Goal: Task Accomplishment & Management: Manage account settings

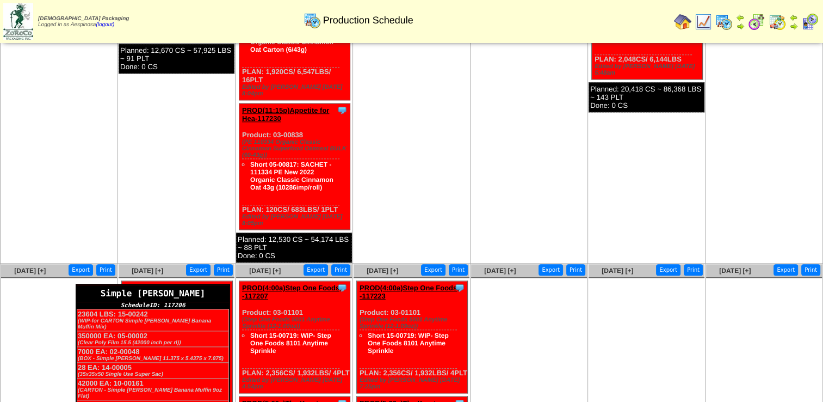
scroll to position [1108, 0]
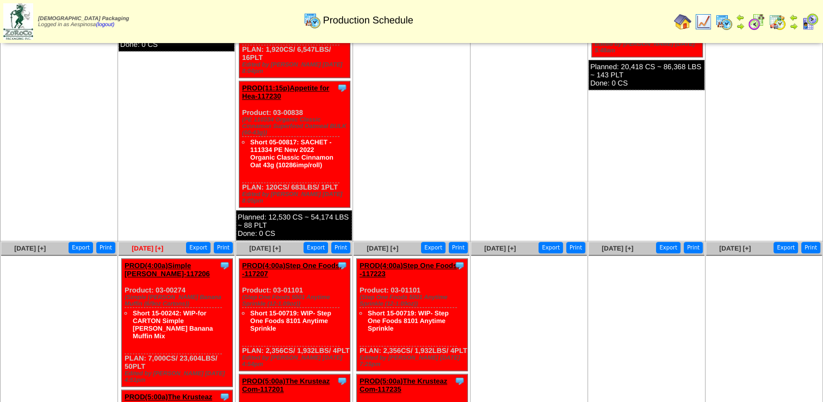
click at [148, 244] on span "[DATE] [+]" at bounding box center [148, 248] width 32 height 8
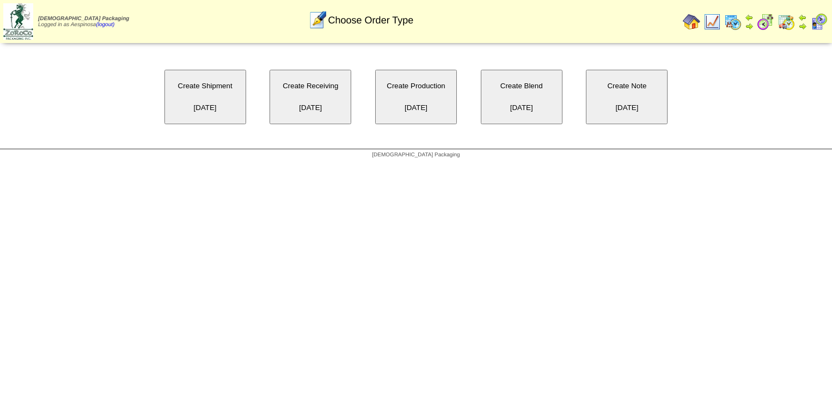
click at [428, 97] on button "Create Production 10/06/2025" at bounding box center [416, 97] width 82 height 54
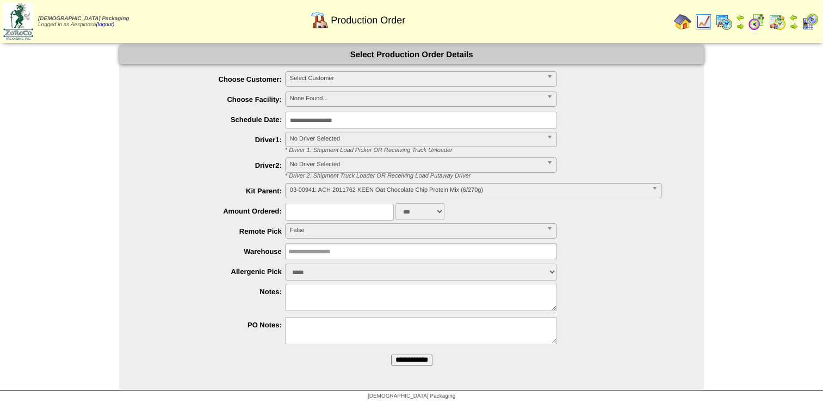
click at [365, 88] on div "**********" at bounding box center [422, 79] width 563 height 17
click at [360, 81] on span "Select Customer" at bounding box center [416, 78] width 253 height 13
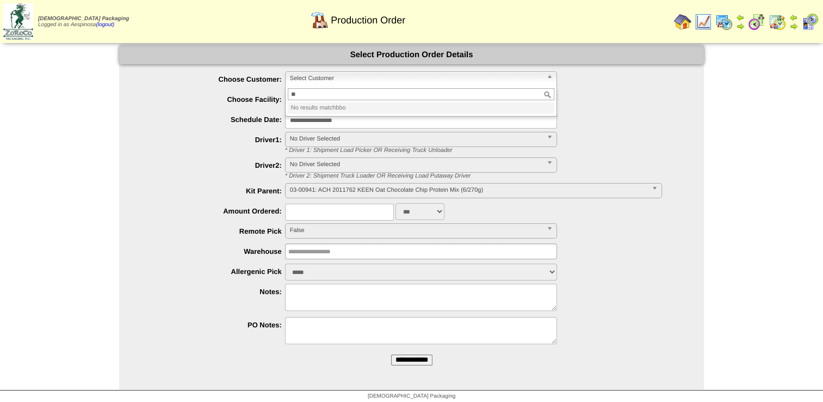
type input "*"
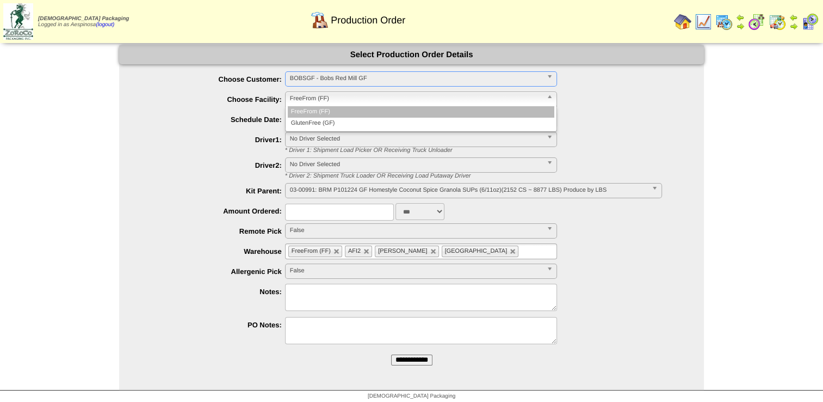
click at [354, 106] on link "FreeFrom (FF)" at bounding box center [421, 98] width 272 height 15
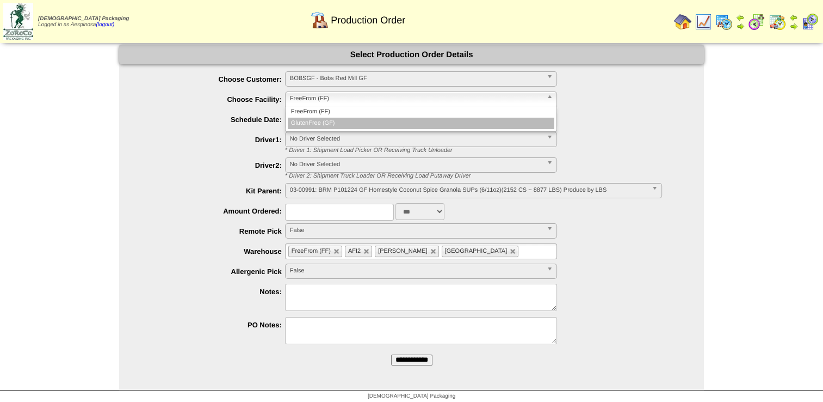
click at [352, 120] on li "GlutenFree (GF)" at bounding box center [421, 123] width 267 height 11
type input "**********"
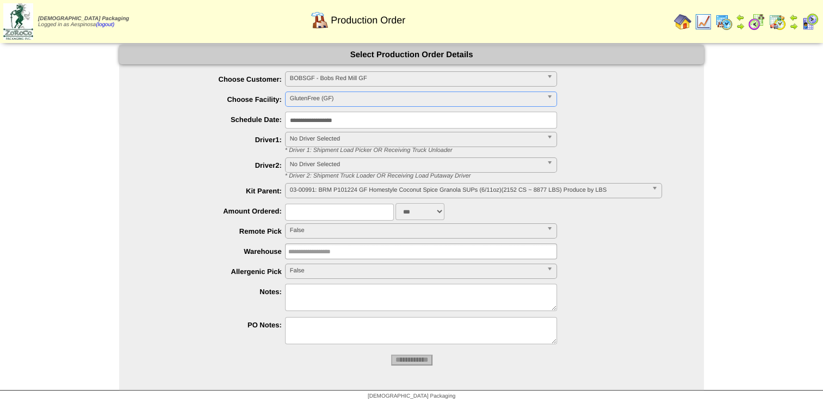
click at [350, 120] on input "**********" at bounding box center [421, 120] width 272 height 17
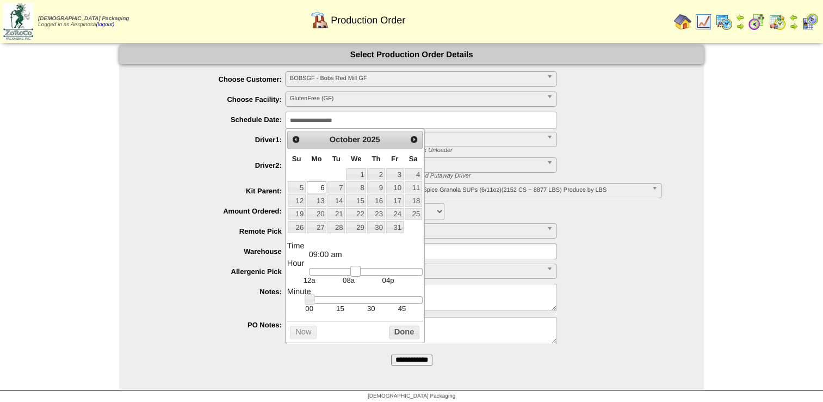
type input "**********"
drag, startPoint x: 346, startPoint y: 274, endPoint x: 360, endPoint y: 278, distance: 14.5
click at [360, 275] on div at bounding box center [366, 272] width 114 height 8
click at [395, 330] on button "Done" at bounding box center [404, 332] width 30 height 14
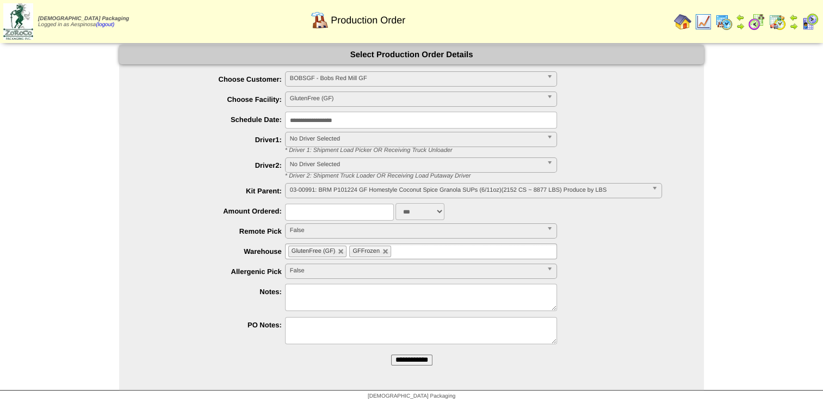
click at [429, 212] on select "*** **" at bounding box center [420, 211] width 49 height 17
click at [427, 214] on select "*** **" at bounding box center [420, 211] width 49 height 17
select select "**"
click at [396, 203] on select "*** **" at bounding box center [420, 211] width 49 height 17
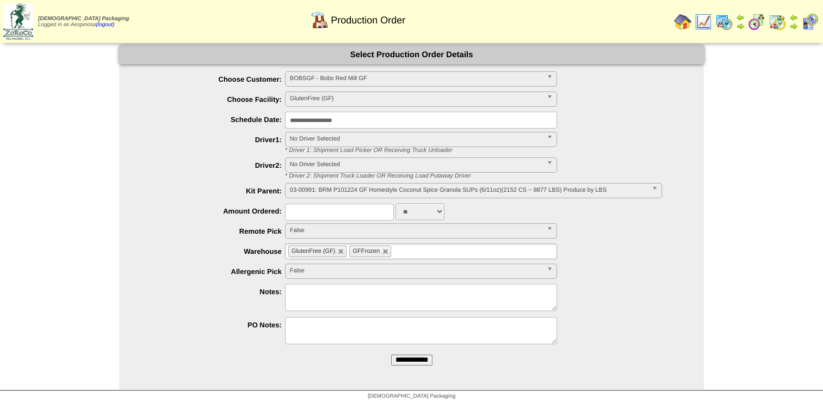
click at [300, 211] on input "text" at bounding box center [339, 212] width 109 height 17
type input "****"
click at [216, 186] on li "**********" at bounding box center [422, 191] width 563 height 17
click at [333, 298] on textarea at bounding box center [421, 297] width 272 height 27
click at [331, 301] on textarea at bounding box center [421, 297] width 272 height 27
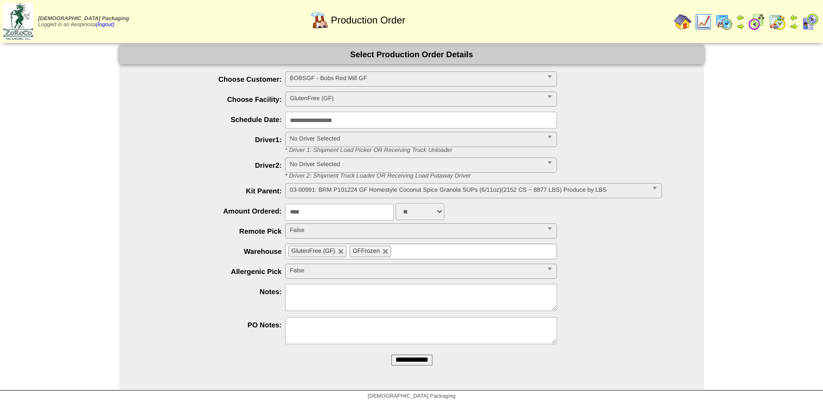
paste textarea "*******"
drag, startPoint x: 290, startPoint y: 288, endPoint x: 306, endPoint y: 297, distance: 18.5
click at [290, 288] on textarea "*******" at bounding box center [421, 297] width 272 height 27
click at [344, 293] on textarea "**********" at bounding box center [421, 297] width 272 height 27
click at [351, 186] on span "03-00991: BRM P101224 GF Homestyle Coconut Spice Granola SUPs (6/11oz)(2152 CS …" at bounding box center [469, 189] width 358 height 13
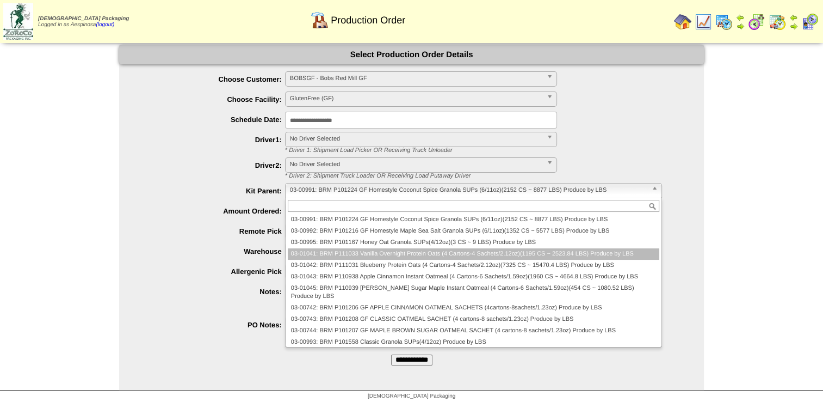
scroll to position [60, 0]
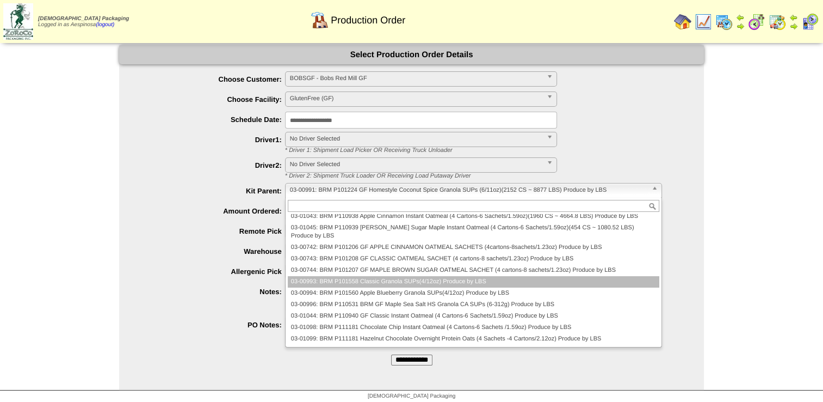
click at [355, 282] on li "03-00993: BRM P101558 Classic Granola SUPs(4/12oz) Produce by LBS" at bounding box center [474, 281] width 372 height 11
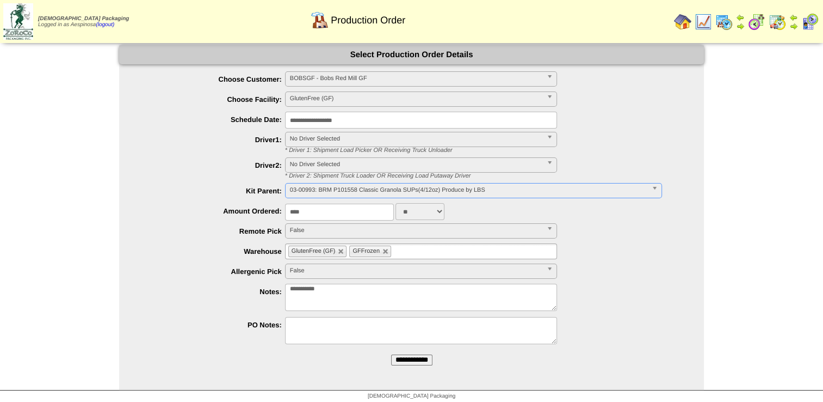
click at [359, 204] on input "****" at bounding box center [339, 212] width 109 height 17
click at [629, 279] on div "***** **** False" at bounding box center [422, 271] width 563 height 17
click at [353, 291] on textarea "**********" at bounding box center [421, 297] width 272 height 27
click at [365, 286] on textarea "**********" at bounding box center [421, 297] width 272 height 27
click at [405, 365] on input "**********" at bounding box center [411, 359] width 41 height 11
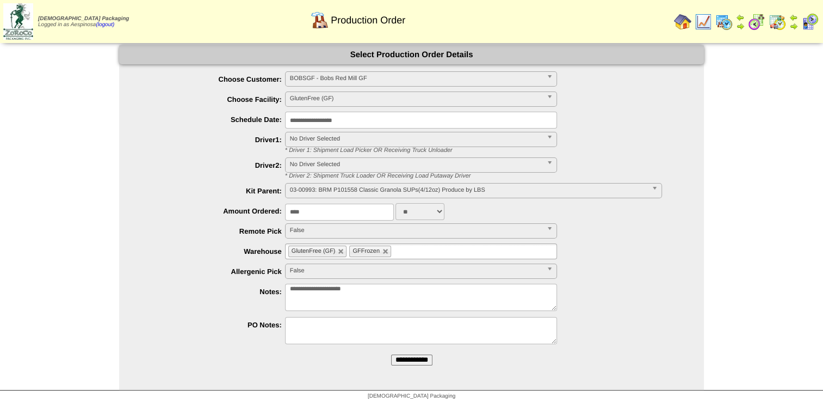
drag, startPoint x: 325, startPoint y: 288, endPoint x: 303, endPoint y: 293, distance: 23.3
click at [303, 293] on textarea "**********" at bounding box center [421, 297] width 272 height 27
type textarea "**********"
click at [407, 362] on input "**********" at bounding box center [411, 359] width 41 height 11
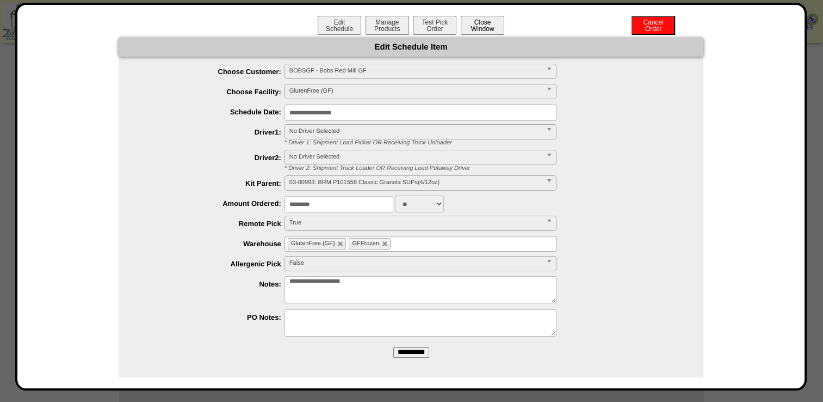
click at [487, 29] on button "Close Window" at bounding box center [483, 25] width 44 height 19
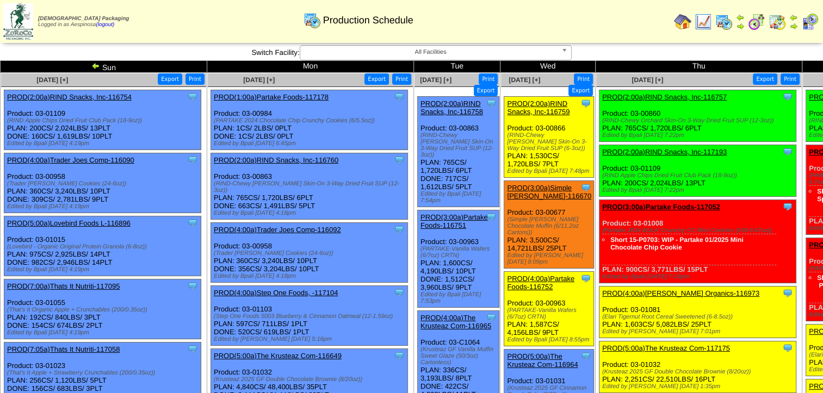
click at [457, 51] on span "All Facilities" at bounding box center [431, 52] width 253 height 13
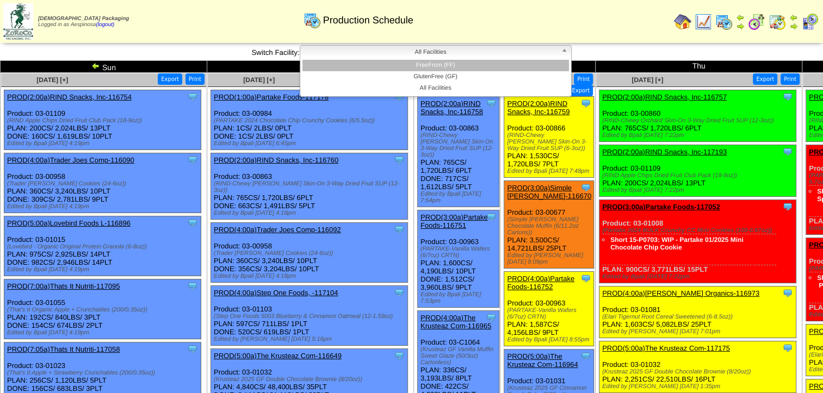
click at [448, 73] on li "GlutenFree (GF)" at bounding box center [436, 76] width 267 height 11
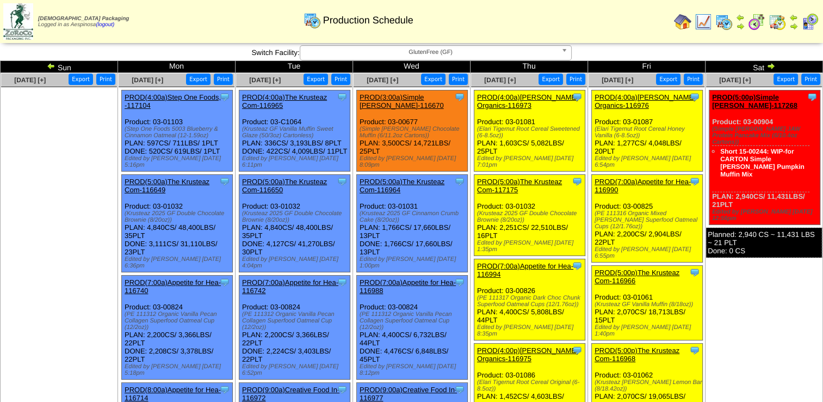
click at [773, 66] on img at bounding box center [771, 65] width 9 height 9
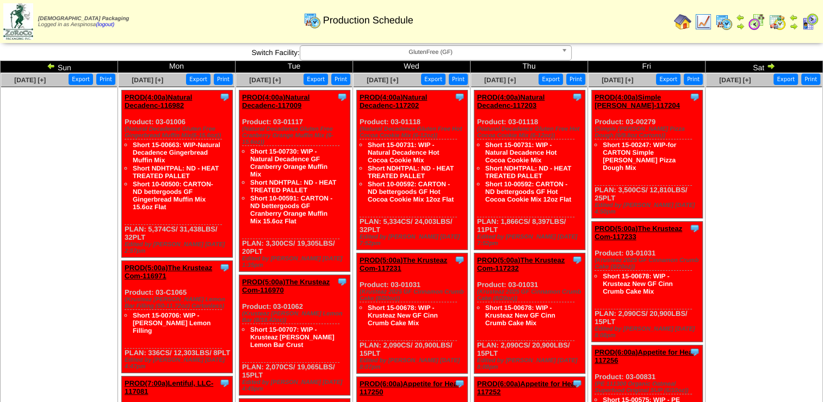
click at [773, 66] on img at bounding box center [771, 65] width 9 height 9
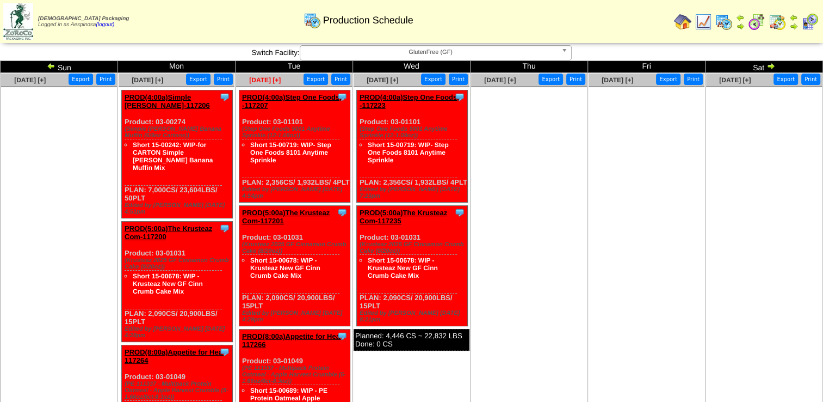
click at [272, 82] on span "[DATE] [+]" at bounding box center [265, 80] width 32 height 8
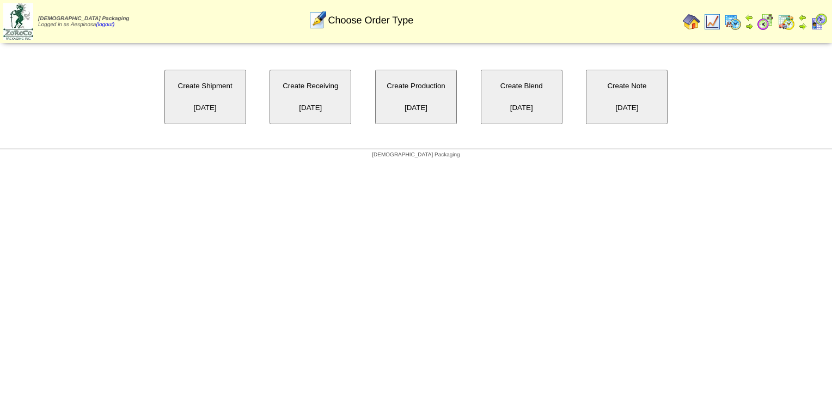
click at [431, 90] on button "Create Production [DATE]" at bounding box center [416, 97] width 82 height 54
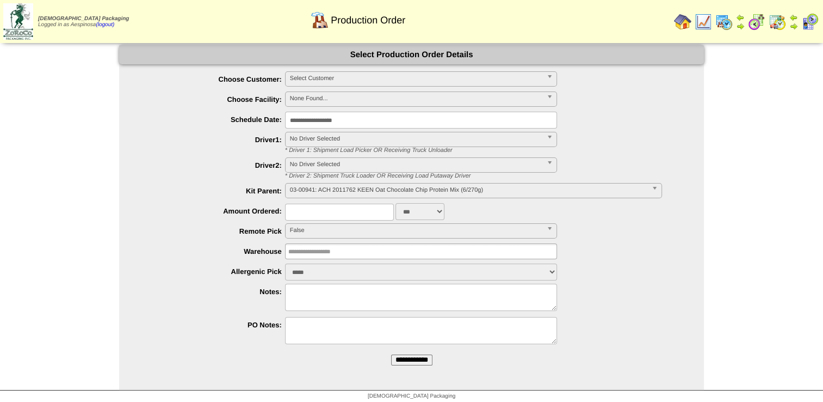
click at [427, 79] on span "Select Customer" at bounding box center [416, 78] width 253 height 13
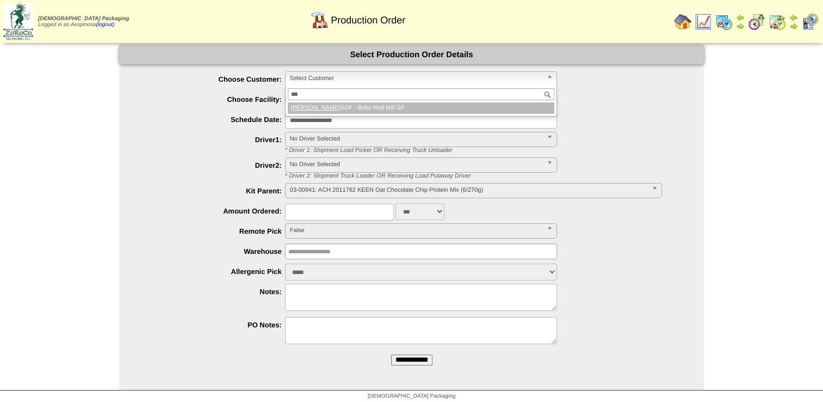
type input "****"
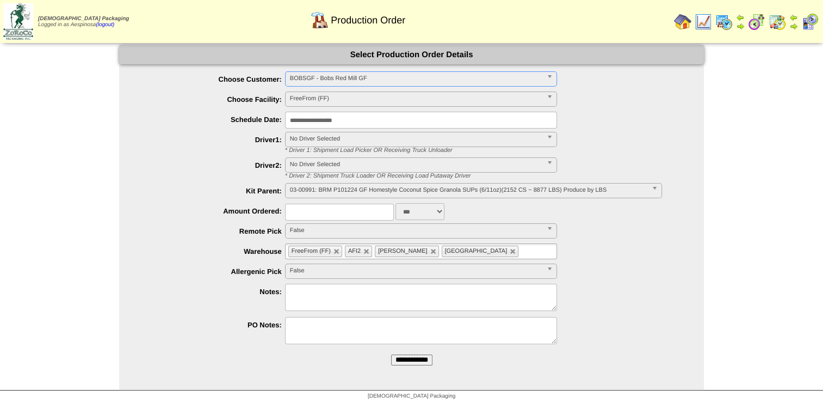
click at [360, 122] on input "**********" at bounding box center [421, 120] width 272 height 17
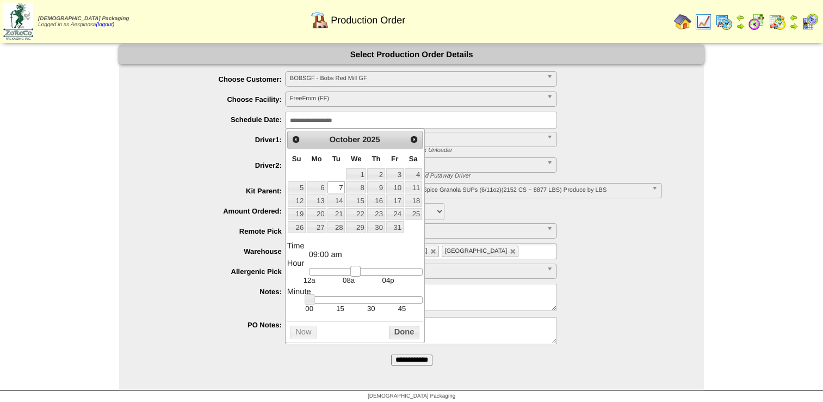
type input "**********"
drag, startPoint x: 348, startPoint y: 270, endPoint x: 360, endPoint y: 273, distance: 12.3
click at [360, 273] on div at bounding box center [366, 272] width 114 height 8
click at [397, 335] on button "Done" at bounding box center [404, 332] width 30 height 14
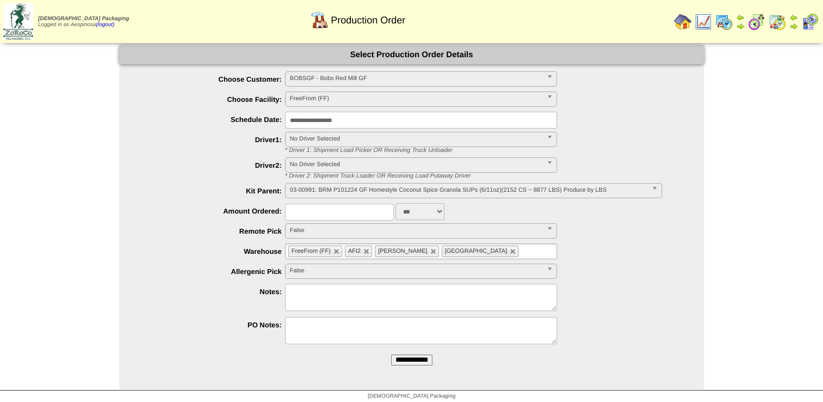
click at [374, 190] on span "03-00991: BRM P101224 GF Homestyle Coconut Spice Granola SUPs (6/11oz)(2152 CS …" at bounding box center [469, 189] width 358 height 13
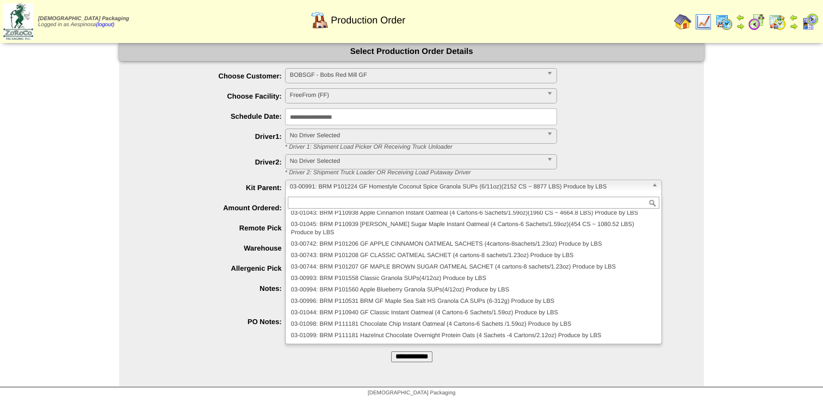
scroll to position [4, 0]
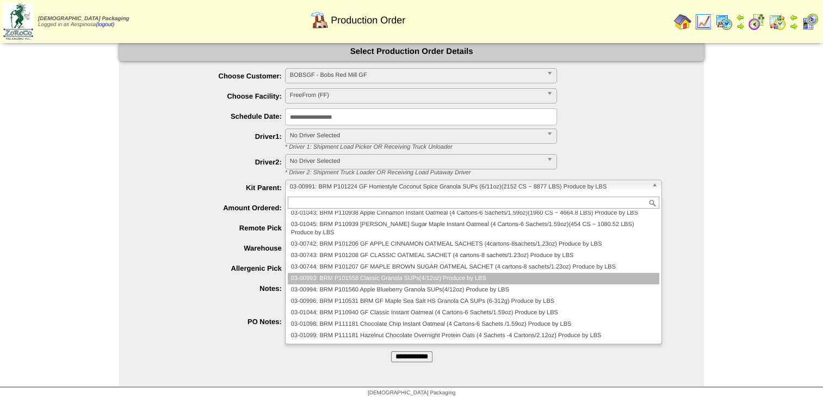
click at [346, 278] on li "03-00993: BRM P101558 Classic Granola SUPs(4/12oz) Produce by LBS" at bounding box center [474, 278] width 372 height 11
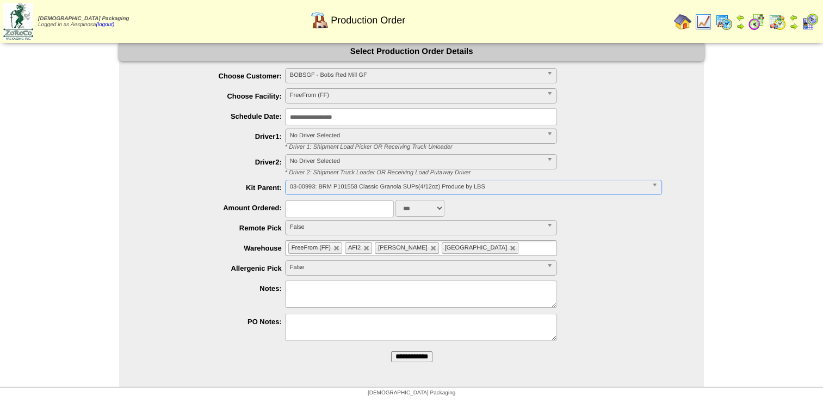
click at [433, 200] on select "*** **" at bounding box center [420, 208] width 49 height 17
select select "**"
click at [396, 200] on select "*** **" at bounding box center [420, 208] width 49 height 17
click at [355, 205] on input "text" at bounding box center [339, 208] width 109 height 17
type input "****"
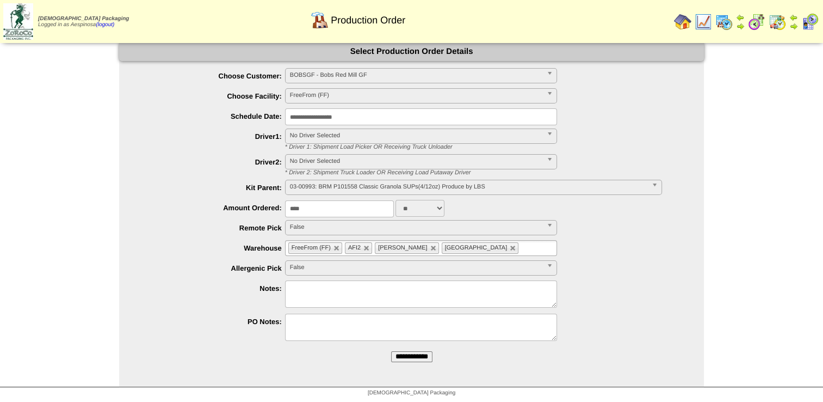
click at [233, 276] on ul "**********" at bounding box center [411, 205] width 585 height 275
click at [319, 298] on textarea at bounding box center [421, 293] width 272 height 27
type textarea "**********"
click at [411, 356] on input "**********" at bounding box center [411, 356] width 41 height 11
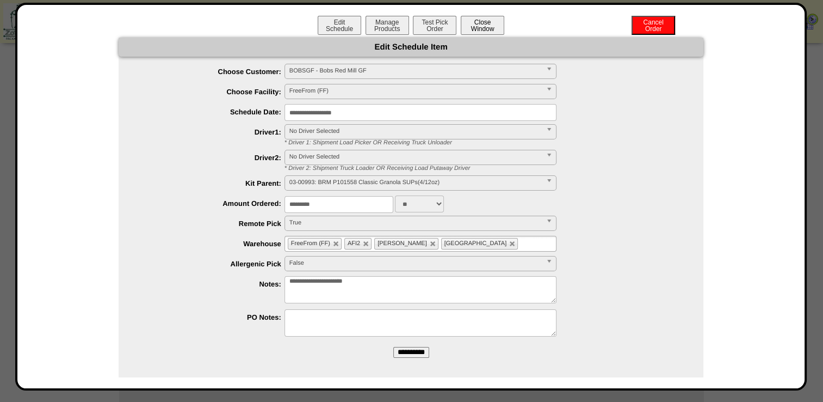
click at [495, 26] on button "Close Window" at bounding box center [483, 25] width 44 height 19
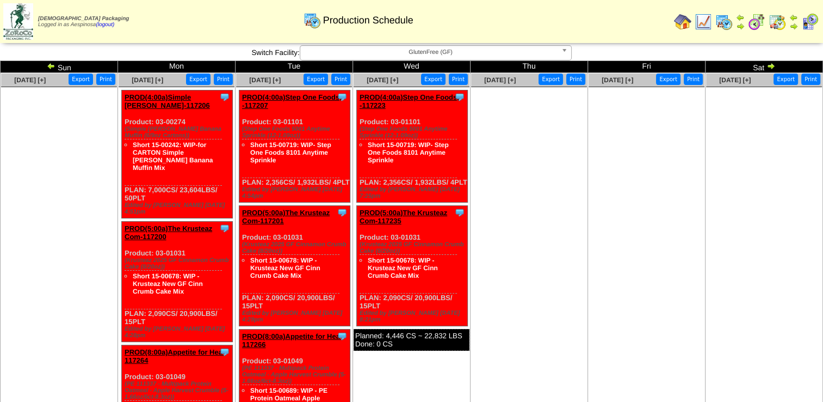
click at [469, 56] on span "GlutenFree (GF)" at bounding box center [431, 52] width 253 height 13
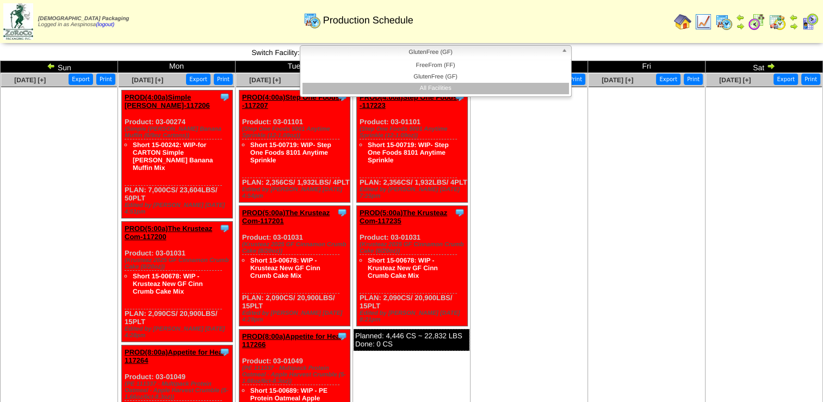
click at [459, 88] on li "All Facilities" at bounding box center [436, 88] width 267 height 11
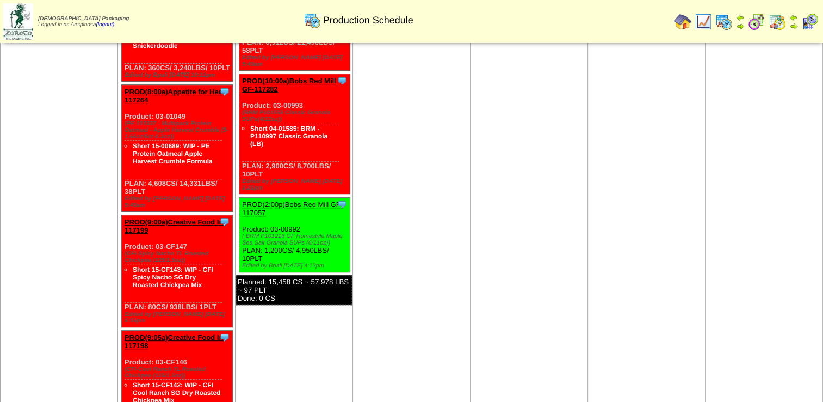
scroll to position [319, 0]
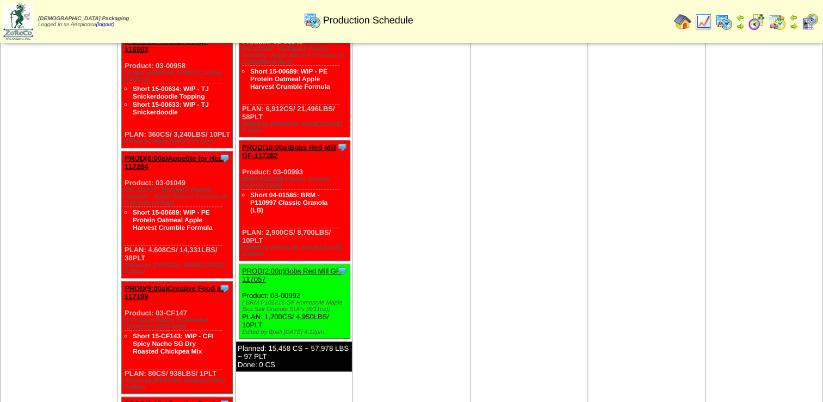
click at [292, 143] on link "PROD(10:00a)Bobs Red Mill GF-117282" at bounding box center [289, 151] width 94 height 16
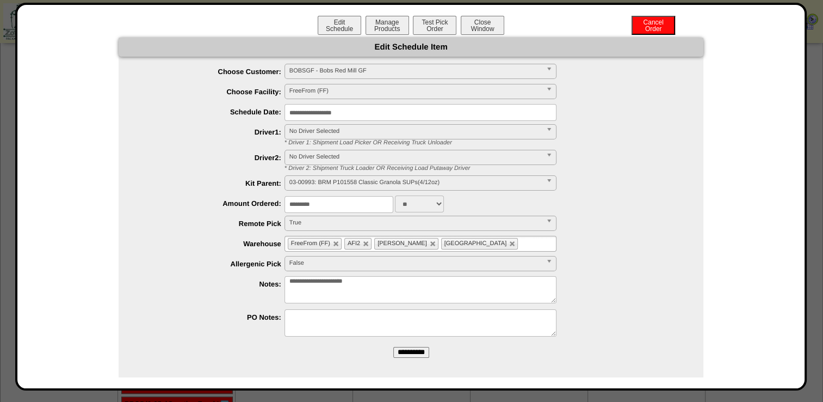
click at [344, 86] on span "FreeFrom (FF)" at bounding box center [416, 90] width 253 height 13
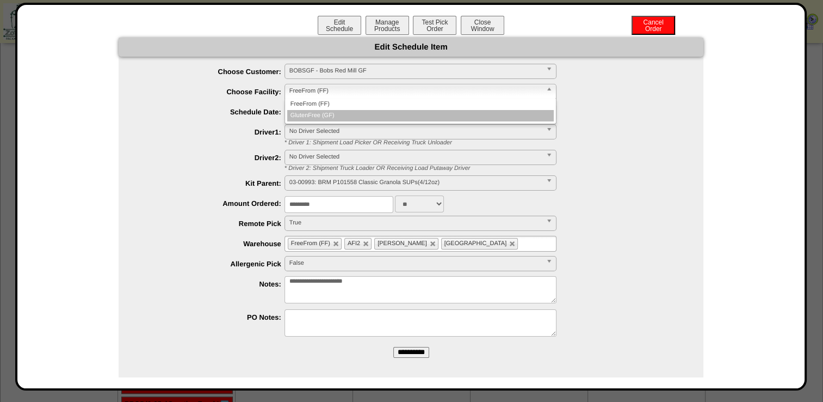
click at [335, 113] on li "GlutenFree (GF)" at bounding box center [420, 115] width 267 height 11
type input "**********"
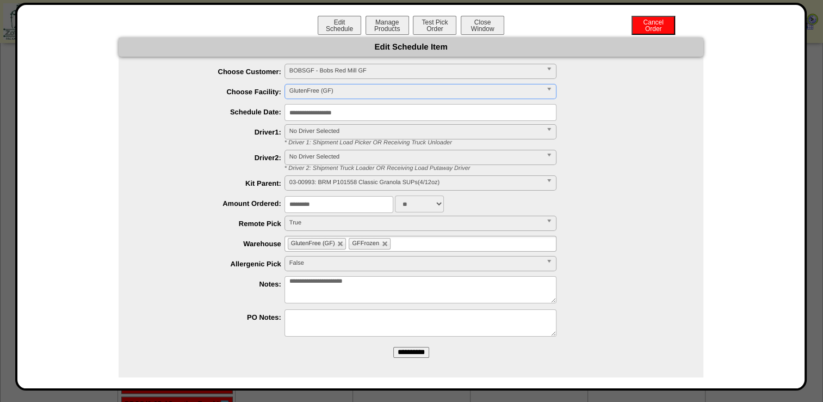
click at [419, 356] on input "**********" at bounding box center [411, 352] width 36 height 11
click at [491, 22] on button "Close Window" at bounding box center [483, 25] width 44 height 19
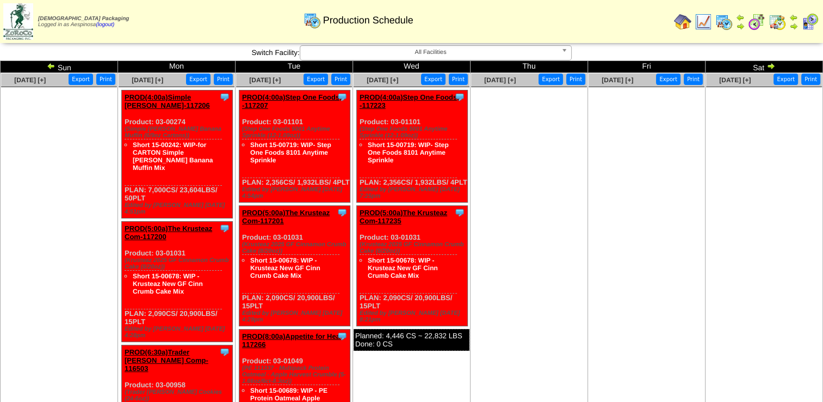
click at [49, 66] on img at bounding box center [51, 65] width 9 height 9
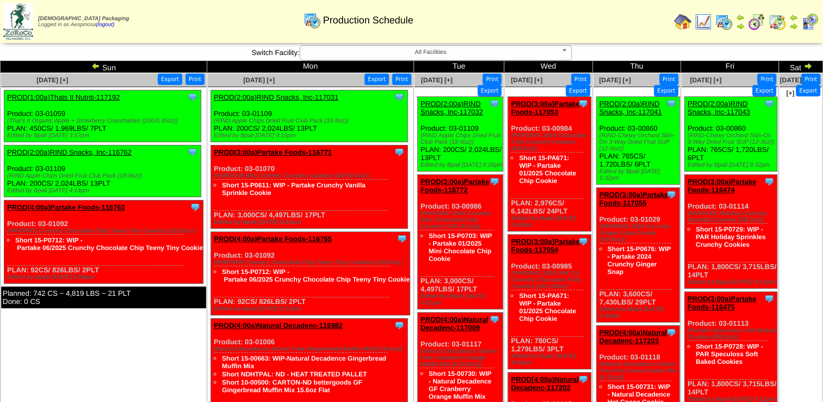
click at [528, 56] on span "All Facilities" at bounding box center [431, 52] width 253 height 13
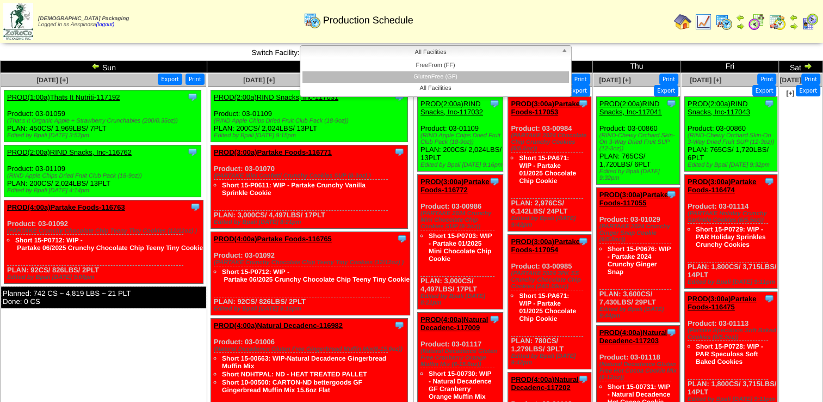
click at [516, 75] on li "GlutenFree (GF)" at bounding box center [436, 76] width 267 height 11
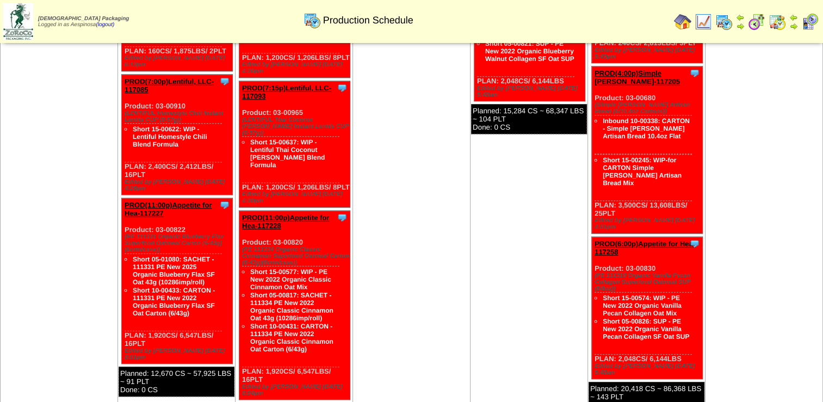
scroll to position [816, 0]
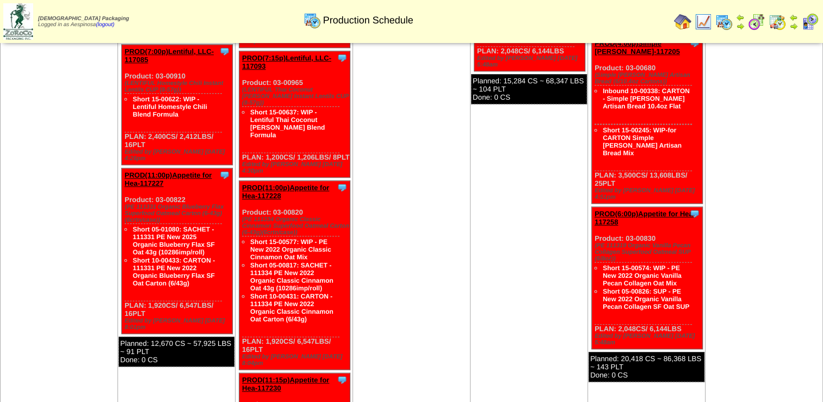
drag, startPoint x: 156, startPoint y: 289, endPoint x: 124, endPoint y: 176, distance: 117.0
click at [124, 176] on div "Clone Item PROD(11:00p)Appetite for Hea-117227 Appetite for Healthy Living Sche…" at bounding box center [177, 250] width 111 height 165
copy div "Product: 03-00822 (PE 111331 Organic Blueberry Flax Superfood Oatmeal Carton (6…"
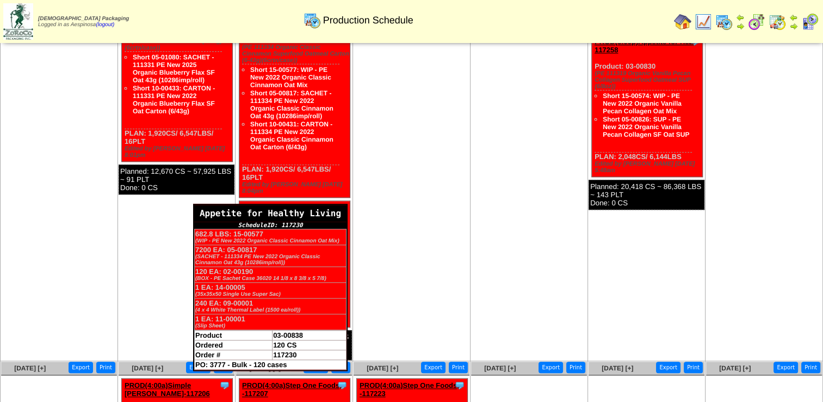
scroll to position [1034, 0]
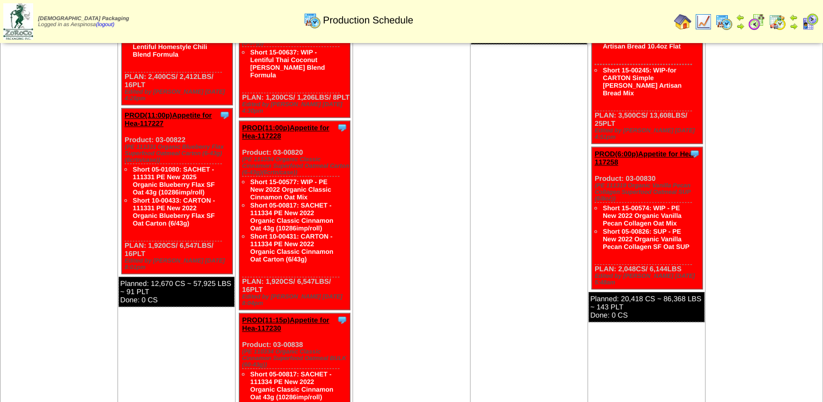
scroll to position [871, 0]
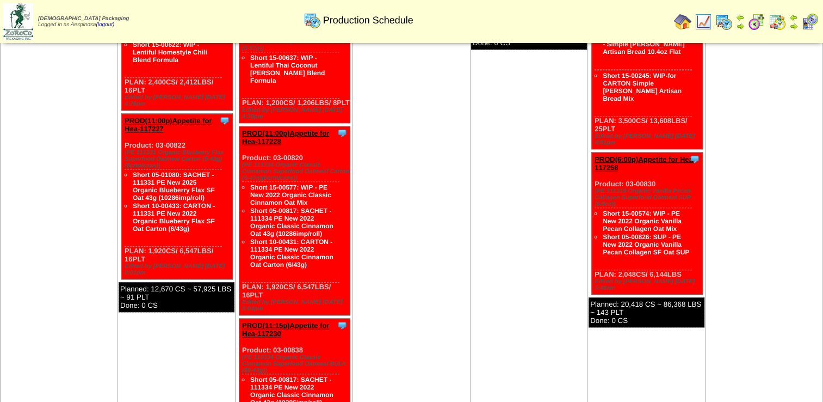
drag, startPoint x: 269, startPoint y: 263, endPoint x: 241, endPoint y: 130, distance: 136.8
click at [241, 130] on div "Clone Item PROD(11:00p)Appetite for Hea-117228 Appetite for Healthy Living Sche…" at bounding box center [294, 220] width 111 height 189
copy div "Product: 03-00820 (PE 111334 Organic Classic Cinnamon Superfood Oatmeal Carton …"
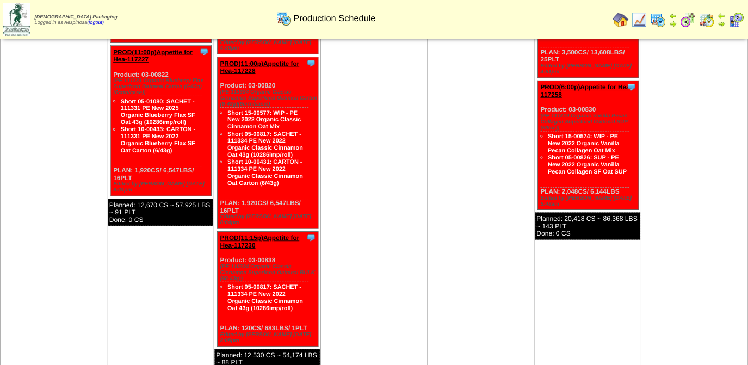
scroll to position [980, 0]
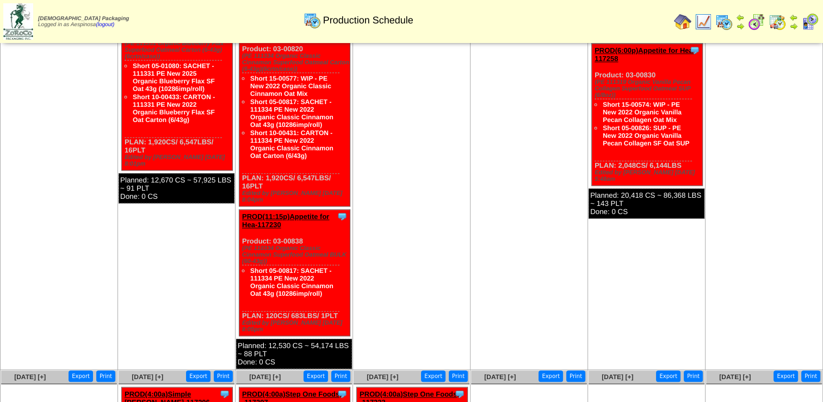
drag, startPoint x: 318, startPoint y: 286, endPoint x: 244, endPoint y: 226, distance: 95.5
click at [242, 223] on div "Clone Item PROD(11:15p)Appetite for Hea-117230 Appetite for Healthy Living Sche…" at bounding box center [294, 273] width 111 height 126
click at [292, 272] on div "Short 05-00817: SACHET - 111334 PE New 2022 Organic Classic Cinnamon Oat 43g (1…" at bounding box center [290, 287] width 97 height 47
drag, startPoint x: 343, startPoint y: 279, endPoint x: 239, endPoint y: 202, distance: 128.8
click at [239, 210] on div "Clone Item PROD(11:15p)Appetite for Hea-117230 Appetite for Healthy Living Sche…" at bounding box center [294, 273] width 111 height 126
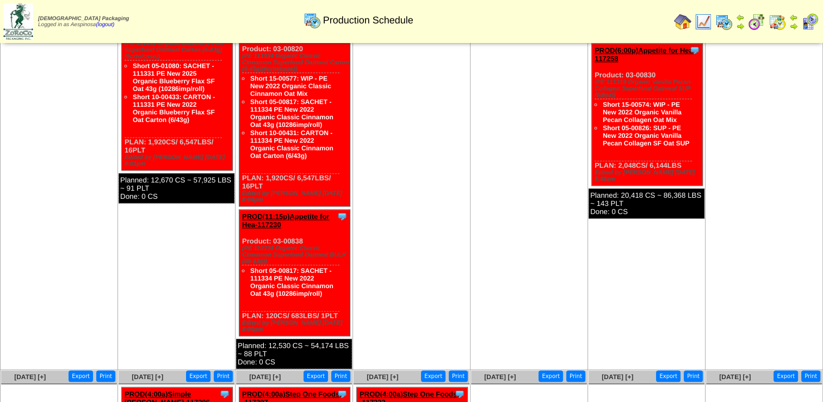
copy div "Product: 03-00838 (PE 110334 Organic Classic Cinnamon Superfood Oatmeal BULK (6…"
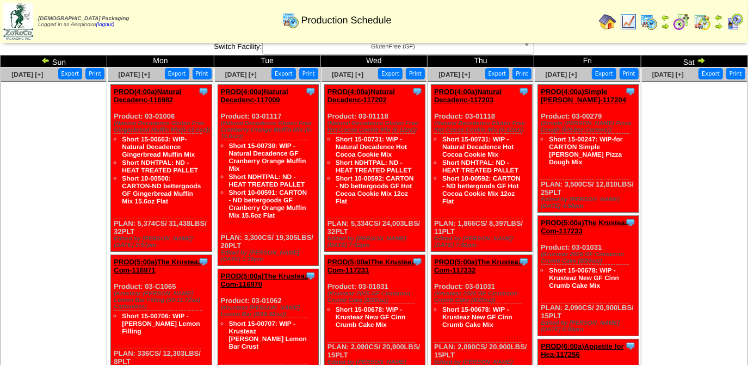
scroll to position [0, 0]
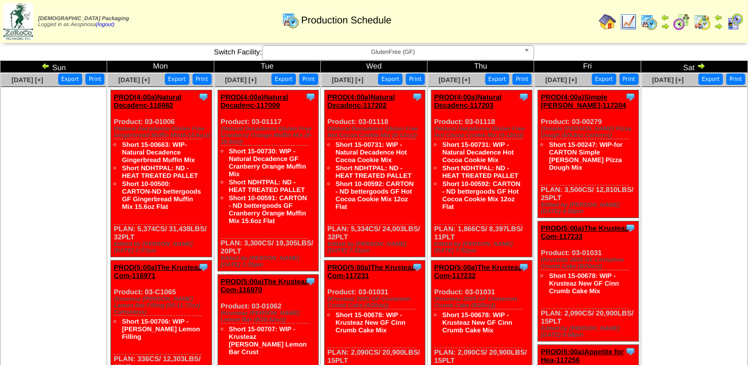
click at [667, 160] on ul at bounding box center [694, 168] width 105 height 163
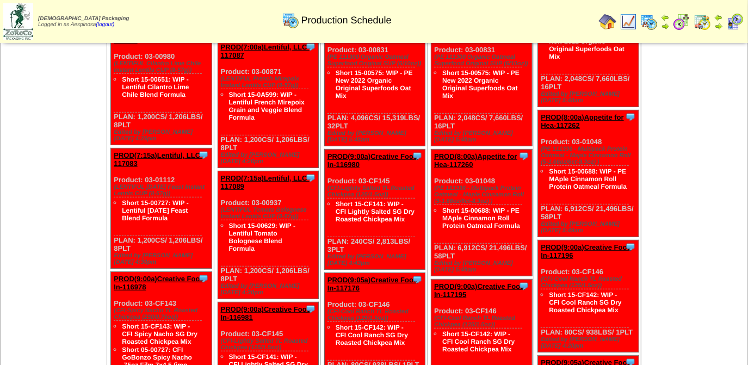
scroll to position [396, 0]
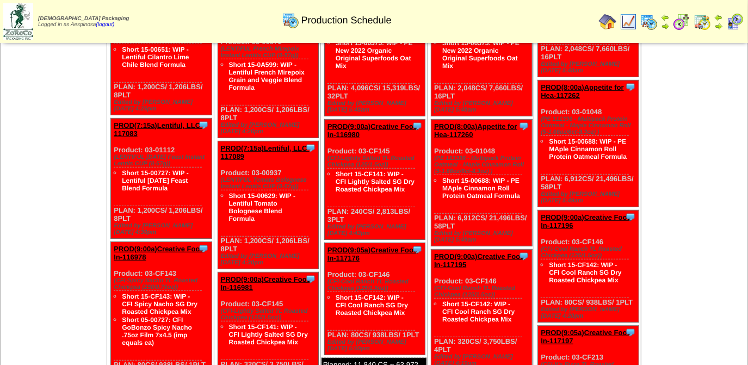
drag, startPoint x: 467, startPoint y: 208, endPoint x: 433, endPoint y: 133, distance: 82.8
click at [433, 133] on div "Clone Item PROD(8:00a)Appetite for Hea-117260 Appetite for Healthy Living Sched…" at bounding box center [482, 183] width 101 height 127
copy div "Product: 03-01048 (PE 111336 - Multipack Protein Oatmeal - Maple Cinnamon Roll …"
drag, startPoint x: 567, startPoint y: 161, endPoint x: 543, endPoint y: 86, distance: 78.3
click at [543, 86] on div "Clone Item PROD(8:00a)Appetite for Hea-117262 Appetite for Healthy Living Sched…" at bounding box center [588, 144] width 101 height 127
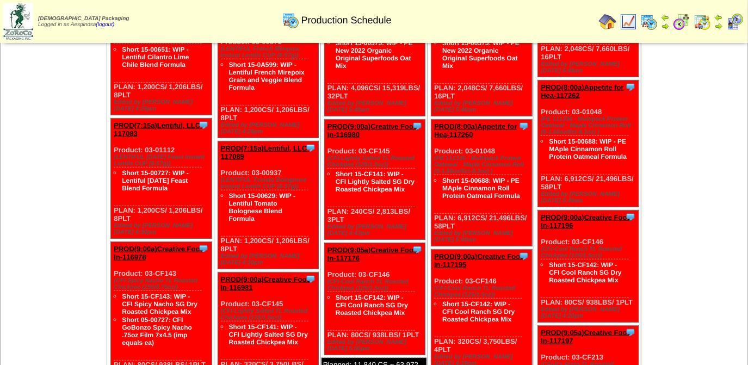
copy div "Product: 03-01048 (PE 111336 - Multipack Protein Oatmeal - Maple Cinnamon Roll …"
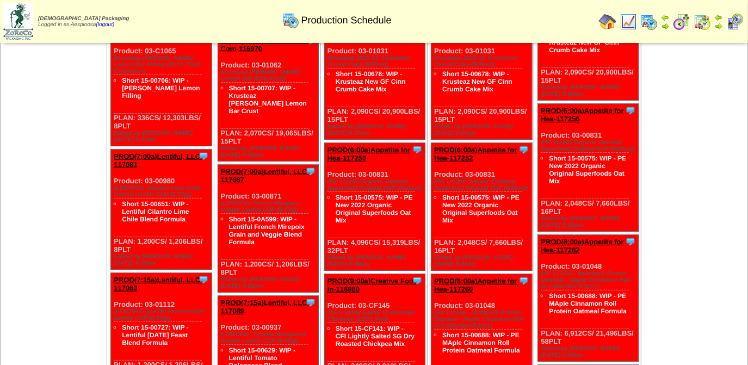
scroll to position [247, 0]
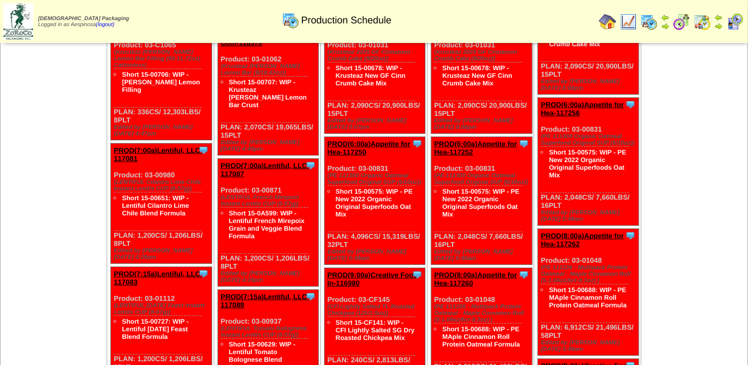
drag, startPoint x: 145, startPoint y: 230, endPoint x: 119, endPoint y: 208, distance: 34.0
click at [114, 207] on div "Clone Item PROD(7:00a)Lentiful, LLC-117081 Lentiful, LLC ScheduleID: 117081 169…" at bounding box center [161, 204] width 101 height 120
click at [136, 221] on div "Clone Item PROD(7:00a)Lentiful, LLC-117081 Lentiful, LLC ScheduleID: 117081 169…" at bounding box center [161, 204] width 101 height 120
drag, startPoint x: 136, startPoint y: 224, endPoint x: 113, endPoint y: 155, distance: 73.3
click at [113, 155] on div "Clone Item PROD(7:00a)Lentiful, LLC-117081 Lentiful, LLC ScheduleID: 117081 169…" at bounding box center [161, 204] width 101 height 120
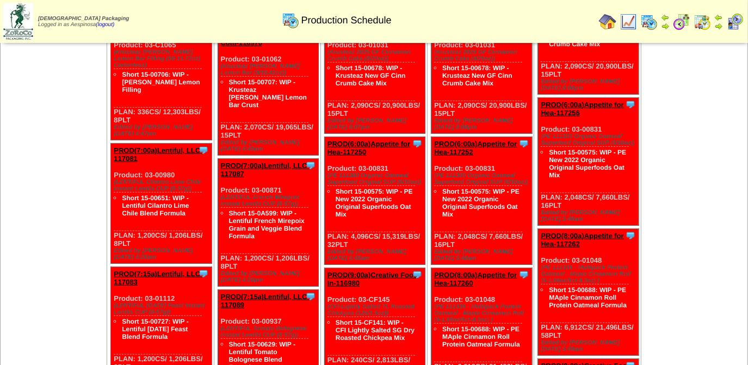
copy div "Product: 03-00980 (LENTIFUL Cilantro Lime Chile Instant Lentils CUP (8-57g)) Sh…"
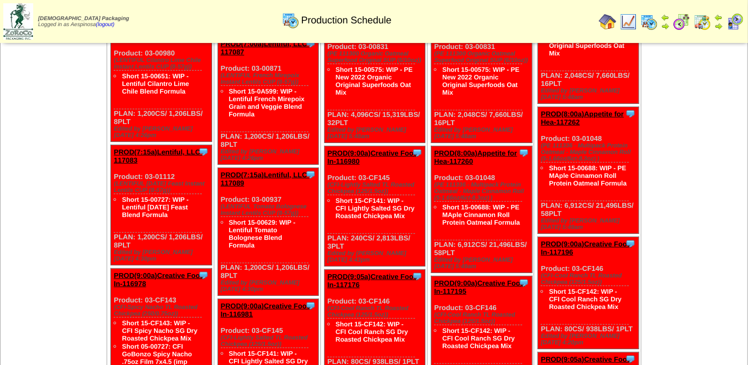
scroll to position [396, 0]
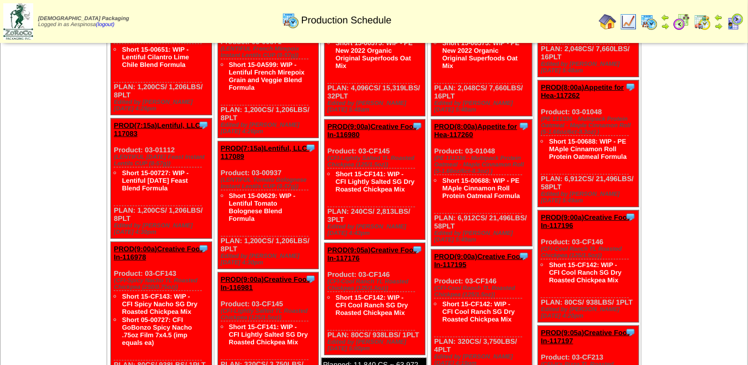
click at [147, 199] on div "Clone Item PROD(7:15a)Lentiful, LLC-117083 Lentiful, LLC ScheduleID: 117083 169…" at bounding box center [161, 179] width 101 height 120
drag, startPoint x: 138, startPoint y: 195, endPoint x: 114, endPoint y: 126, distance: 73.3
click at [114, 126] on div "Clone Item PROD(7:15a)Lentiful, LLC-117083 Lentiful, LLC ScheduleID: 117083 169…" at bounding box center [161, 179] width 101 height 120
copy div "Product: 03-01112 (LENTIFUL Thanksgiving Feast Instant Lentils CUP (8-57g)) Sho…"
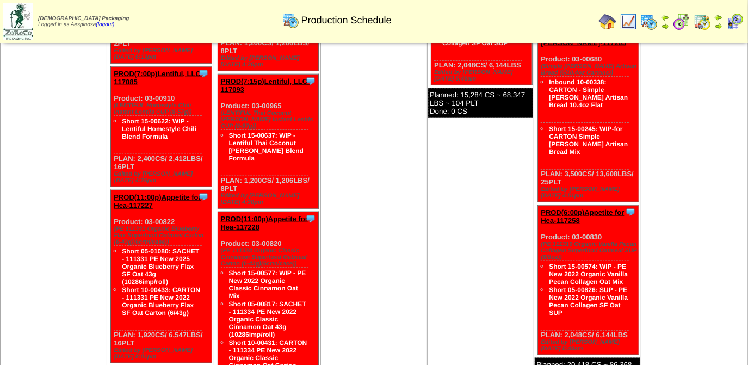
scroll to position [791, 0]
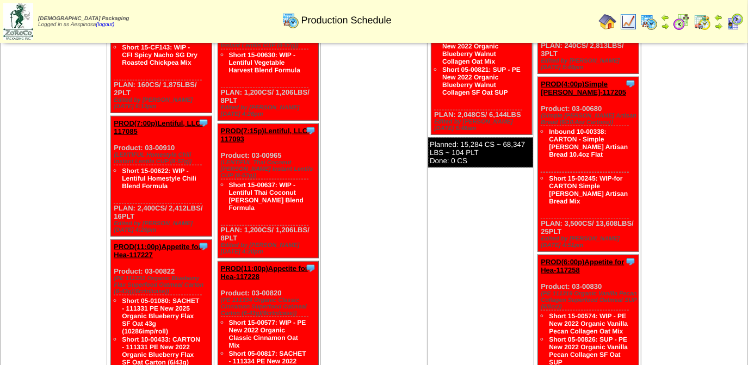
click at [144, 176] on div "Clone Item PROD(7:00p)Lentiful, LLC-117085 Lentiful, LLC ScheduleID: 117085 343…" at bounding box center [161, 176] width 101 height 120
drag, startPoint x: 140, startPoint y: 176, endPoint x: 113, endPoint y: 106, distance: 75.3
click at [113, 116] on div "Clone Item PROD(7:00p)Lentiful, LLC-117085 Lentiful, LLC ScheduleID: 117085 343…" at bounding box center [161, 176] width 101 height 120
copy div "Product: 03-00910 (LENTIFUL Homestyle Chili Instant Lentils CUP (8-57g)) Short …"
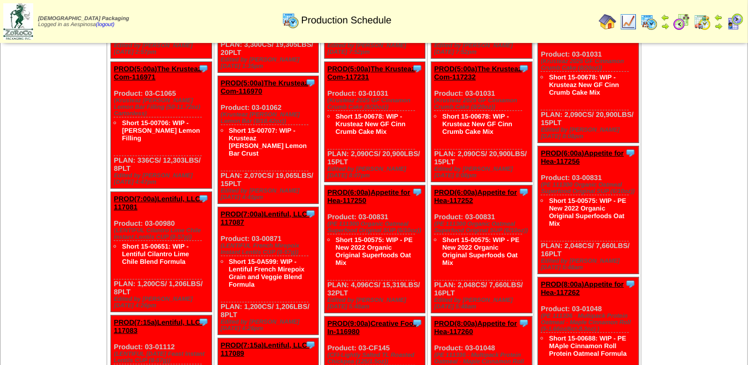
scroll to position [247, 0]
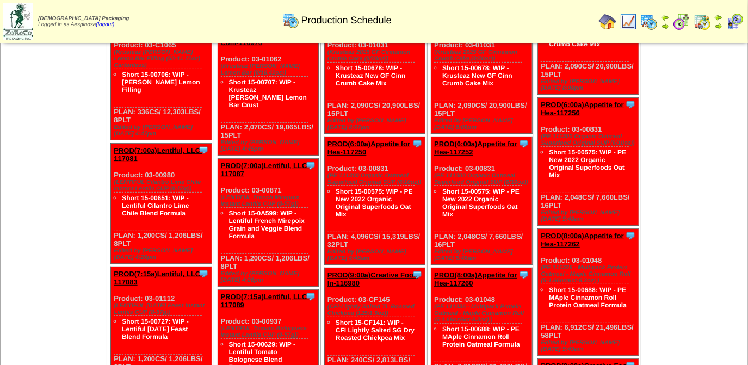
drag, startPoint x: 246, startPoint y: 250, endPoint x: 221, endPoint y: 171, distance: 82.6
click at [221, 171] on div "Clone Item PROD(7:00a)Lentiful, LLC-117087 Lentiful, LLC ScheduleID: 117087 169…" at bounding box center [268, 223] width 101 height 128
copy div "Product: 03-00871 (LENTIFUL French Mirepoix Instant Lentils CUP (8-57g)) Short …"
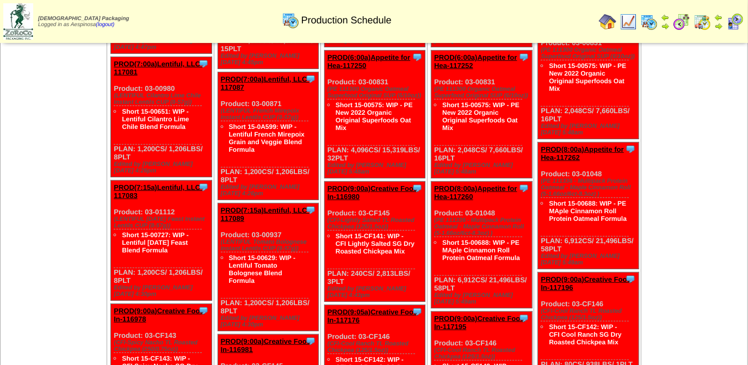
scroll to position [346, 0]
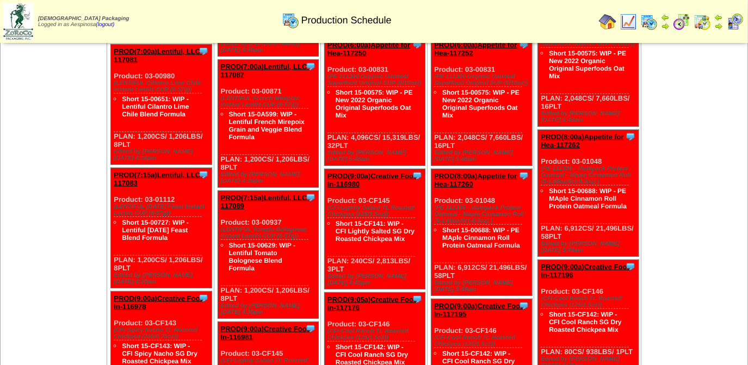
drag, startPoint x: 237, startPoint y: 275, endPoint x: 219, endPoint y: 198, distance: 78.9
click at [219, 198] on div "Clone Item PROD(7:15a)Lentiful, LLC-117089 Lentiful, LLC ScheduleID: 117089 194…" at bounding box center [268, 255] width 101 height 128
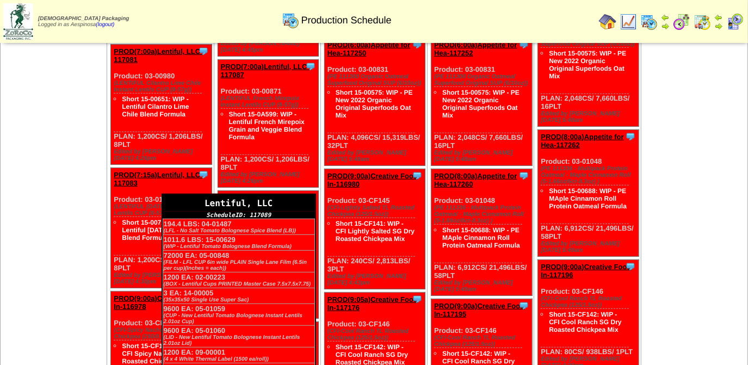
copy div "Product: 03-00937 (LENTIFUL Tomato Bolognese Instant Lentils CUP (8-57g)) Short…"
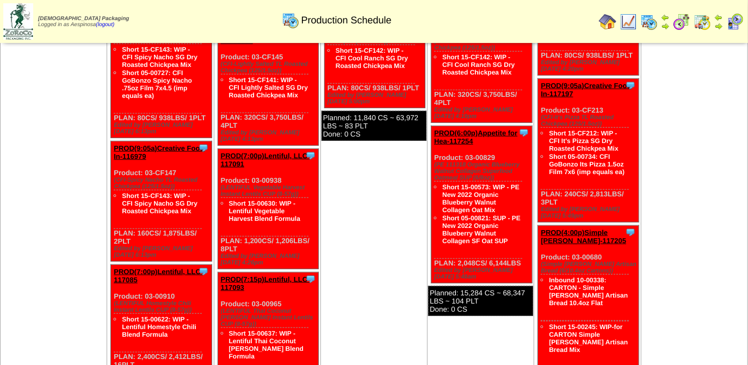
scroll to position [692, 0]
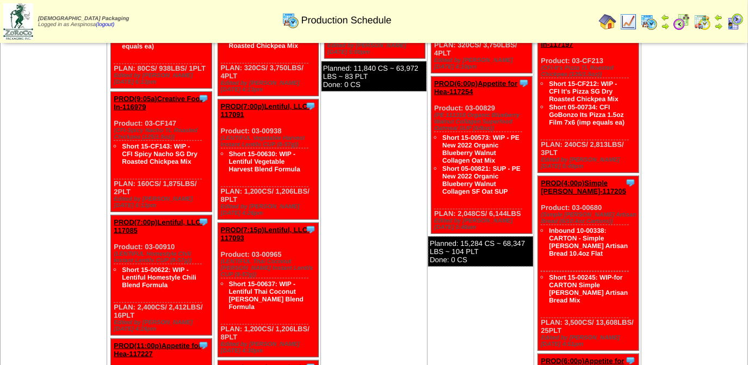
click at [244, 159] on div "Clone Item PROD(7:00p)Lentiful, LLC-117091 Lentiful, LLC ScheduleID: 117091 163…" at bounding box center [268, 160] width 101 height 120
drag, startPoint x: 241, startPoint y: 164, endPoint x: 220, endPoint y: 96, distance: 70.9
click at [220, 100] on div "Clone Item PROD(7:00p)Lentiful, LLC-117091 Lentiful, LLC ScheduleID: 117091 163…" at bounding box center [268, 160] width 101 height 120
drag, startPoint x: 239, startPoint y: 282, endPoint x: 219, endPoint y: 215, distance: 70.3
click at [219, 223] on div "Clone Item PROD(7:15p)Lentiful, LLC-117093 Lentiful, LLC ScheduleID: 117093 171…" at bounding box center [268, 290] width 101 height 134
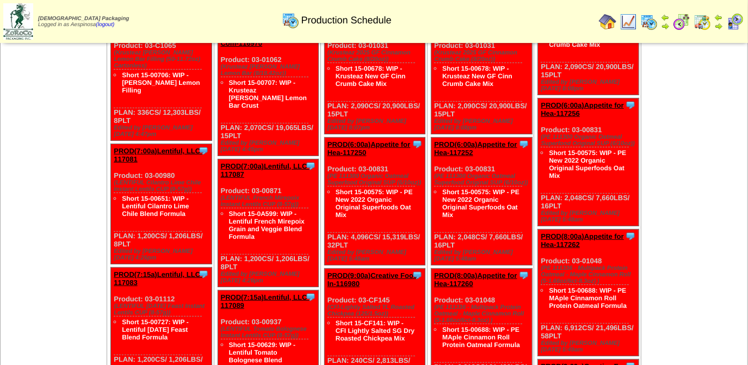
scroll to position [247, 0]
drag, startPoint x: 348, startPoint y: 235, endPoint x: 326, endPoint y: 158, distance: 79.9
click at [326, 158] on div "Clone Item PROD(6:00a)Appetite for Hea-117250 Appetite for Healthy Living Sched…" at bounding box center [374, 201] width 101 height 128
click at [471, 231] on div "Clone Item PROD(6:00a)Appetite for Hea-117252 Appetite for Healthy Living Sched…" at bounding box center [482, 201] width 101 height 128
drag, startPoint x: 466, startPoint y: 235, endPoint x: 430, endPoint y: 156, distance: 87.0
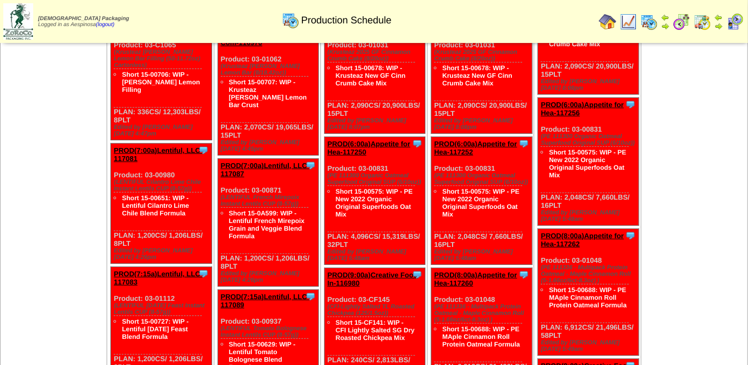
click at [430, 156] on ul "Clone Item PROD(4:00a)Natural Decadenc-117203 Natural Decadence, LLC ScheduleID…" at bounding box center [480, 277] width 105 height 869
click at [441, 173] on div "(PE 111300 Organic Oatmeal Superfood Original SUP (6/10oz))" at bounding box center [483, 179] width 98 height 13
drag, startPoint x: 469, startPoint y: 231, endPoint x: 431, endPoint y: 157, distance: 83.5
click at [432, 157] on div "Clone Item PROD(6:00a)Appetite for Hea-117252 Appetite for Healthy Living Sched…" at bounding box center [482, 201] width 101 height 128
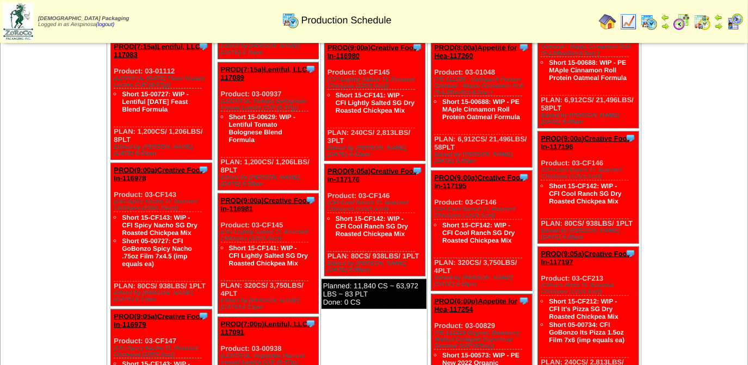
scroll to position [544, 0]
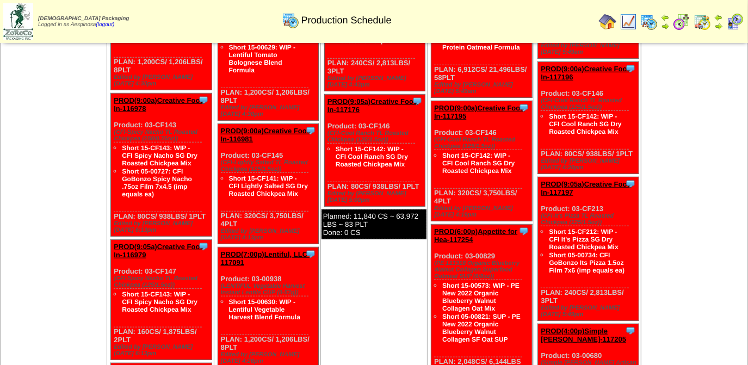
drag, startPoint x: 522, startPoint y: 334, endPoint x: 433, endPoint y: 227, distance: 139.8
click at [433, 228] on div "Clone Item PROD(6:00p)Appetite for Hea-117254 Appetite for Healthy Living Sched…" at bounding box center [482, 303] width 101 height 157
click at [518, 333] on div "Clone Item PROD(6:00p)Appetite for Hea-117254 Appetite for Healthy Living Sched…" at bounding box center [482, 303] width 101 height 157
drag, startPoint x: 525, startPoint y: 332, endPoint x: 434, endPoint y: 226, distance: 139.3
click at [434, 226] on div "Clone Item PROD(6:00p)Appetite for Hea-117254 Appetite for Healthy Living Sched…" at bounding box center [482, 303] width 101 height 157
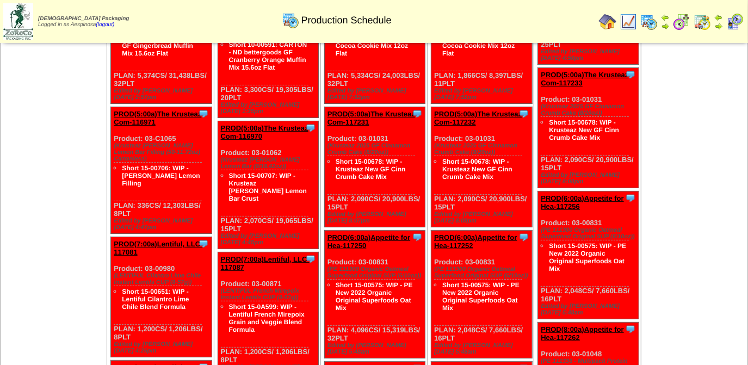
scroll to position [148, 0]
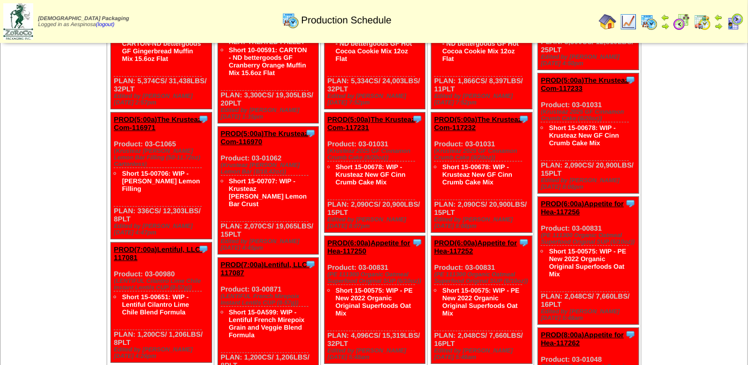
drag, startPoint x: 564, startPoint y: 287, endPoint x: 540, endPoint y: 210, distance: 81.1
click at [540, 210] on div "Clone Item PROD(6:00a)Appetite for Hea-117256 Appetite for Healthy Living Sched…" at bounding box center [588, 261] width 101 height 128
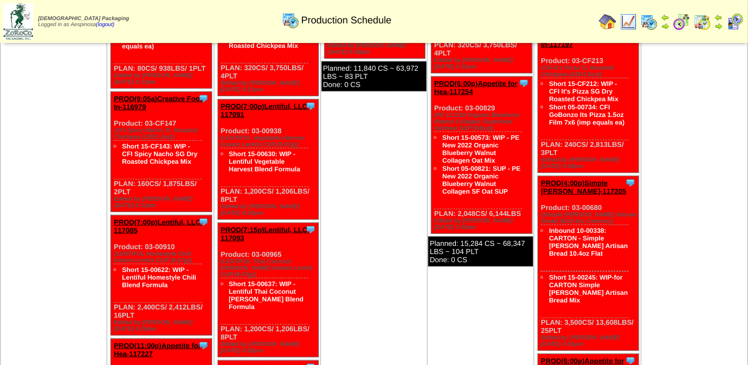
scroll to position [791, 0]
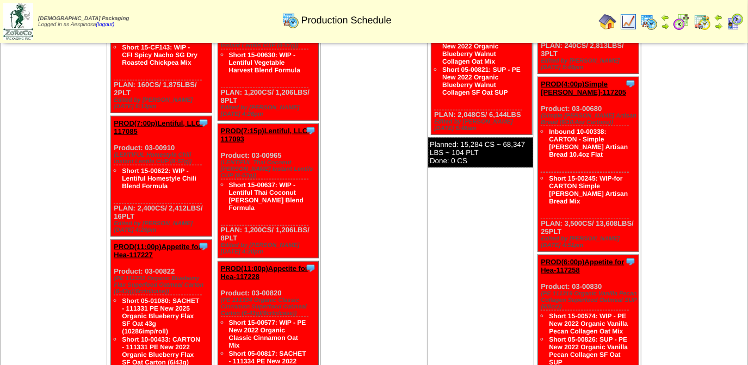
drag, startPoint x: 629, startPoint y: 323, endPoint x: 543, endPoint y: 221, distance: 133.6
click at [543, 255] on div "Clone Item PROD(6:00p)Appetite for Hea-117258 Appetite for Healthy Living Sched…" at bounding box center [588, 330] width 101 height 150
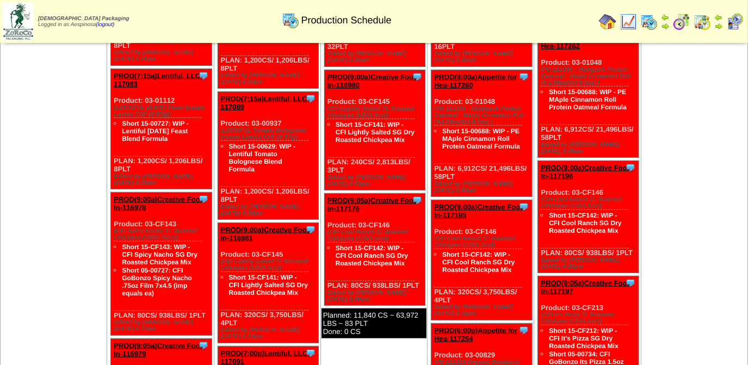
scroll to position [544, 0]
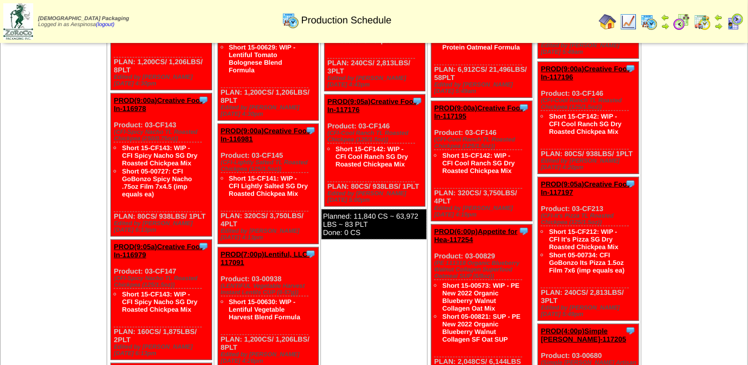
drag, startPoint x: 209, startPoint y: 186, endPoint x: 112, endPoint y: 96, distance: 132.1
click at [112, 96] on div "Clone Item PROD(9:00a)Creative Food In-116978 Creative Food Innovations, LLC Sc…" at bounding box center [161, 165] width 101 height 143
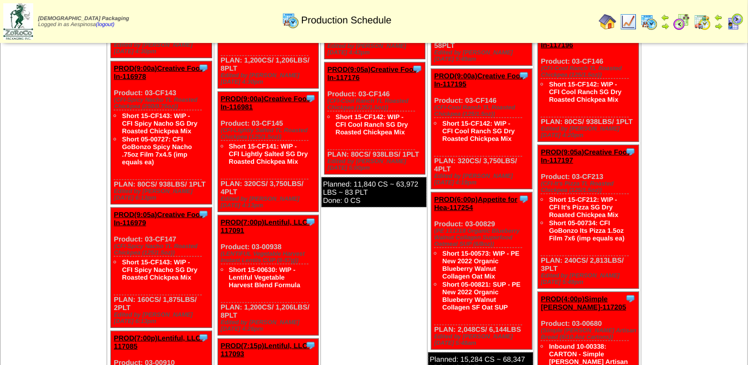
scroll to position [593, 0]
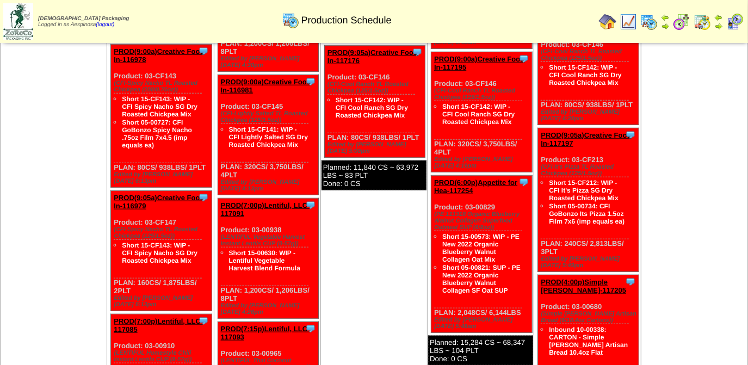
drag, startPoint x: 152, startPoint y: 253, endPoint x: 111, endPoint y: 184, distance: 80.1
click at [111, 191] on div "Clone Item PROD(9:05a)Creative Food In-116979 Creative Food Innovations, LLC Sc…" at bounding box center [161, 251] width 101 height 120
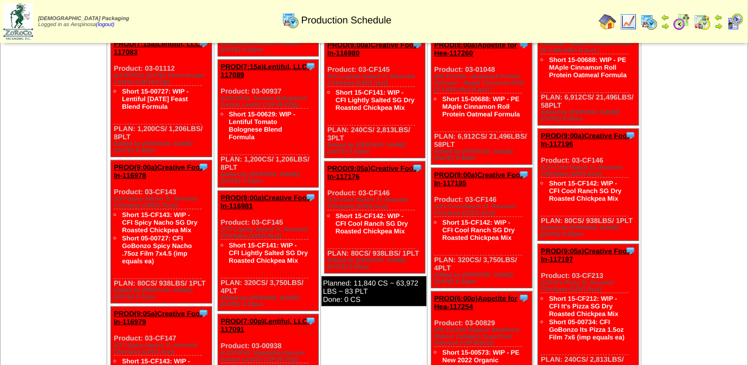
scroll to position [544, 0]
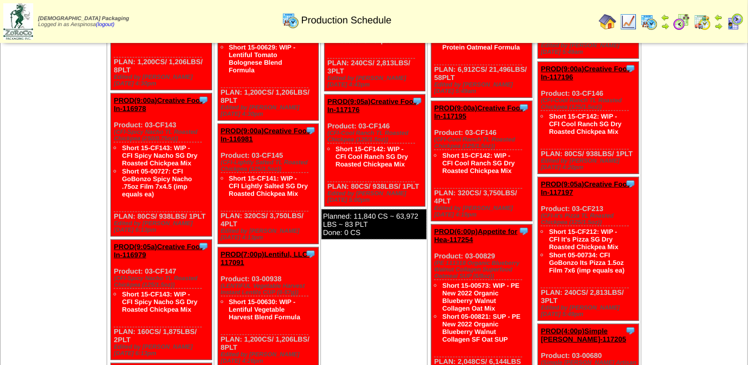
drag, startPoint x: 254, startPoint y: 195, endPoint x: 220, endPoint y: 133, distance: 70.4
click at [220, 132] on div "Clone Item PROD(9:00a)Creative Food In-116981 Creative Food Innovations, LLC Sc…" at bounding box center [268, 184] width 101 height 120
click at [250, 193] on div "Clone Item PROD(9:00a)Creative Food In-116981 Creative Food Innovations, LLC Sc…" at bounding box center [268, 184] width 101 height 120
drag, startPoint x: 245, startPoint y: 192, endPoint x: 224, endPoint y: 122, distance: 72.7
click at [224, 124] on div "Clone Item PROD(9:00a)Creative Food In-116981 Creative Food Innovations, LLC Sc…" at bounding box center [268, 184] width 101 height 120
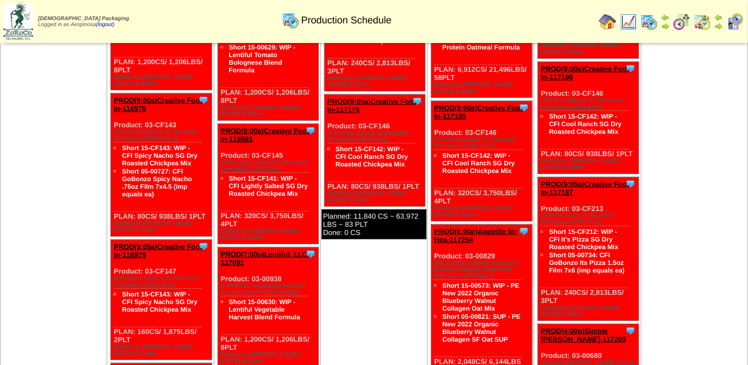
click at [257, 192] on div "Clone Item PROD(9:00a)Creative Food In-116981 Creative Food Innovations, LLC Sc…" at bounding box center [268, 184] width 101 height 120
drag, startPoint x: 248, startPoint y: 193, endPoint x: 220, endPoint y: 124, distance: 74.2
click at [220, 124] on div "Clone Item PROD(9:00a)Creative Food In-116981 Creative Food Innovations, LLC Sc…" at bounding box center [268, 184] width 101 height 120
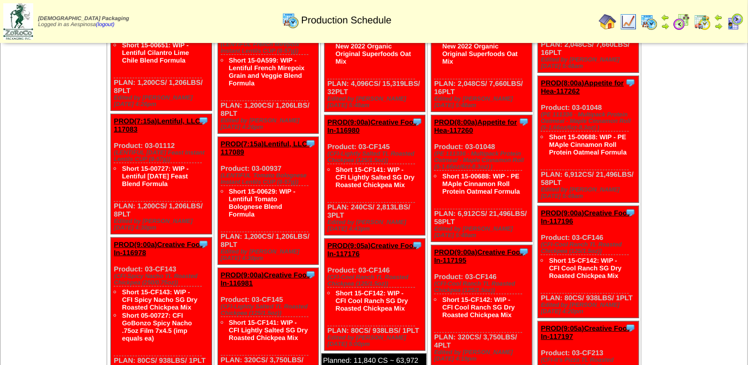
scroll to position [396, 0]
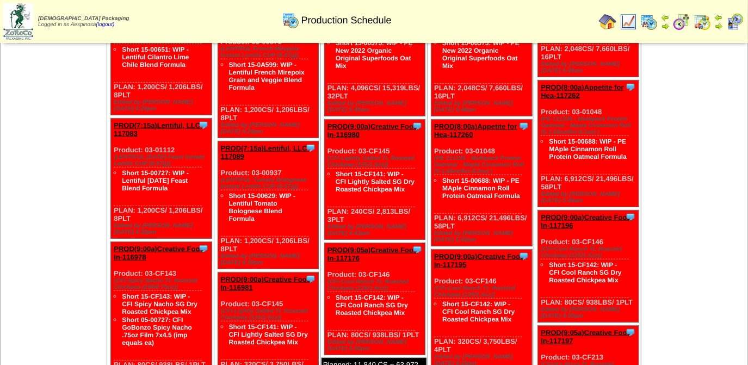
drag, startPoint x: 360, startPoint y: 202, endPoint x: 328, endPoint y: 130, distance: 78.7
click at [328, 130] on div "Clone Item PROD(9:00a)Creative Food In-116980 Creative Food Innovations, LLC Sc…" at bounding box center [374, 180] width 101 height 120
drag, startPoint x: 422, startPoint y: 314, endPoint x: 325, endPoint y: 257, distance: 112.2
click at [328, 253] on div "Clone Item PROD(9:05a)Creative Food In-117176 Creative Food Innovations, LLC Sc…" at bounding box center [374, 299] width 101 height 112
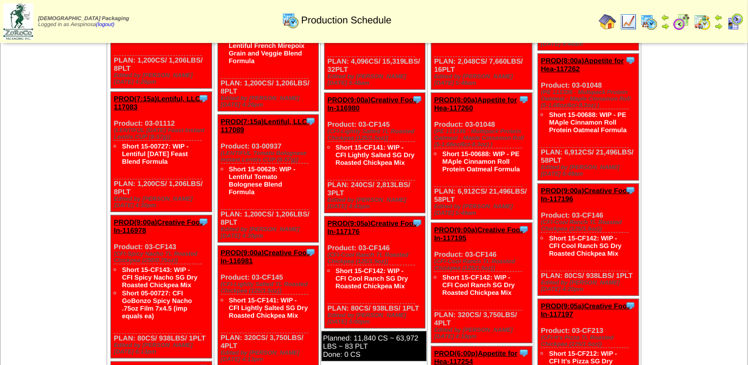
scroll to position [495, 0]
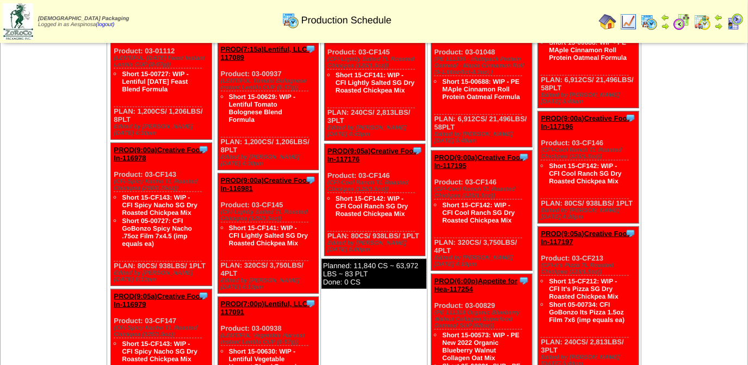
drag, startPoint x: 453, startPoint y: 228, endPoint x: 435, endPoint y: 158, distance: 72.5
click at [435, 158] on div "Clone Item PROD(9:00a)Creative Food In-117195 Creative Food Innovations, LLC Sc…" at bounding box center [482, 211] width 101 height 120
drag, startPoint x: 635, startPoint y: 174, endPoint x: 540, endPoint y: 115, distance: 110.7
click at [540, 115] on div "Clone Item PROD(9:00a)Creative Food In-117196 Creative Food Innovations, LLC Sc…" at bounding box center [588, 168] width 101 height 112
drag, startPoint x: 572, startPoint y: 313, endPoint x: 541, endPoint y: 224, distance: 94.5
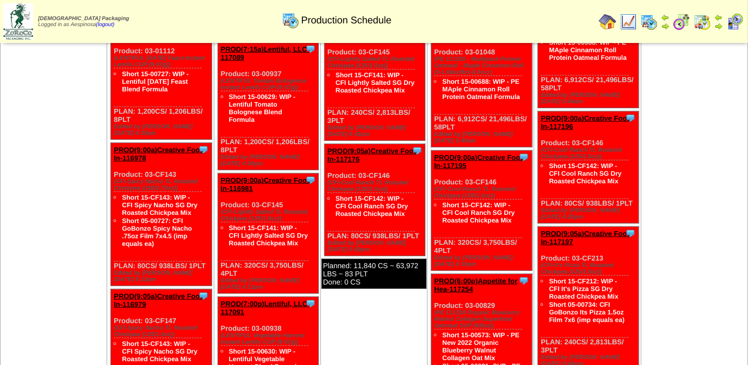
click at [541, 227] on div "Clone Item PROD(9:05a)Creative Food In-117197 Creative Food Innovations, LLC Sc…" at bounding box center [588, 299] width 101 height 144
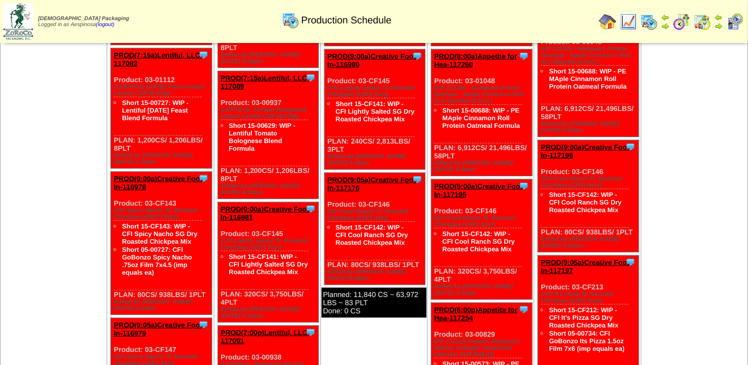
scroll to position [396, 0]
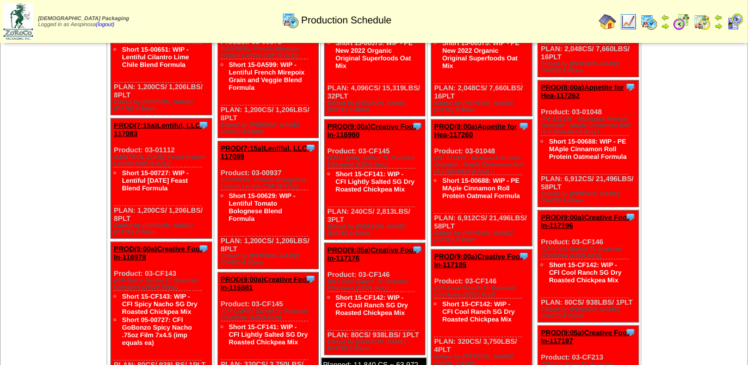
click at [686, 24] on img at bounding box center [681, 21] width 17 height 17
click at [79, 168] on td "Sep 28 [+] Print Export" at bounding box center [54, 358] width 107 height 1363
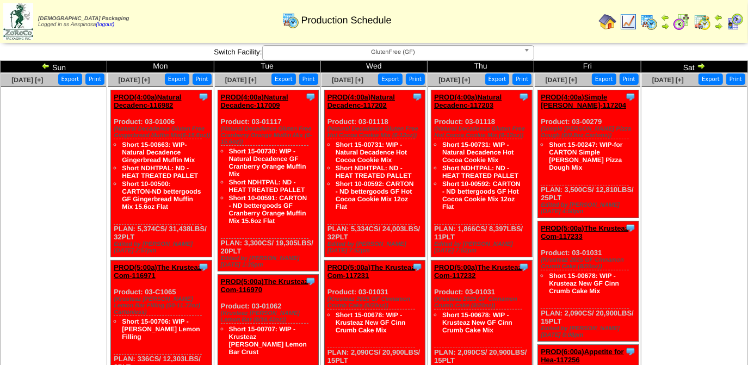
scroll to position [49, 0]
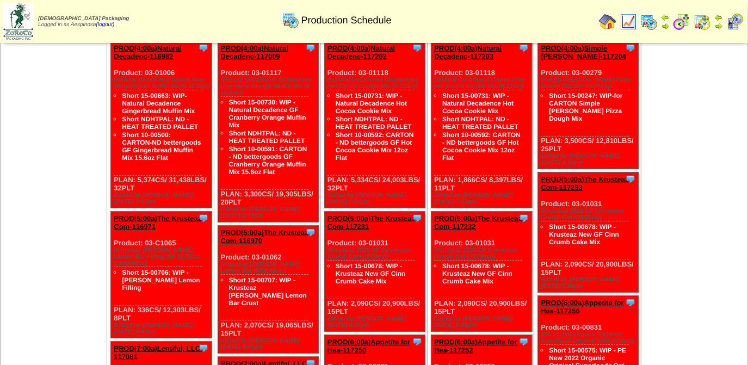
click at [399, 214] on link "PROD(5:00a)The Krusteaz Com-117231" at bounding box center [372, 222] width 88 height 16
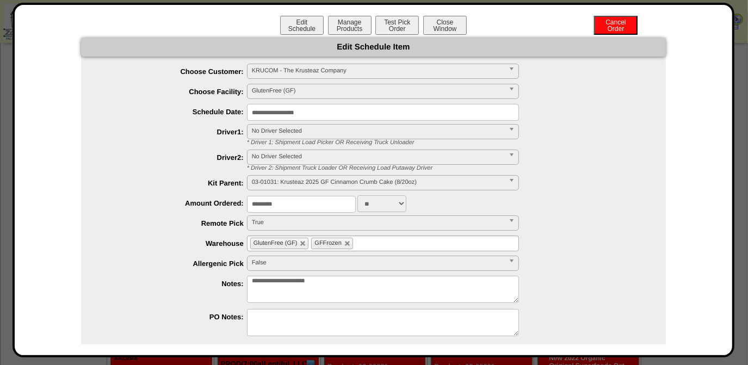
drag, startPoint x: 287, startPoint y: 202, endPoint x: 162, endPoint y: 201, distance: 124.6
click at [169, 202] on li "Amount Ordered: ********* *** **" at bounding box center [384, 203] width 563 height 17
type input "****"
click at [162, 200] on label "Amount Ordered:" at bounding box center [175, 203] width 144 height 8
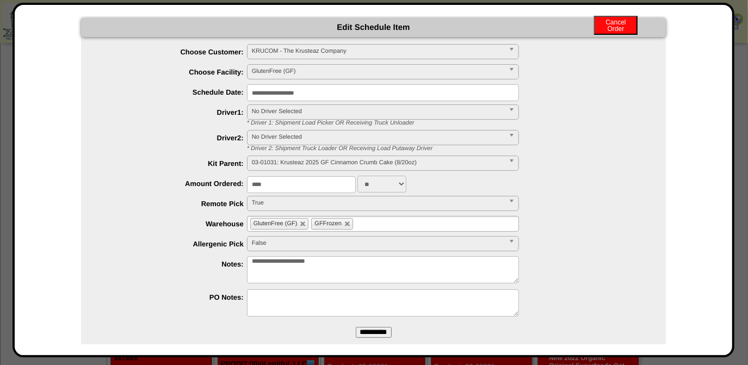
scroll to position [38, 0]
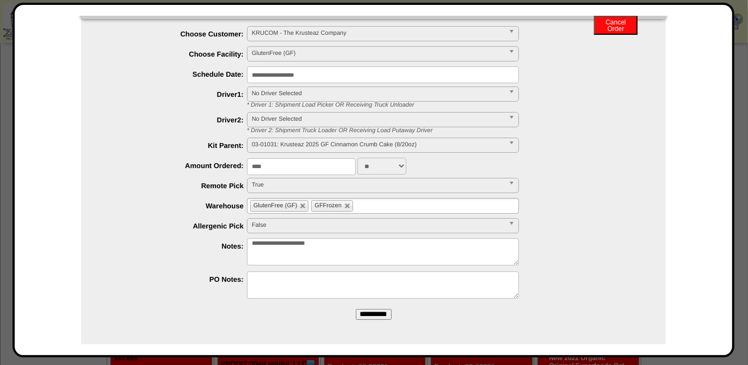
click at [373, 315] on input "**********" at bounding box center [374, 314] width 36 height 11
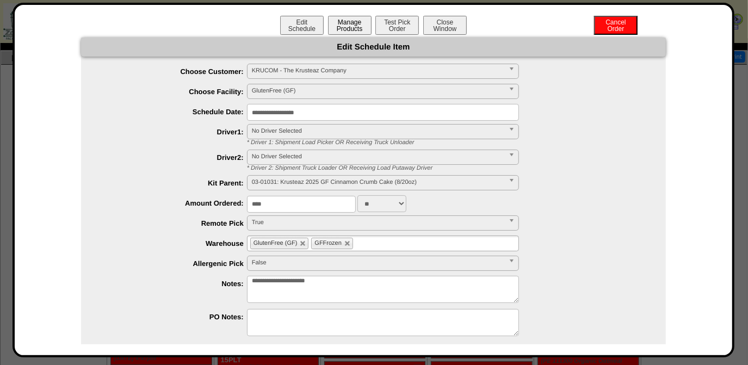
scroll to position [0, 0]
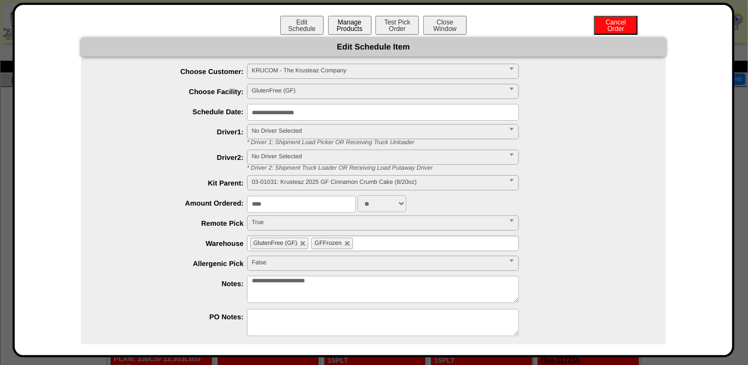
click at [338, 33] on button "Manage Products" at bounding box center [350, 25] width 44 height 19
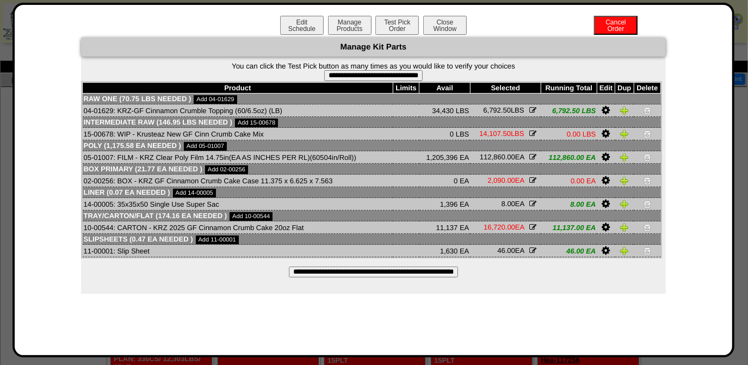
scroll to position [148, 0]
click at [409, 273] on input "**********" at bounding box center [373, 272] width 169 height 11
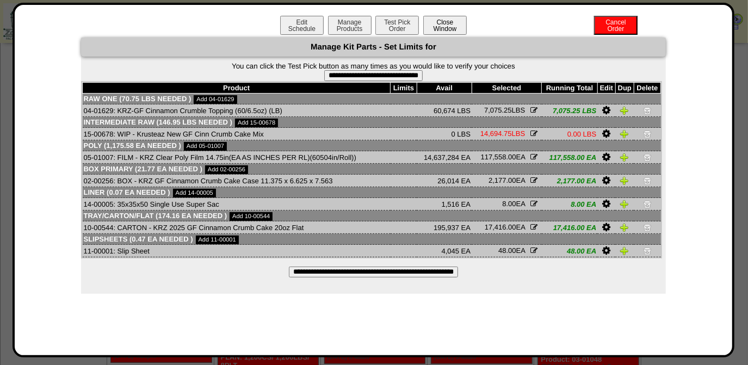
click at [451, 25] on button "Close Window" at bounding box center [445, 25] width 44 height 19
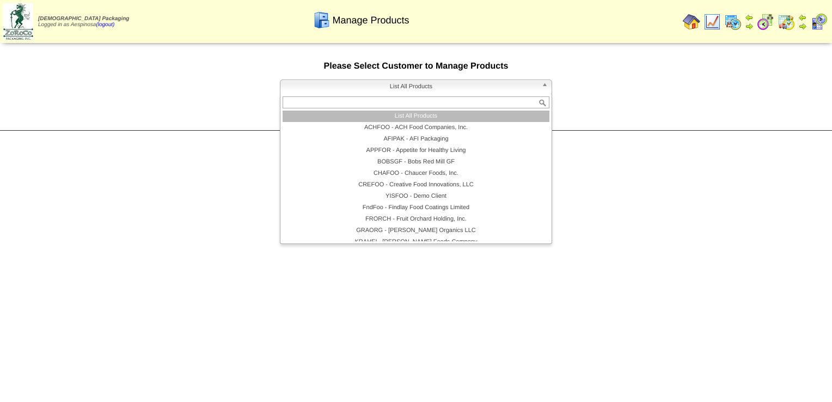
click at [419, 93] on span "List All Products" at bounding box center [411, 86] width 253 height 13
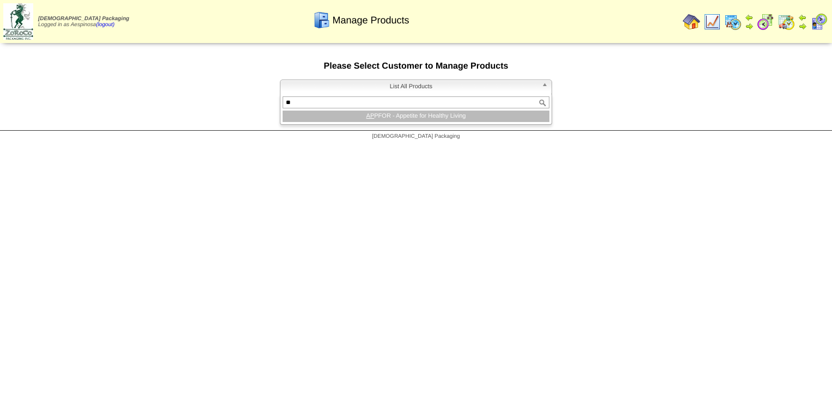
type input "**"
click at [422, 116] on li "AP PFOR - Appetite for Healthy Living" at bounding box center [415, 115] width 267 height 11
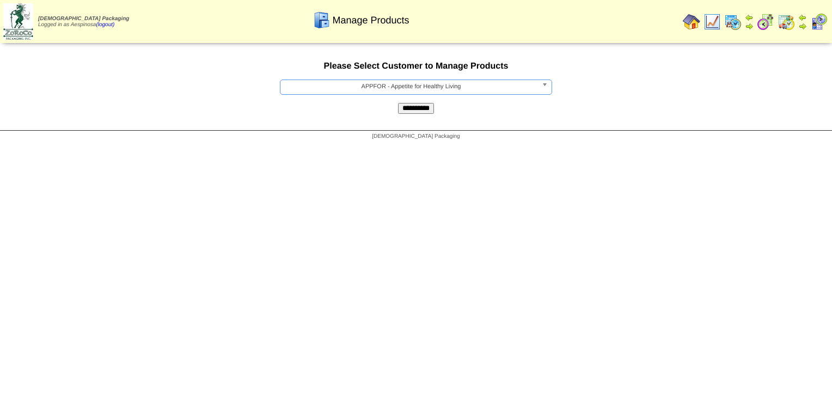
click at [430, 108] on input "**********" at bounding box center [416, 108] width 36 height 11
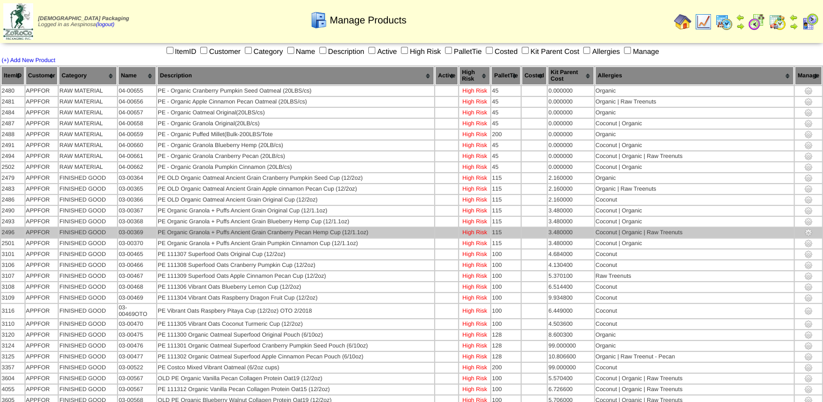
click at [348, 227] on td "PE Organic Granola + Puffs Ancient Grain Cranberry Pecan Hemp Cup (12/1.1oz)" at bounding box center [295, 232] width 277 height 10
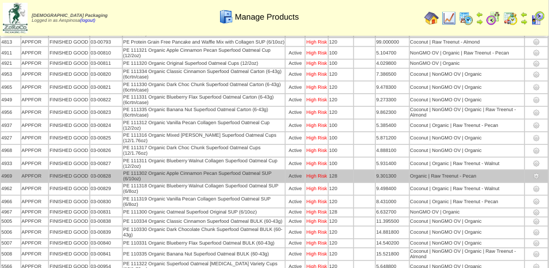
scroll to position [541, 0]
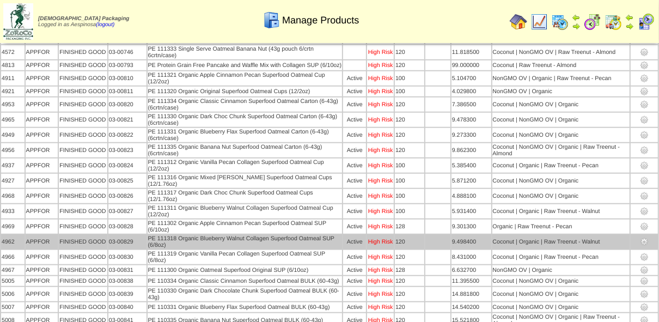
click at [243, 249] on td "PE 111318 Organic Blueberry Walnut Collagen Superfood Oatmeal SUP (6/8oz)" at bounding box center [244, 242] width 195 height 14
click at [244, 249] on td "PE 111318 Organic Blueberry Walnut Collagen Superfood Oatmeal SUP (6/8oz)" at bounding box center [244, 242] width 195 height 14
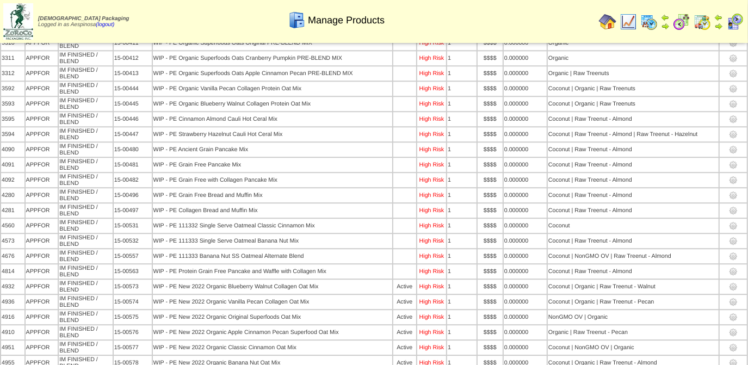
scroll to position [1972, 0]
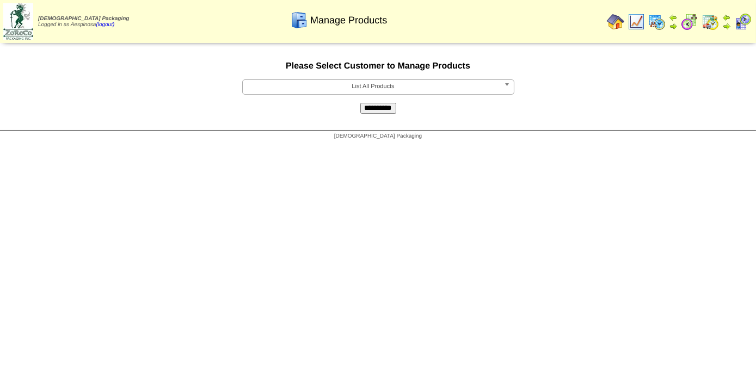
click at [445, 86] on span "List All Products" at bounding box center [373, 86] width 253 height 13
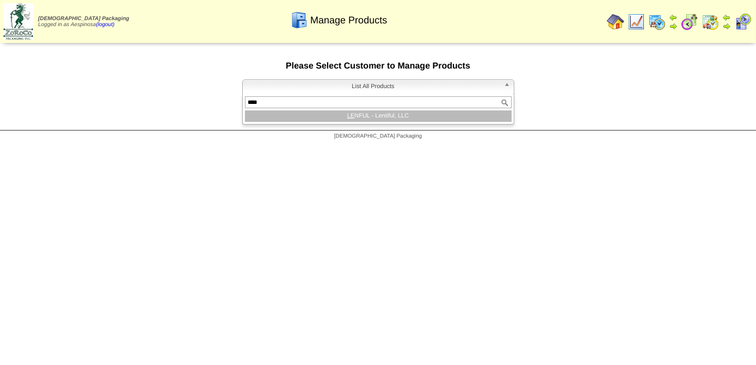
type input "*****"
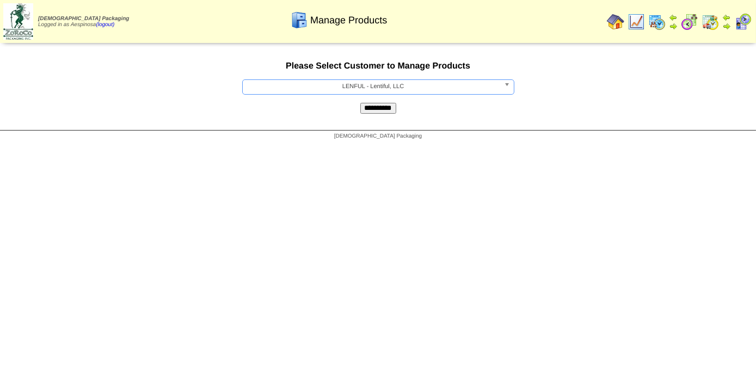
click at [376, 110] on input "**********" at bounding box center [378, 108] width 36 height 11
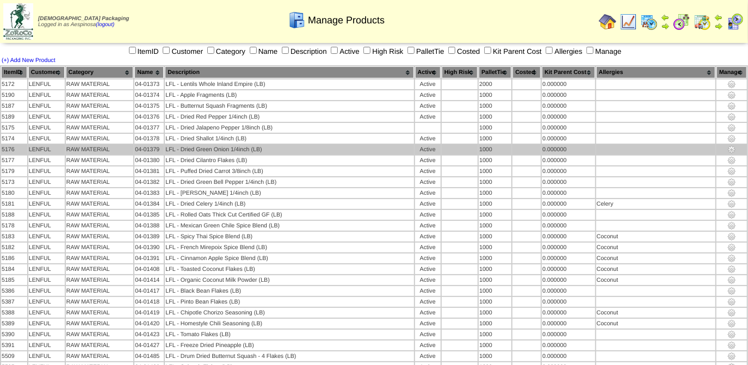
click at [280, 145] on td "LFL - Dried Green Onion 1/4inch (LB)" at bounding box center [289, 150] width 249 height 10
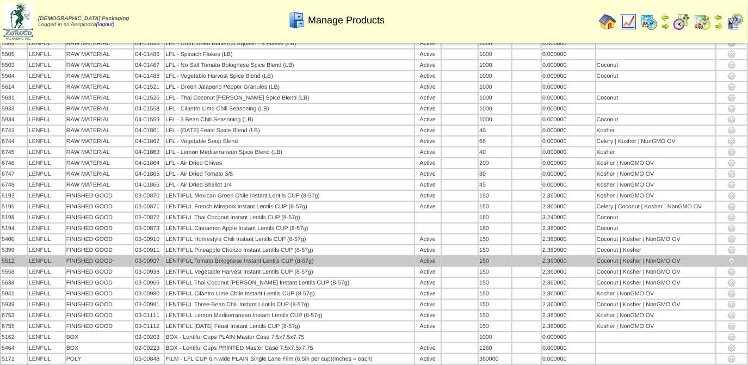
click at [159, 256] on td "03-00937" at bounding box center [148, 261] width 29 height 10
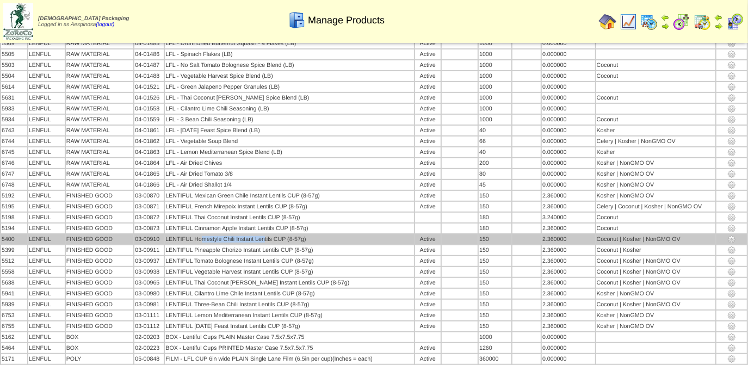
drag, startPoint x: 204, startPoint y: 226, endPoint x: 267, endPoint y: 220, distance: 63.4
click at [267, 235] on td "LENTIFUL Homestyle Chili Instant Lentils CUP (8-57g)" at bounding box center [289, 240] width 249 height 10
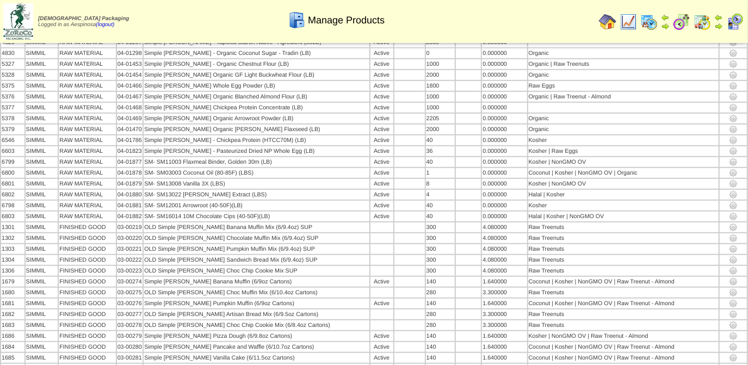
scroll to position [1070, 0]
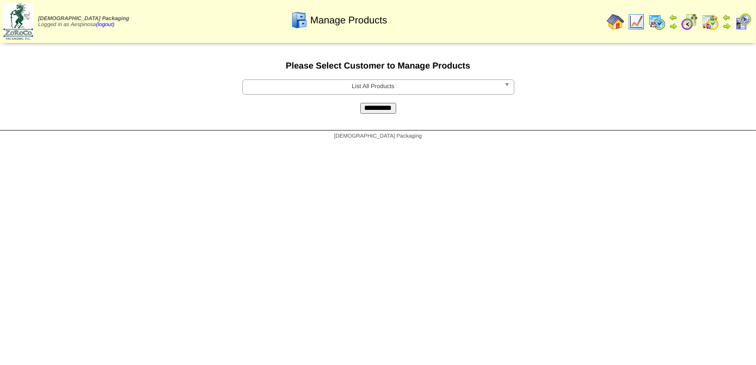
click at [417, 81] on form "**********" at bounding box center [378, 87] width 756 height 52
click at [418, 84] on span "List All Products" at bounding box center [373, 86] width 253 height 13
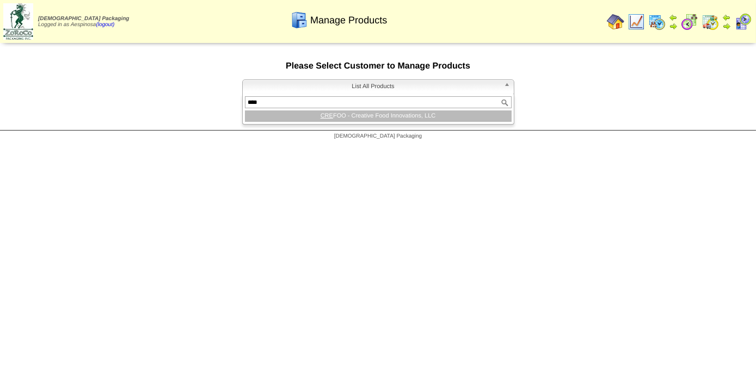
type input "****"
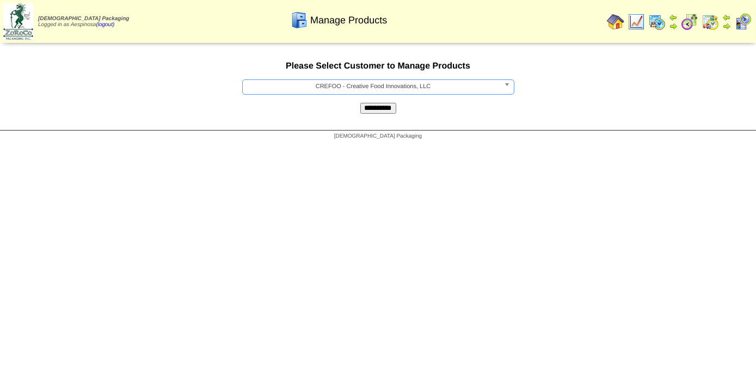
click at [391, 112] on input "**********" at bounding box center [378, 108] width 36 height 11
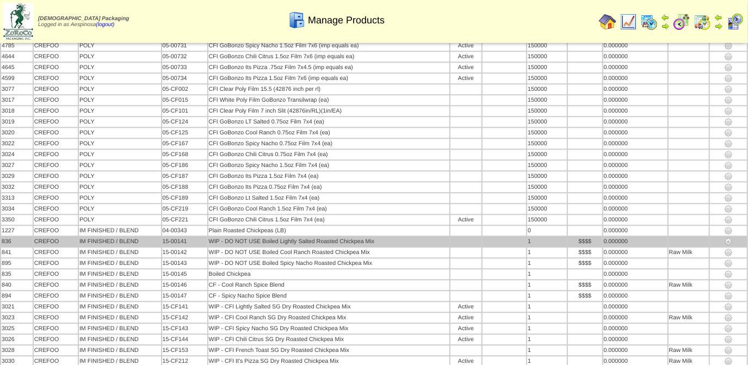
scroll to position [1830, 0]
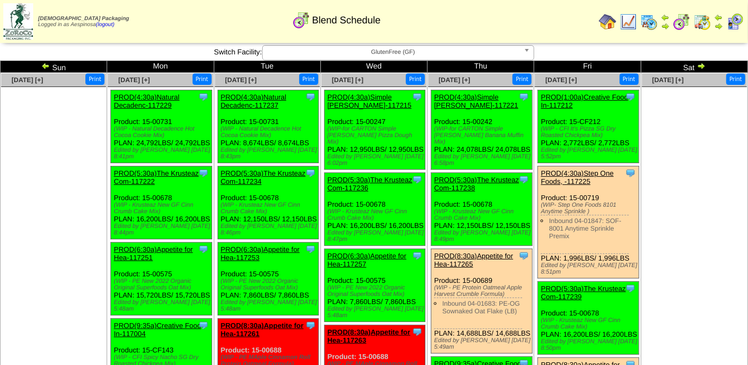
drag, startPoint x: 152, startPoint y: 153, endPoint x: 113, endPoint y: 120, distance: 50.9
click at [113, 120] on div "Clone Item PROD(4:30a)Natural Decadenc-117229 Natural Decadence, LLC ScheduleID…" at bounding box center [161, 126] width 101 height 73
copy div "Product: 15-00731 (WIP - Natural Decadence Hot Cocoa Cookie Mix) PLAN: 24,792LB…"
drag, startPoint x: 149, startPoint y: 231, endPoint x: 114, endPoint y: 177, distance: 64.6
click at [114, 177] on div "Clone Item PROD(5:30a)The Krusteaz Com-117222 The Krusteaz Company ScheduleID: …" at bounding box center [161, 203] width 101 height 73
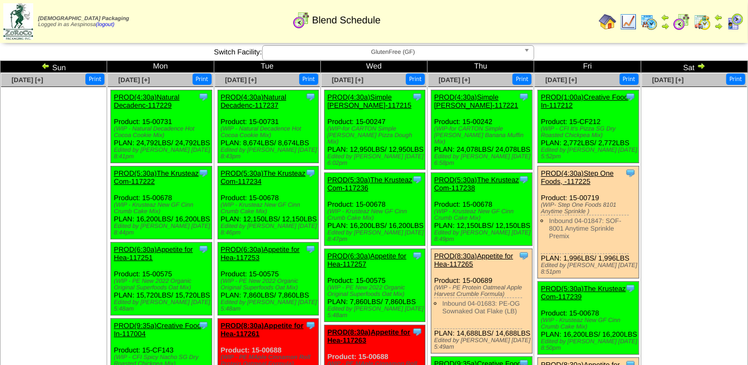
copy div "PROD(5:30a)The Krusteaz Com-117222 The Krusteaz Company ScheduleID: 117222 7257…"
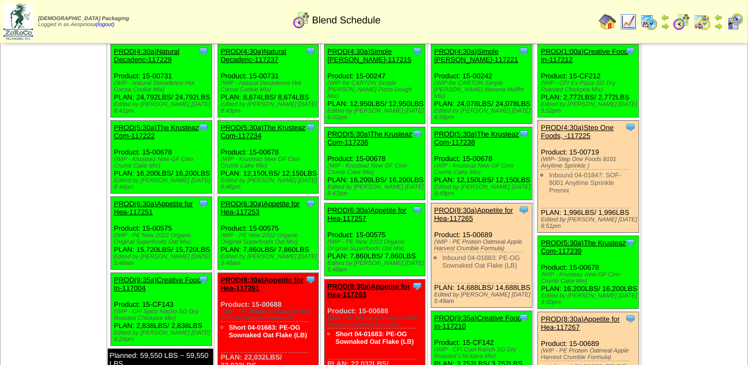
scroll to position [99, 0]
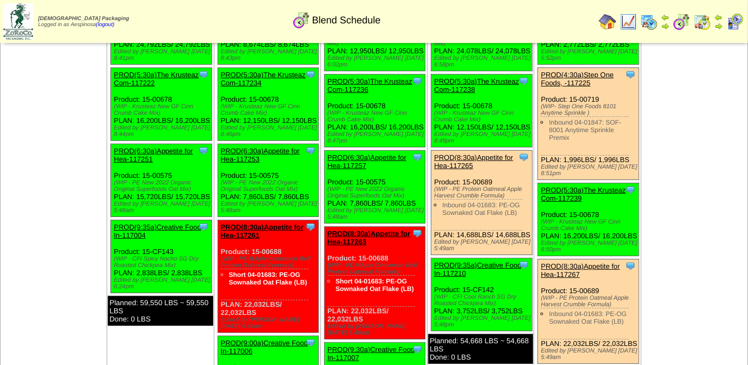
drag, startPoint x: 144, startPoint y: 211, endPoint x: 114, endPoint y: 179, distance: 43.9
click at [114, 179] on div "Clone Item PROD(6:30a)Appetite for Hea-117251 Appetite for Healthy Living Sched…" at bounding box center [161, 180] width 101 height 73
copy div "Product: 15-00575 (WIP - PE New 2022 Organic Original Superfoods Oat Mix) PLAN:…"
drag, startPoint x: 205, startPoint y: 281, endPoint x: 113, endPoint y: 257, distance: 94.9
click at [113, 257] on div "Clone Item PROD(9:35a)Creative Food In-117004 Creative Food Innovations, LLC Sc…" at bounding box center [161, 256] width 101 height 73
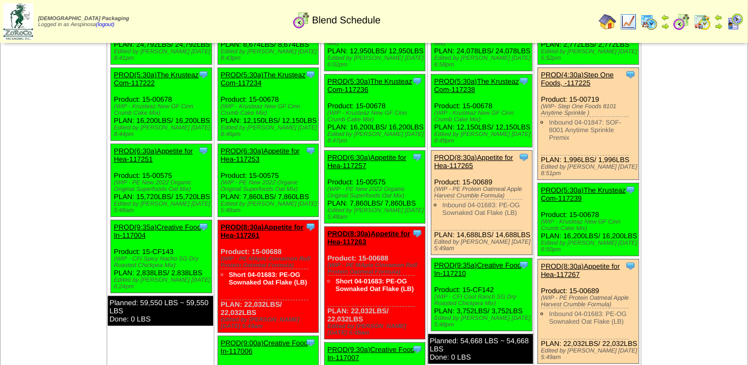
copy div "Product: 15-CF143 (WIP - CFI Spicy Nacho SG Dry Roasted Chickpea Mix) PLAN: 2,8…"
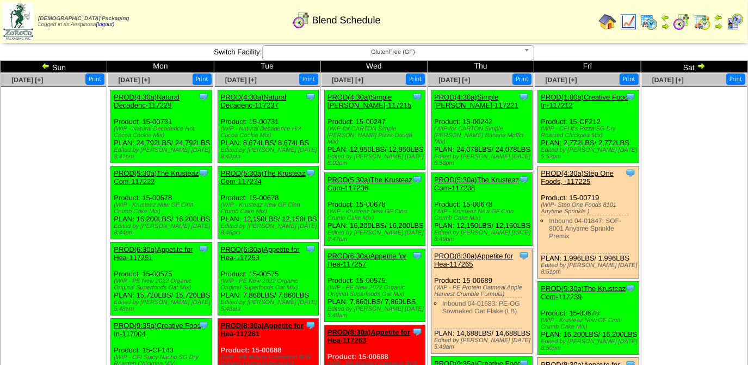
drag, startPoint x: 287, startPoint y: 133, endPoint x: 297, endPoint y: 137, distance: 10.7
click at [287, 133] on div "(WIP - Natural Decadence Hot Cocoa Cookie Mix)" at bounding box center [270, 132] width 98 height 13
drag, startPoint x: 310, startPoint y: 144, endPoint x: 219, endPoint y: 122, distance: 94.0
click at [219, 122] on div "Clone Item PROD(4:30a)Natural Decadenc-117237 Natural Decadence, LLC ScheduleID…" at bounding box center [268, 126] width 101 height 73
copy div "Product: 15-00731 (WIP - Natural Decadence Hot Cocoa Cookie Mix) PLAN: 8,674LBS…"
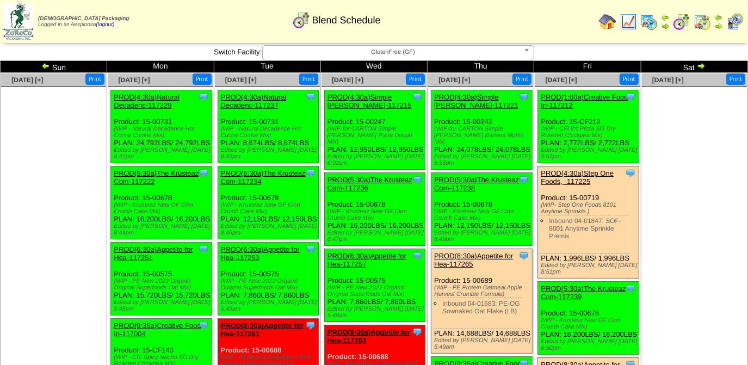
drag, startPoint x: 258, startPoint y: 223, endPoint x: 245, endPoint y: 221, distance: 13.2
click at [245, 221] on div "Clone Item PROD(5:30a)The Krusteaz Com-117234 The Krusteaz Company ScheduleID: …" at bounding box center [268, 203] width 101 height 73
click at [251, 221] on div "Clone Item PROD(5:30a)The Krusteaz Com-117234 The Krusteaz Company ScheduleID: …" at bounding box center [268, 203] width 101 height 73
drag, startPoint x: 257, startPoint y: 220, endPoint x: 220, endPoint y: 192, distance: 46.2
click at [220, 192] on div "Clone Item PROD(5:30a)The Krusteaz Com-117234 The Krusteaz Company ScheduleID: …" at bounding box center [268, 203] width 101 height 73
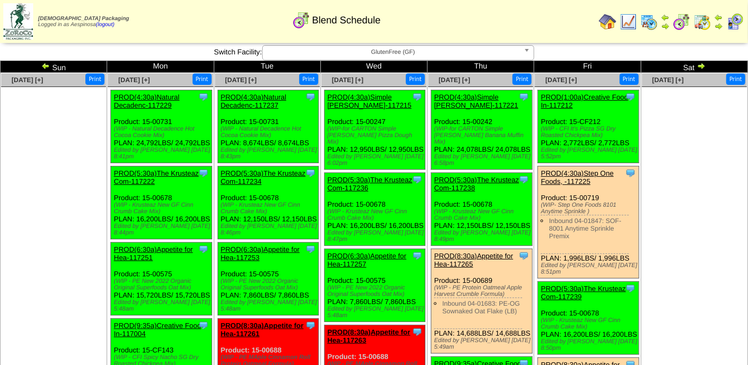
copy div "Product: 15-00678 (WIP - Krusteaz New GF Cinn Crumb Cake Mix) PLAN: 12,150LBS /…"
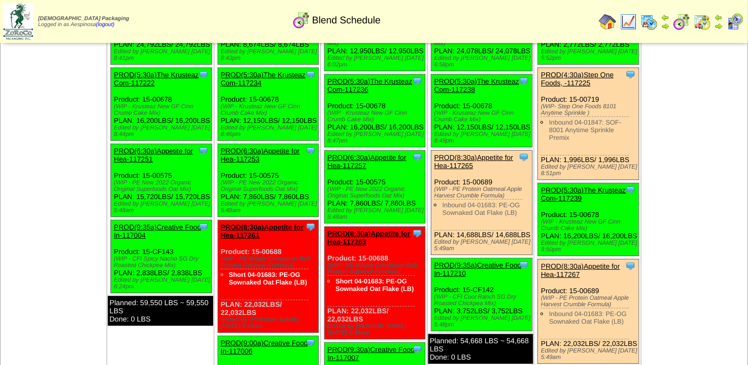
drag, startPoint x: 313, startPoint y: 194, endPoint x: 220, endPoint y: 170, distance: 96.1
click at [220, 170] on div "Clone Item PROD(6:30a)Appetite for Hea-117253 Appetite for Healthy Living Sched…" at bounding box center [268, 180] width 101 height 73
copy div "Product: 15-00575 (WIP - PE New 2022 Organic Original Superfoods Oat Mix) PLAN:…"
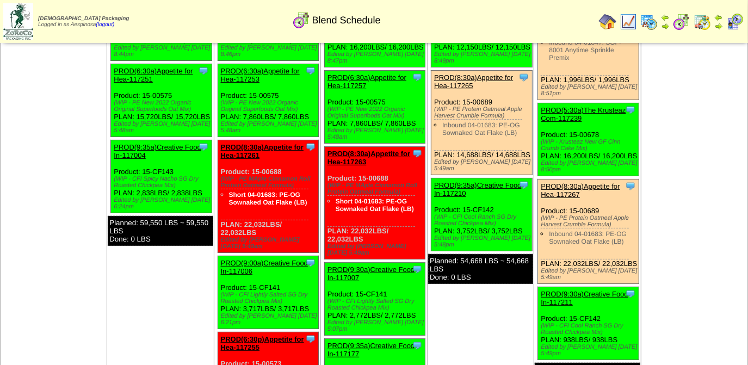
scroll to position [198, 0]
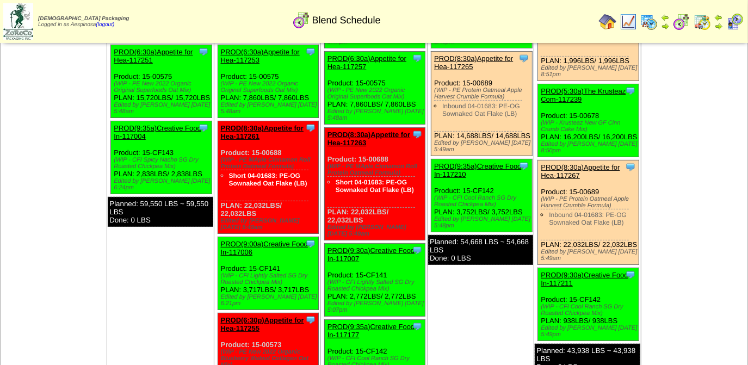
drag, startPoint x: 268, startPoint y: 207, endPoint x: 219, endPoint y: 146, distance: 78.1
click at [219, 146] on div "Clone Item PROD(8:30a)Appetite for Hea-117261 Appetite for Healthy Living Sched…" at bounding box center [268, 177] width 101 height 113
copy div "Product: 15-00688 (WIP - PE MAple Cinnamon Roll Protein Oatmeal Formula) Short …"
drag, startPoint x: 310, startPoint y: 276, endPoint x: 219, endPoint y: 255, distance: 93.9
click at [219, 255] on div "Clone Item PROD(9:00a)Creative Food In-117006 Creative Food Innovations, LLC Sc…" at bounding box center [268, 273] width 101 height 73
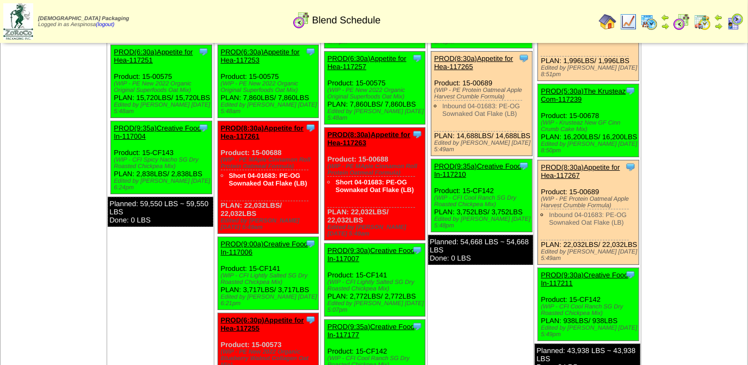
copy div "Product: 15-CF141 (WIP - CFI Lightly Salted SG Dry Roasted Chickpea Mix) PLAN: …"
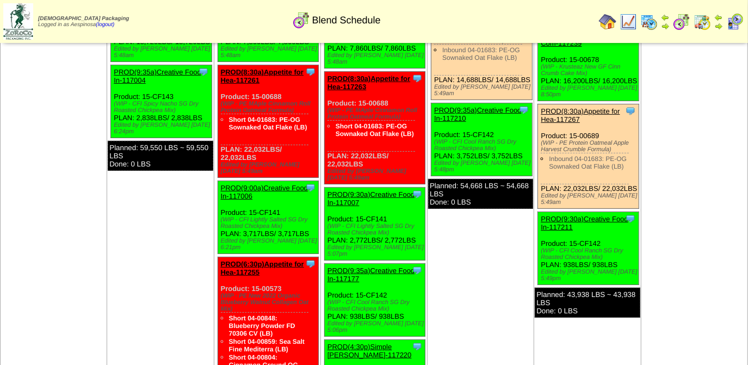
scroll to position [346, 0]
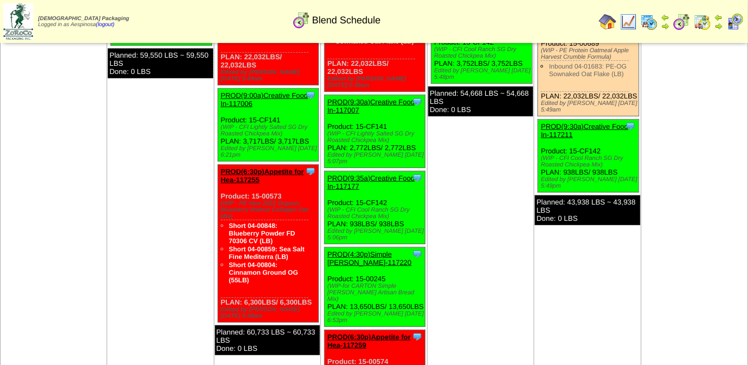
drag, startPoint x: 313, startPoint y: 284, endPoint x: 220, endPoint y: 177, distance: 141.1
click at [220, 177] on div "Clone Item PROD(6:30p)Appetite for Hea-117255 Appetite for Healthy Living Sched…" at bounding box center [268, 244] width 101 height 158
copy div "Product: 15-00573 (WIP - PE New 2022 Organic Blueberry Walnut Collagen Oat Mix)…"
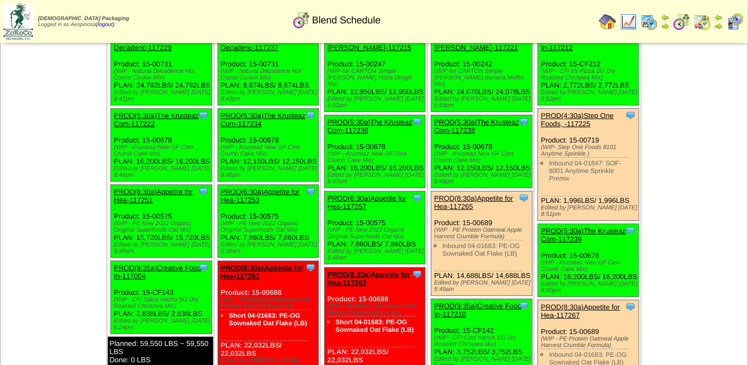
scroll to position [0, 0]
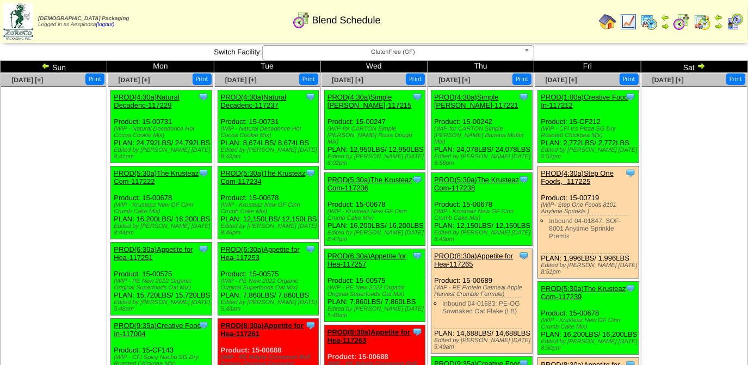
click at [736, 23] on img at bounding box center [735, 21] width 17 height 17
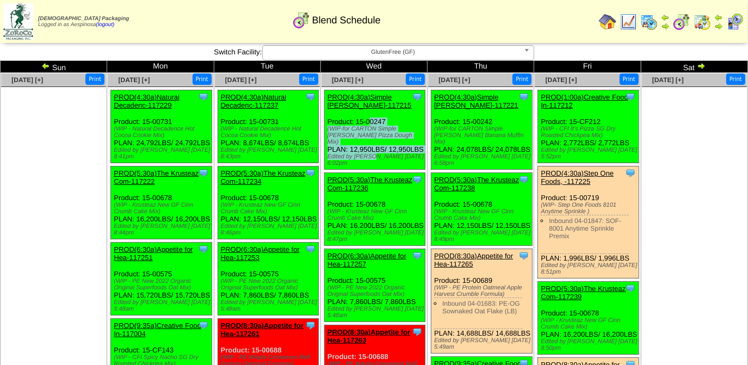
drag, startPoint x: 371, startPoint y: 157, endPoint x: 327, endPoint y: 122, distance: 55.8
click at [327, 122] on div "Clone Item PROD(4:30a)Simple Mills-117215 Simple Mills ScheduleID: 117215 2849 …" at bounding box center [374, 129] width 101 height 79
click at [365, 159] on div "Edited by Aespinosa 9/24 6:02pm" at bounding box center [377, 159] width 98 height 13
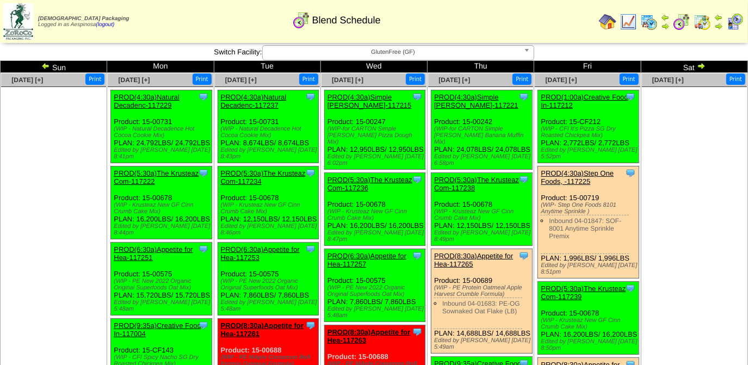
drag, startPoint x: 364, startPoint y: 151, endPoint x: 326, endPoint y: 120, distance: 48.7
click at [326, 120] on div "Clone Item PROD(4:30a)Simple Mills-117215 Simple Mills ScheduleID: 117215 2849 …" at bounding box center [374, 129] width 101 height 79
drag, startPoint x: 374, startPoint y: 232, endPoint x: 328, endPoint y: 201, distance: 56.5
click at [328, 201] on div "Clone Item PROD(5:30a)The Krusteaz Com-117236 The Krusteaz Company ScheduleID: …" at bounding box center [374, 209] width 101 height 73
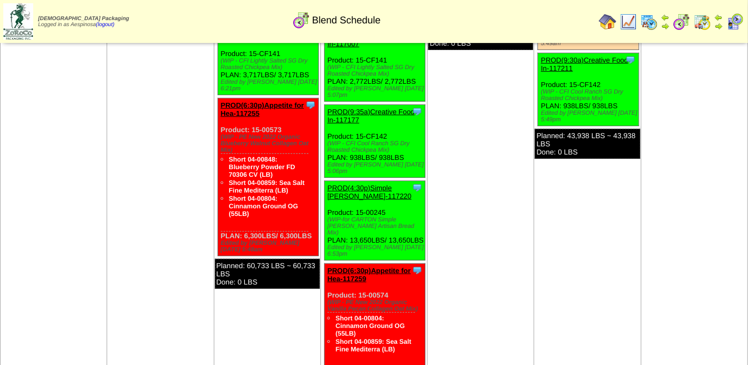
scroll to position [445, 0]
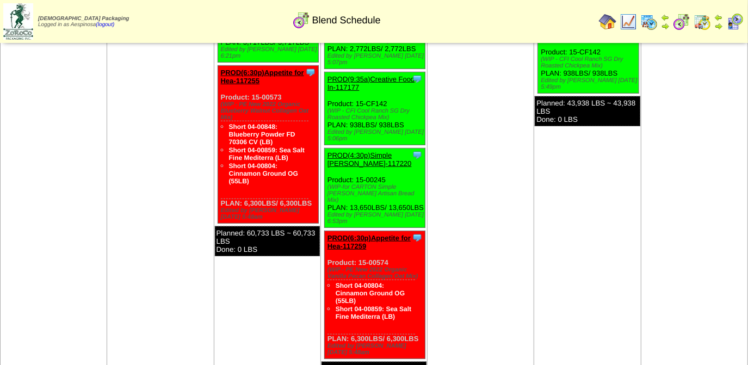
click at [365, 186] on div "Clone Item PROD(4:30p)Simple Mills-117220 Simple Mills ScheduleID: 117220 2874.…" at bounding box center [374, 188] width 101 height 79
drag, startPoint x: 365, startPoint y: 188, endPoint x: 327, endPoint y: 158, distance: 47.7
click at [327, 158] on div "Clone Item PROD(4:30p)Simple Mills-117220 Simple Mills ScheduleID: 117220 2874.…" at bounding box center [374, 188] width 101 height 79
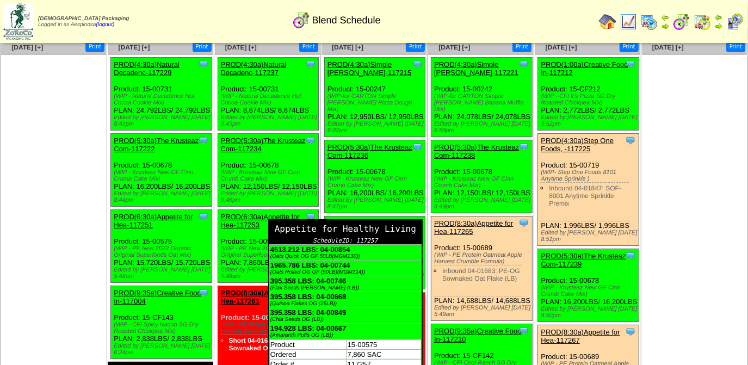
scroll to position [49, 0]
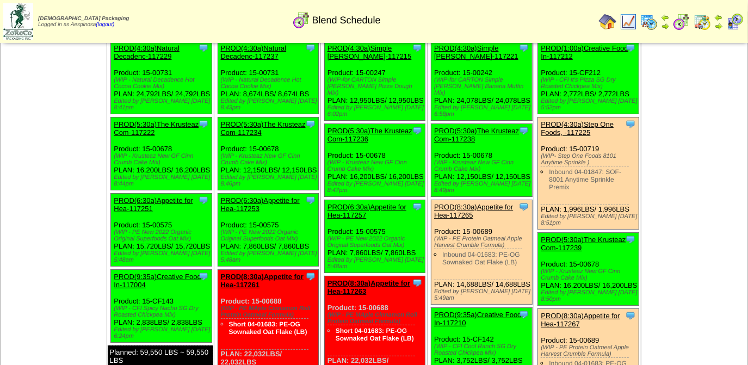
drag, startPoint x: 416, startPoint y: 249, endPoint x: 324, endPoint y: 230, distance: 94.5
click at [324, 230] on div "Clone Item PROD(6:30a)Appetite for Hea-117257 Appetite for Healthy Living Sched…" at bounding box center [374, 236] width 101 height 73
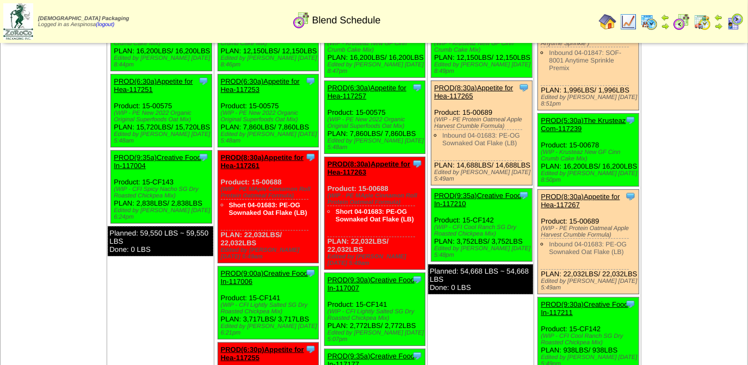
scroll to position [198, 0]
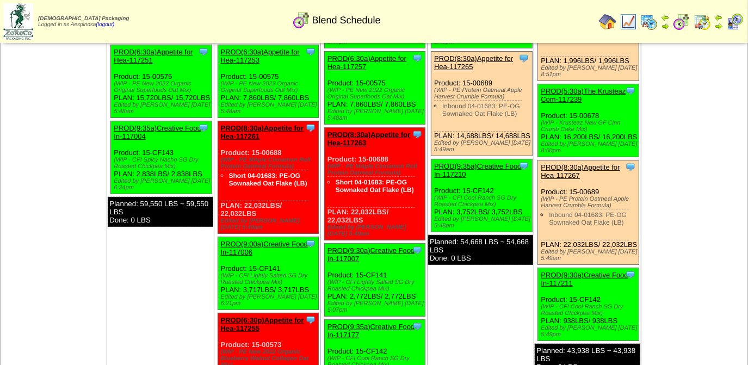
drag, startPoint x: 364, startPoint y: 217, endPoint x: 327, endPoint y: 155, distance: 72.5
click at [327, 155] on div "Clone Item PROD(8:30a)Appetite for Hea-117263 Appetite for Healthy Living Sched…" at bounding box center [374, 184] width 101 height 113
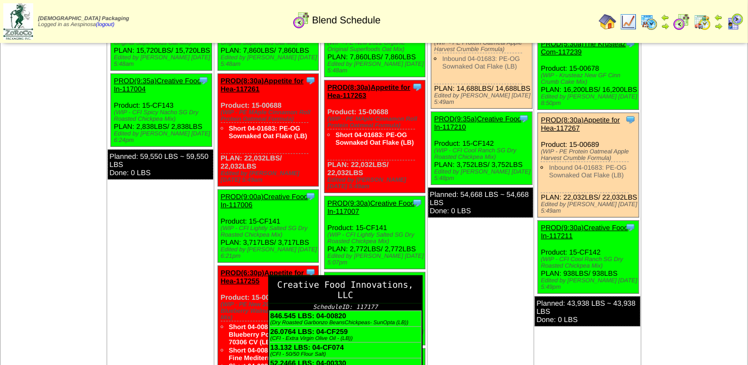
scroll to position [297, 0]
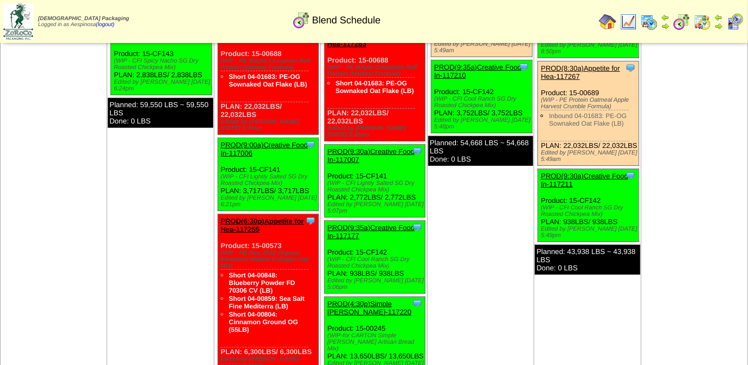
drag, startPoint x: 417, startPoint y: 186, endPoint x: 329, endPoint y: 167, distance: 90.2
click at [329, 167] on div "Clone Item PROD(9:30a)Creative Food In-117007 Creative Food Innovations, LLC Sc…" at bounding box center [374, 181] width 101 height 73
drag, startPoint x: 409, startPoint y: 257, endPoint x: 327, endPoint y: 231, distance: 86.7
click at [327, 231] on div "Clone Item PROD(9:35a)Creative Food In-117177 Creative Food Innovations, LLC Sc…" at bounding box center [374, 257] width 101 height 73
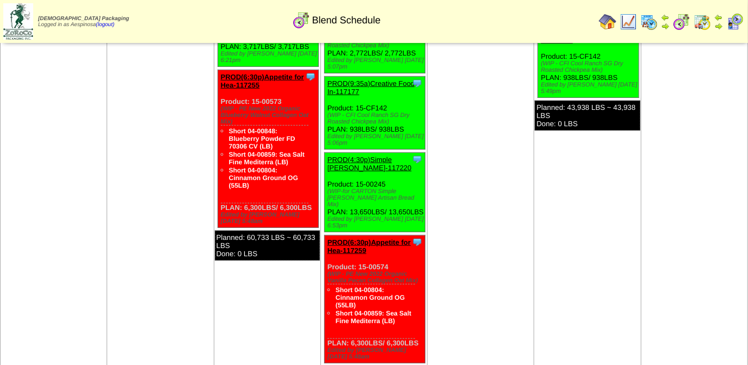
scroll to position [495, 0]
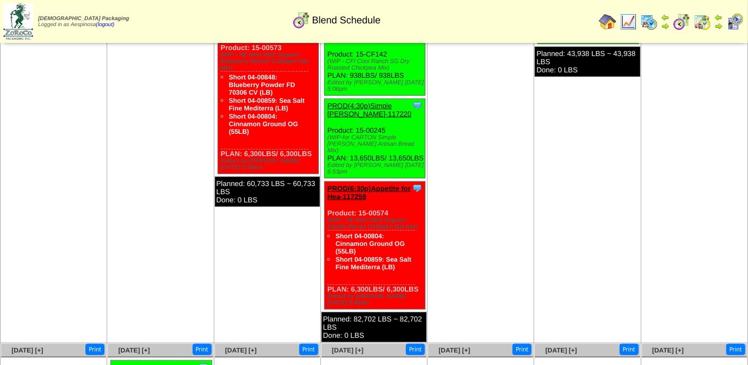
click at [419, 261] on div "Clone Item PROD(6:30p)Appetite for Hea-117259 Appetite for Healthy Living Sched…" at bounding box center [374, 246] width 101 height 128
drag, startPoint x: 419, startPoint y: 261, endPoint x: 325, endPoint y: 188, distance: 118.7
click at [325, 188] on div "Clone Item PROD(6:30p)Appetite for Hea-117259 Appetite for Healthy Living Sched…" at bounding box center [374, 246] width 101 height 128
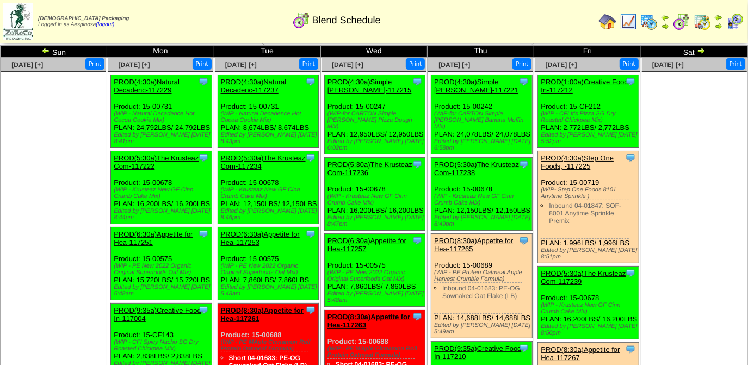
scroll to position [0, 0]
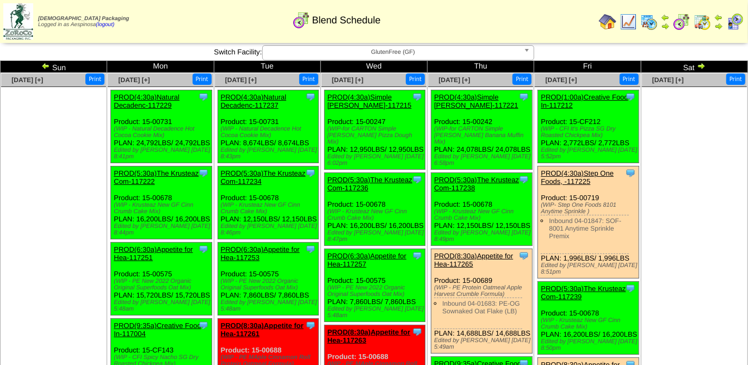
drag, startPoint x: 466, startPoint y: 155, endPoint x: 434, endPoint y: 120, distance: 47.4
click at [434, 120] on div "Clone Item PROD(4:30a)Simple Mills-117221 Simple Mills ScheduleID: 117221 5923.…" at bounding box center [482, 129] width 101 height 79
click at [483, 149] on div "Clone Item PROD(4:30a)Simple Mills-117221 Simple Mills ScheduleID: 117221 5923.…" at bounding box center [482, 129] width 101 height 79
drag, startPoint x: 478, startPoint y: 153, endPoint x: 432, endPoint y: 121, distance: 56.0
click at [432, 121] on div "Clone Item PROD(4:30a)Simple Mills-117221 Simple Mills ScheduleID: 117221 5923.…" at bounding box center [482, 129] width 101 height 79
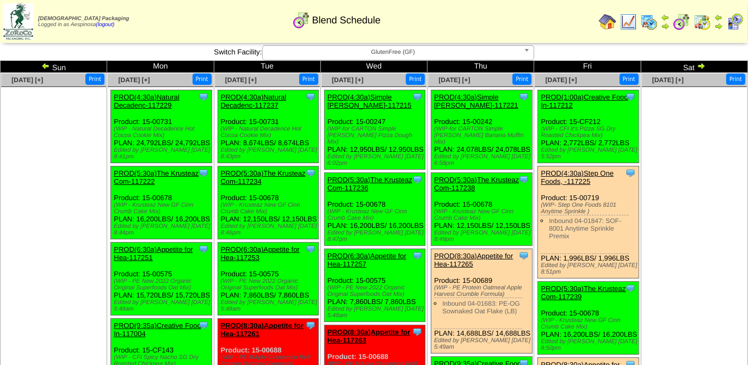
drag, startPoint x: 474, startPoint y: 231, endPoint x: 434, endPoint y: 201, distance: 49.7
click at [434, 201] on div "Clone Item PROD(5:30a)The Krusteaz Com-117238 The Krusteaz Company ScheduleID: …" at bounding box center [482, 209] width 101 height 73
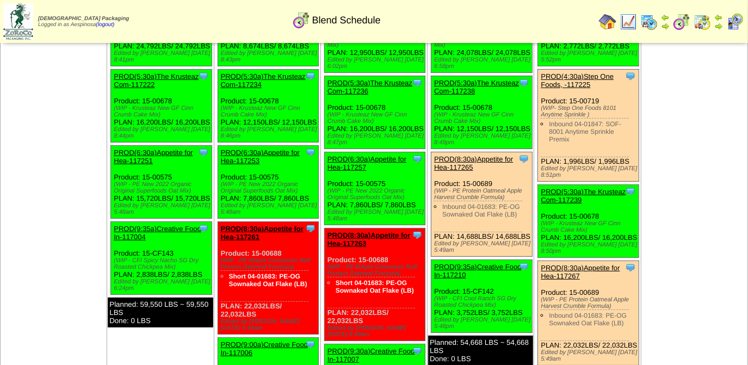
scroll to position [99, 0]
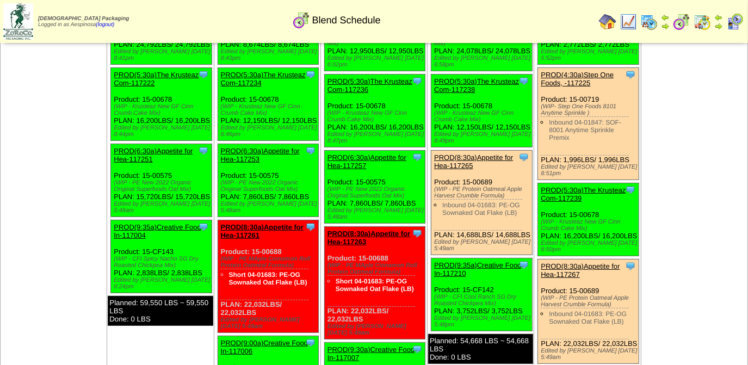
click at [447, 231] on div "Clone Item PROD(8:30a)Appetite for Hea-117265 Appetite for Healthy Living Sched…" at bounding box center [482, 203] width 101 height 104
click at [477, 246] on div "Clone Item PROD(8:30a)Appetite for Hea-117265 Appetite for Healthy Living Sched…" at bounding box center [482, 203] width 101 height 104
drag, startPoint x: 476, startPoint y: 242, endPoint x: 434, endPoint y: 182, distance: 72.8
click at [434, 182] on div "Clone Item PROD(8:30a)Appetite for Hea-117265 Appetite for Healthy Living Sched…" at bounding box center [482, 203] width 101 height 104
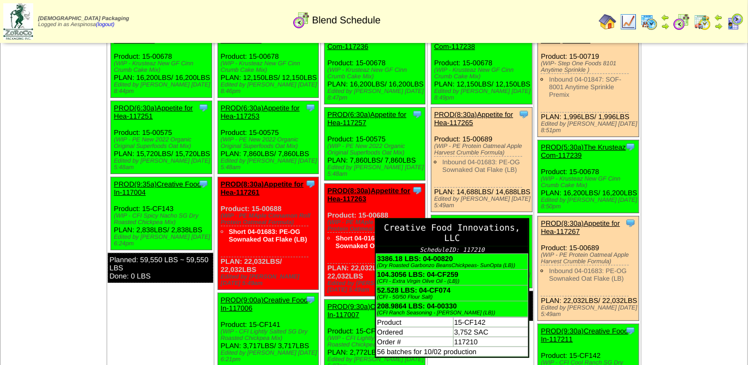
scroll to position [198, 0]
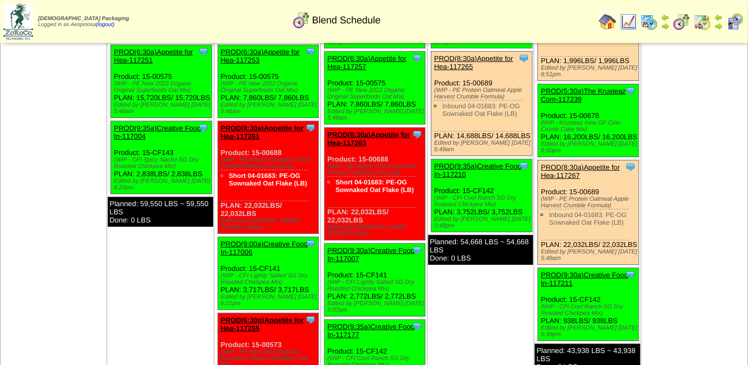
click at [522, 208] on div "(WIP - CFI Cool Ranch SG Dry Roasted Chickpea Mix)" at bounding box center [483, 201] width 98 height 13
drag, startPoint x: 527, startPoint y: 211, endPoint x: 485, endPoint y: 209, distance: 41.4
click at [479, 208] on tr "Sep 28 [+] Print Sep 29 [+] Print" at bounding box center [375, 257] width 748 height 765
click at [499, 212] on div "Clone Item PROD(9:35a)Creative Food In-117210 Creative Food Innovations, LLC Sc…" at bounding box center [482, 195] width 101 height 73
drag, startPoint x: 525, startPoint y: 214, endPoint x: 431, endPoint y: 189, distance: 97.3
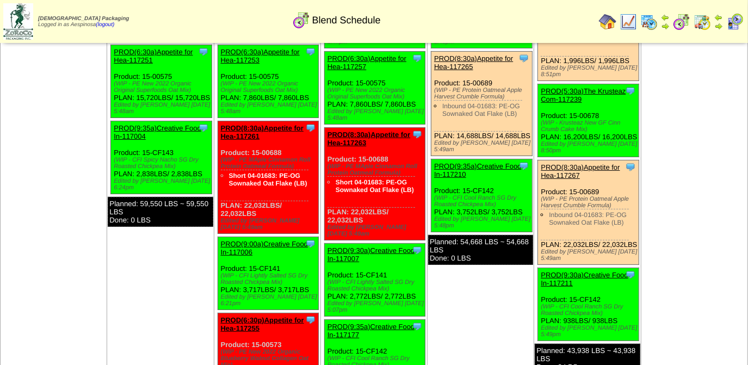
click at [432, 189] on div "Clone Item PROD(9:35a)Creative Food In-117210 Creative Food Innovations, LLC Sc…" at bounding box center [482, 195] width 101 height 73
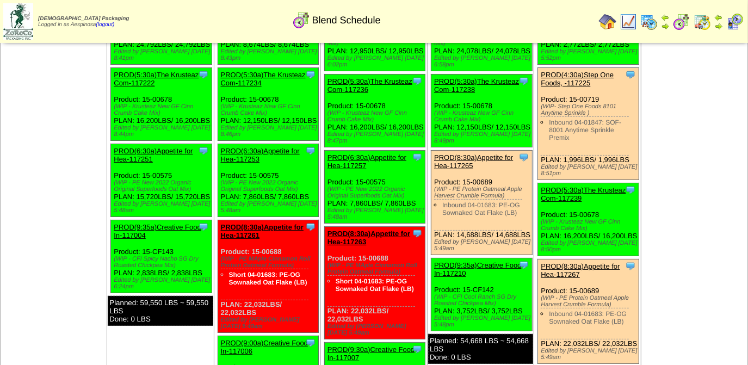
scroll to position [0, 0]
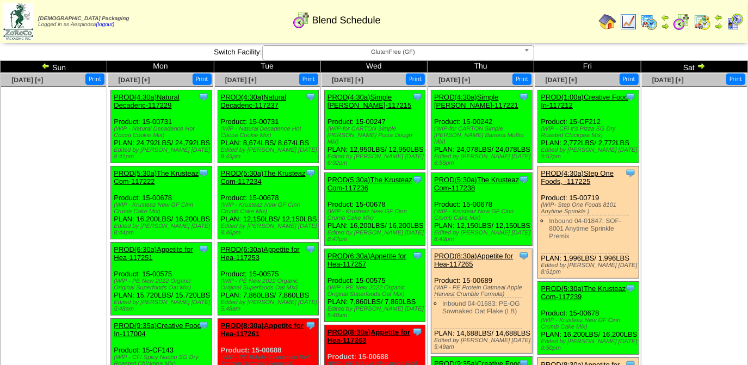
drag, startPoint x: 631, startPoint y: 141, endPoint x: 542, endPoint y: 121, distance: 91.1
click at [542, 121] on div "Clone Item PROD(1:00a)Creative Food In-117212 Creative Food Innovations, LLC Sc…" at bounding box center [588, 126] width 101 height 73
drag, startPoint x: 632, startPoint y: 253, endPoint x: 539, endPoint y: 194, distance: 109.6
click at [539, 194] on div "Clone Item PROD(4:30a)Step One Foods, -117225 Step One Foods, LLC ScheduleID: 1…" at bounding box center [588, 223] width 101 height 112
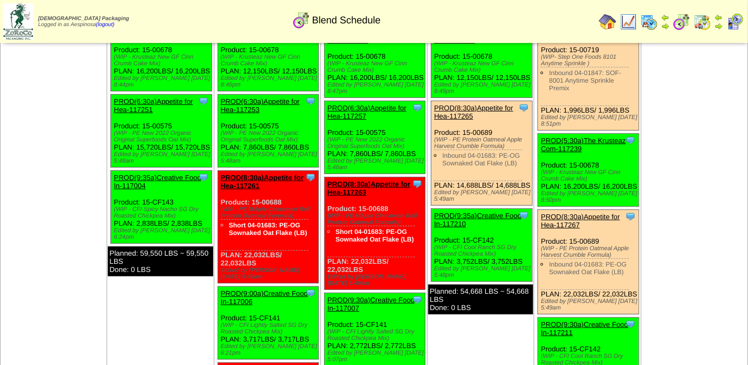
drag, startPoint x: 576, startPoint y: 184, endPoint x: 543, endPoint y: 155, distance: 44.0
click at [543, 155] on div "Clone Item PROD(5:30a)The Krusteaz Com-117239 The Krusteaz Company ScheduleID: …" at bounding box center [588, 170] width 101 height 73
drag, startPoint x: 590, startPoint y: 294, endPoint x: 542, endPoint y: 236, distance: 76.2
click at [542, 236] on div "Clone Item PROD(8:30a)Appetite for Hea-117267 Appetite for Healthy Living Sched…" at bounding box center [588, 262] width 101 height 104
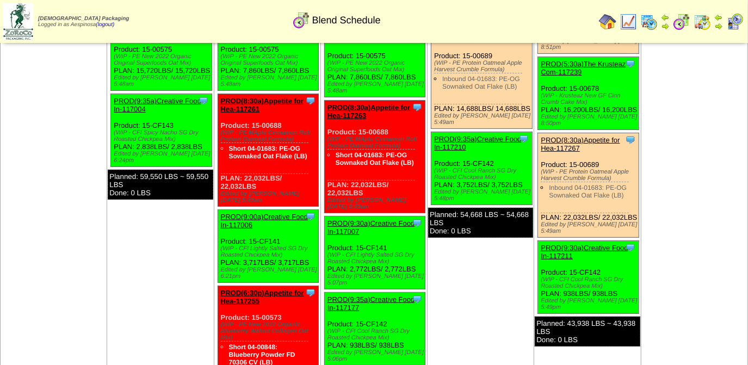
scroll to position [300, 0]
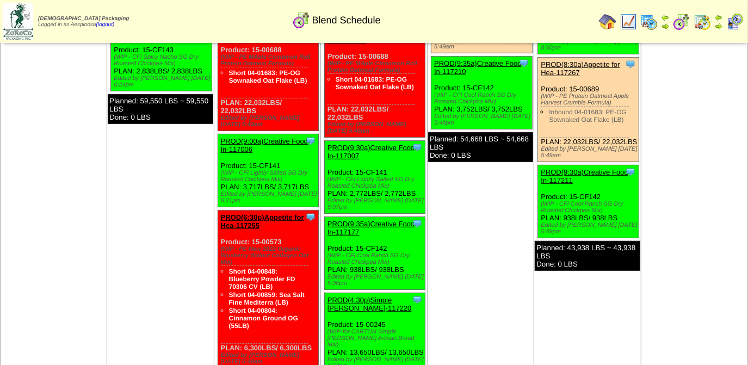
drag, startPoint x: 626, startPoint y: 213, endPoint x: 542, endPoint y: 189, distance: 87.5
click at [542, 189] on div "Clone Item PROD(9:30a)Creative Food In-117211 Creative Food Innovations, LLC Sc…" at bounding box center [588, 201] width 101 height 73
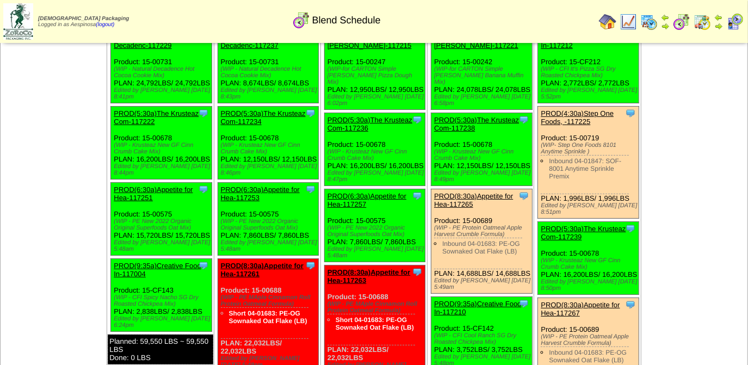
scroll to position [0, 0]
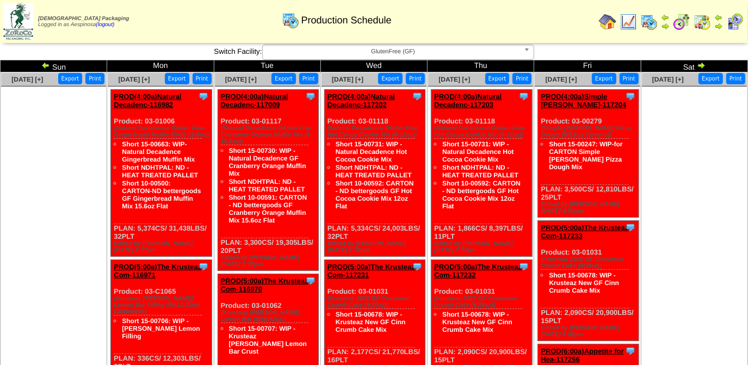
scroll to position [99, 0]
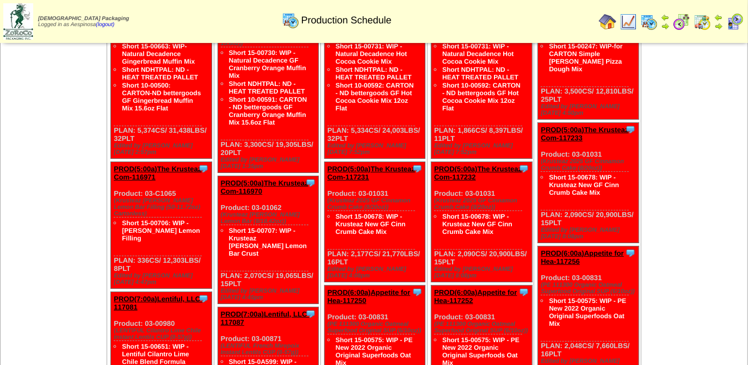
click at [473, 165] on link "PROD(5:00a)The Krusteaz Com-117232" at bounding box center [478, 173] width 88 height 16
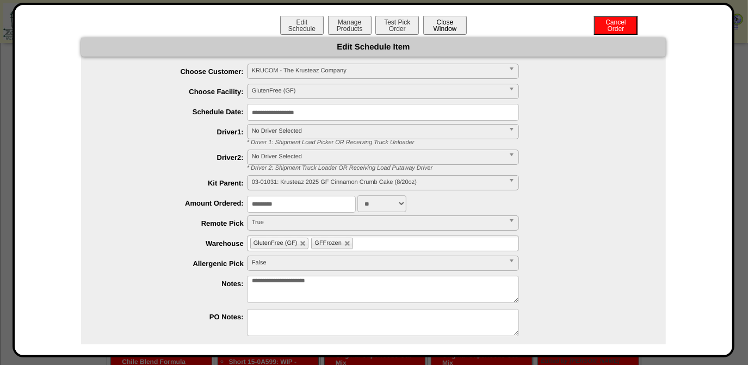
click at [456, 27] on button "Close Window" at bounding box center [445, 25] width 44 height 19
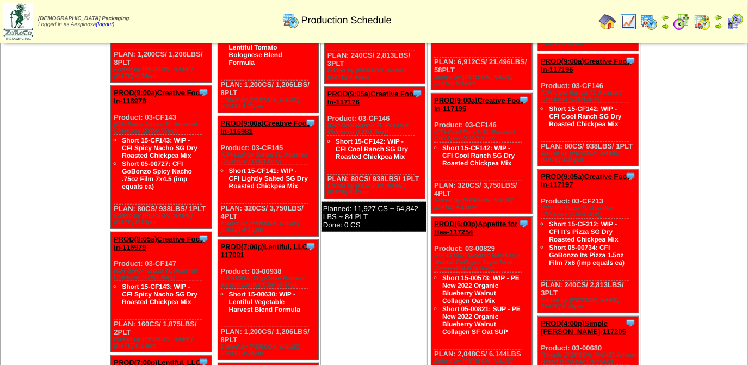
scroll to position [440, 0]
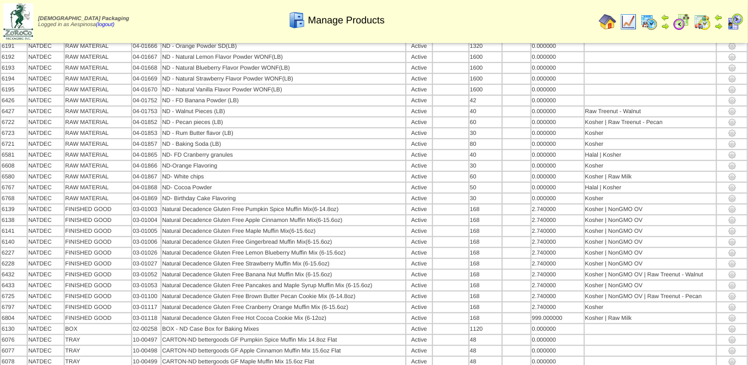
scroll to position [436, 0]
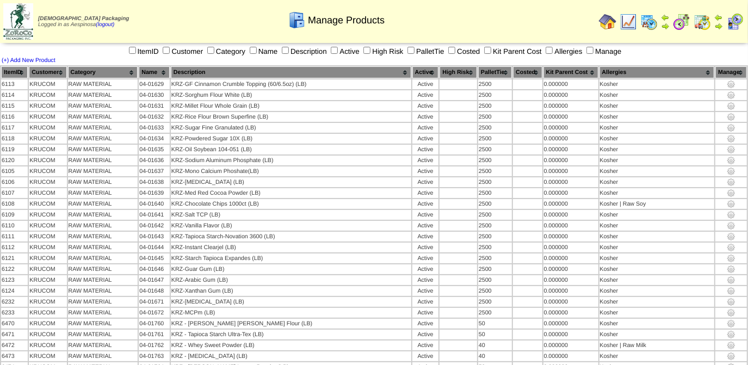
scroll to position [786, 0]
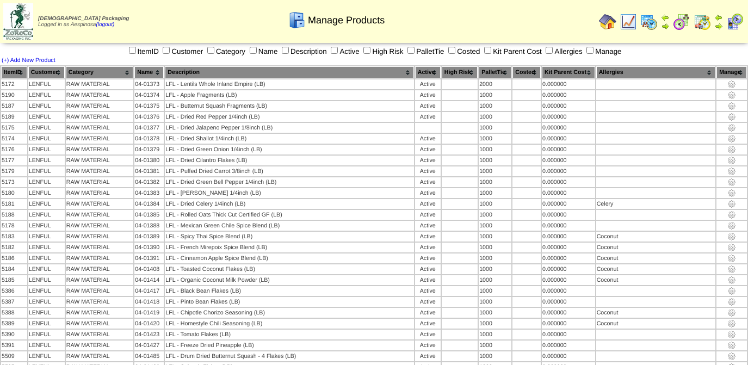
scroll to position [313, 0]
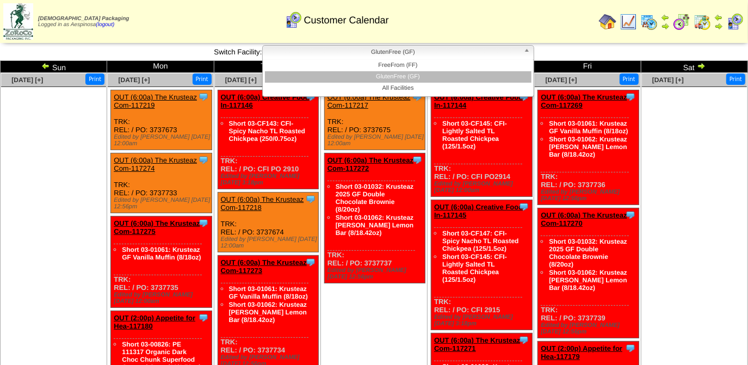
click at [406, 57] on span "GlutenFree (GF)" at bounding box center [393, 52] width 253 height 13
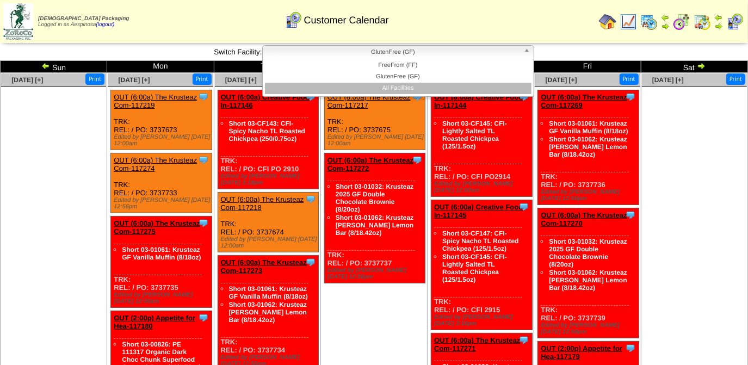
click at [411, 88] on li "All Facilities" at bounding box center [398, 88] width 267 height 11
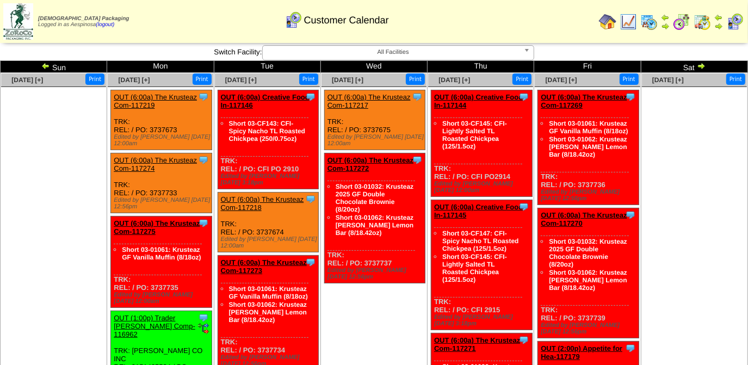
click at [46, 67] on img at bounding box center [45, 65] width 9 height 9
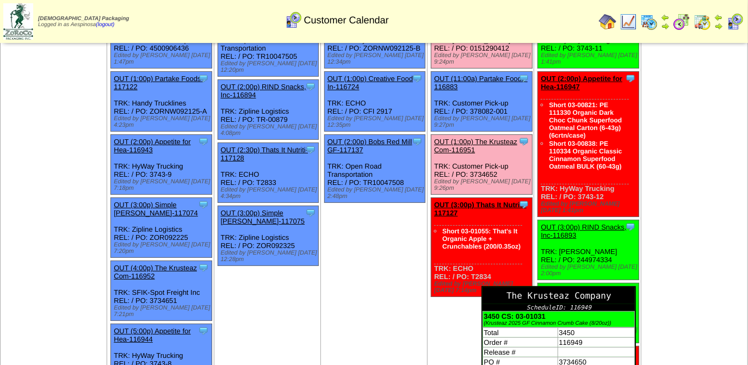
scroll to position [99, 0]
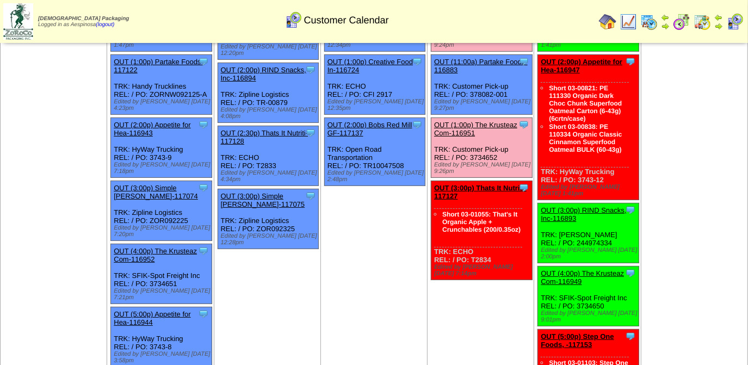
drag, startPoint x: 611, startPoint y: 290, endPoint x: 575, endPoint y: 290, distance: 35.9
click at [575, 290] on div "Clone Item OUT (4:00p) The Krusteaz Com-116949 The Krusteaz Company ScheduleID:…" at bounding box center [588, 297] width 101 height 60
copy div "3734650"
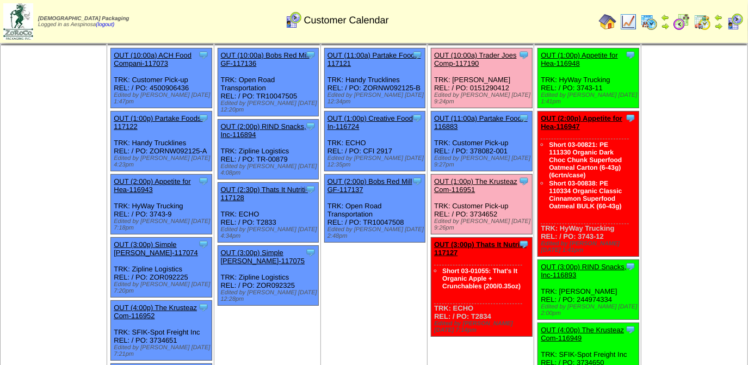
scroll to position [0, 0]
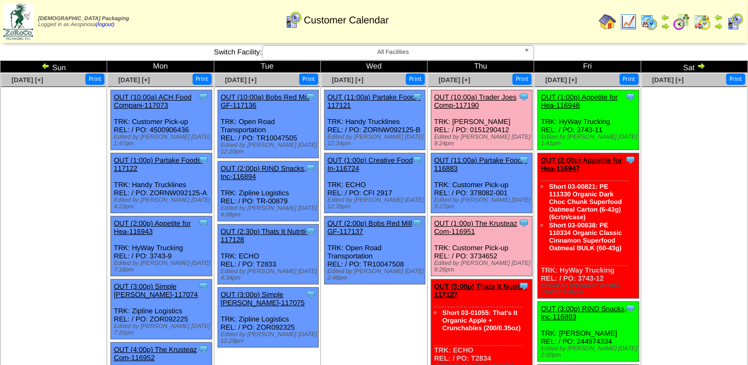
click at [702, 67] on img at bounding box center [701, 65] width 9 height 9
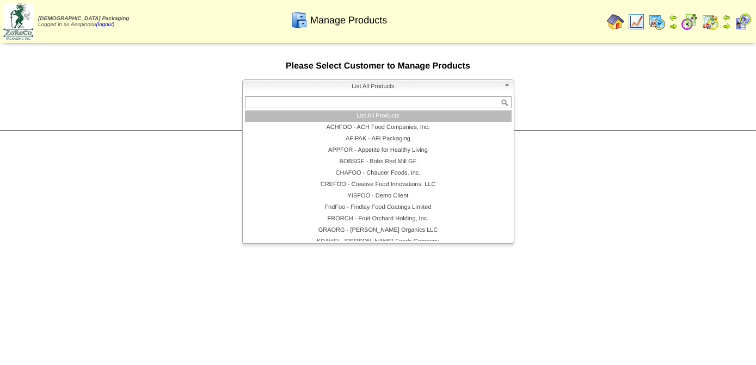
click at [432, 91] on span "List All Products" at bounding box center [373, 86] width 253 height 13
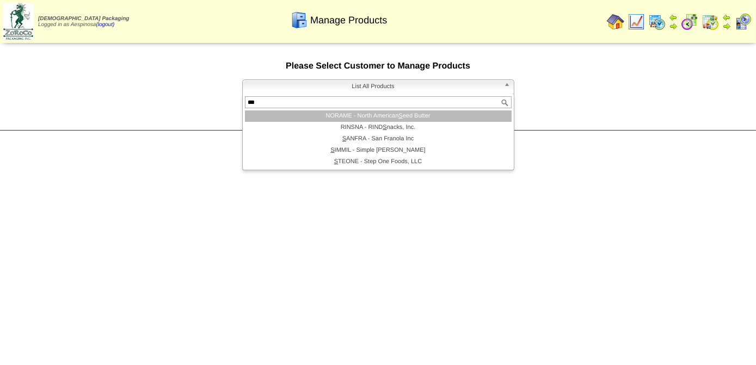
type input "****"
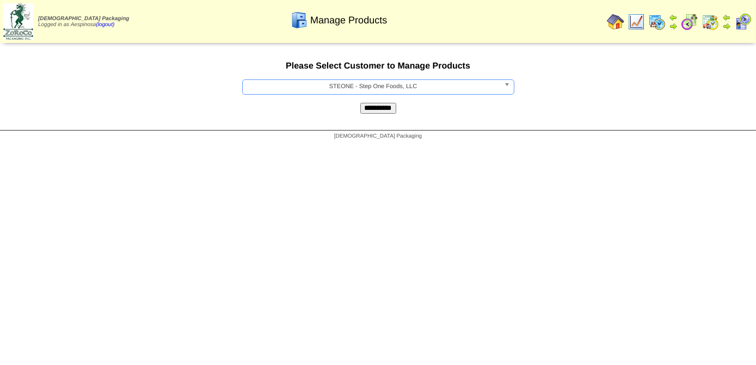
click at [366, 114] on input "**********" at bounding box center [378, 108] width 36 height 11
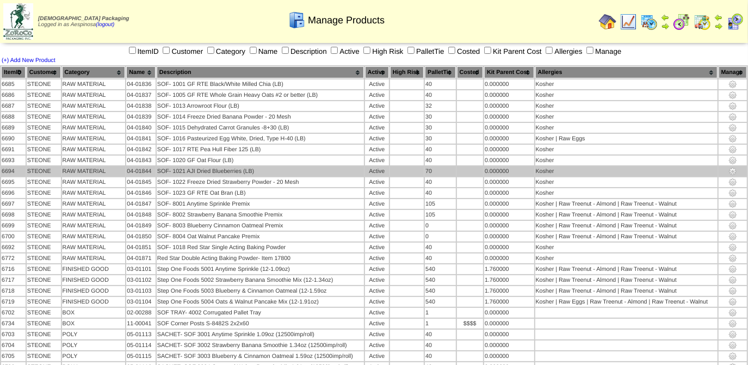
scroll to position [109, 0]
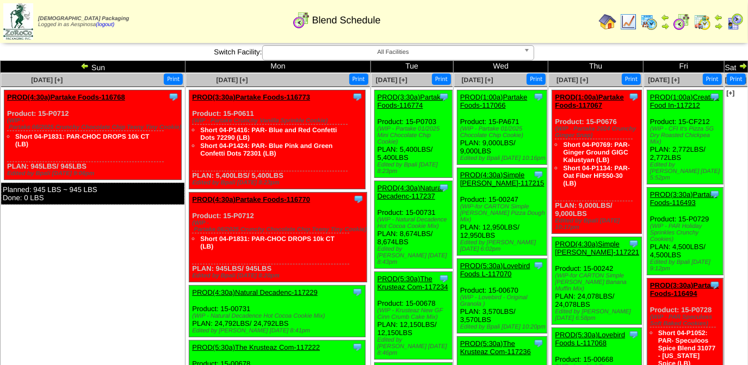
click at [465, 53] on span "All Facilities" at bounding box center [393, 52] width 253 height 13
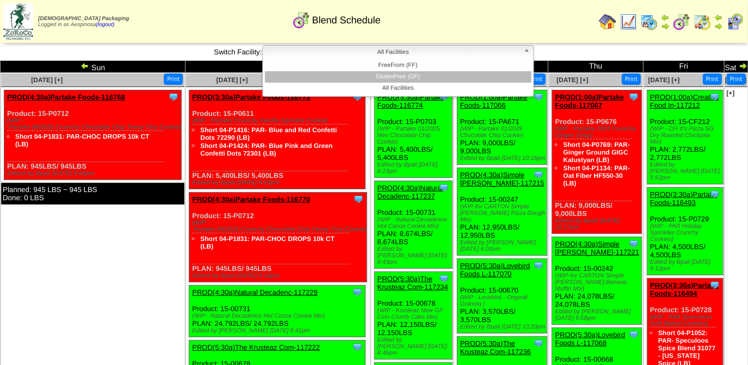
click at [427, 79] on li "GlutenFree (GF)" at bounding box center [398, 76] width 267 height 11
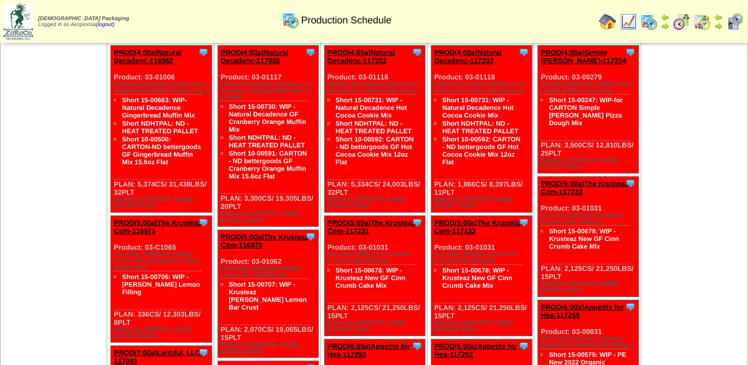
scroll to position [99, 0]
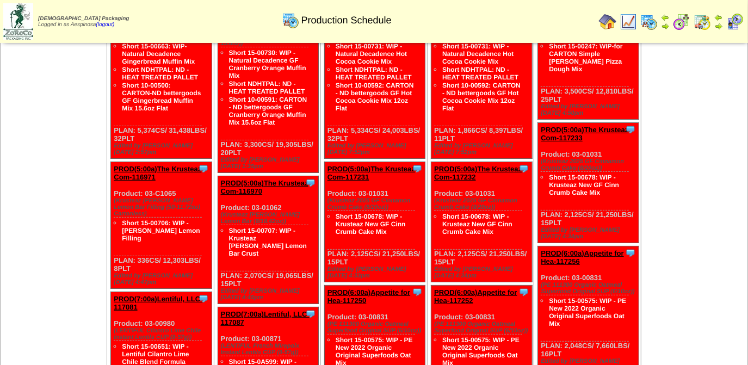
drag, startPoint x: 348, startPoint y: 256, endPoint x: 329, endPoint y: 188, distance: 71.3
click at [329, 188] on div "Clone Item PROD(5:00a)The Krusteaz Com-117231 The Krusteaz Company ScheduleID: …" at bounding box center [374, 222] width 101 height 120
copy div "Product: 03-01031 (Krusteaz 2025 GF Cinnamon Crumb Cake (8/20oz)) Short 15-0067…"
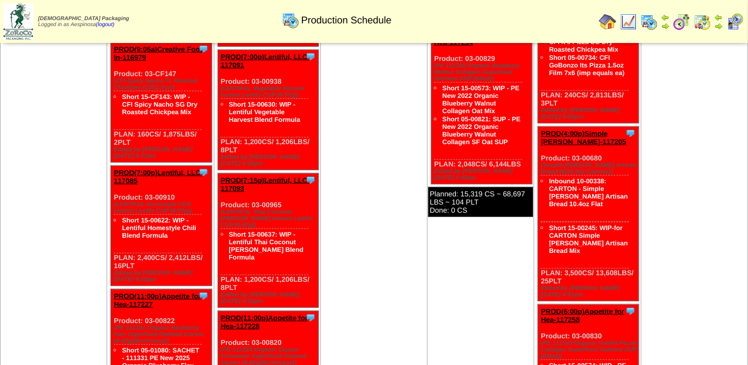
scroll to position [890, 0]
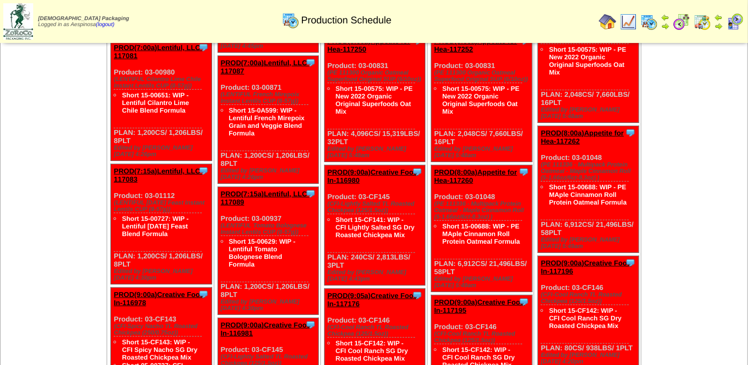
scroll to position [346, 0]
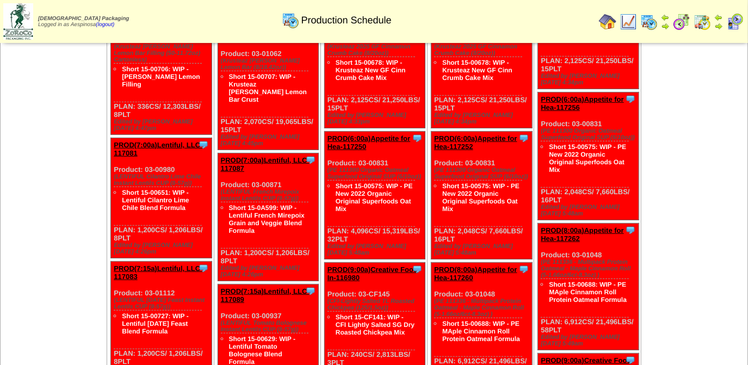
scroll to position [247, 0]
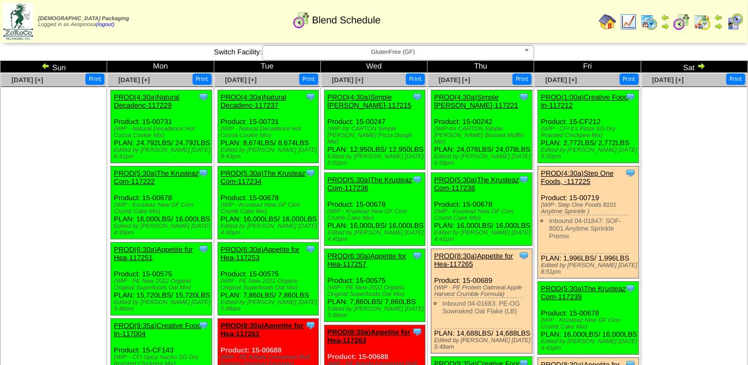
drag, startPoint x: 148, startPoint y: 233, endPoint x: 112, endPoint y: 196, distance: 51.2
click at [112, 196] on div "Clone Item PROD(5:30a)The Krusteaz Com-117222 The Krusteaz Company ScheduleID: …" at bounding box center [161, 203] width 101 height 73
click at [116, 206] on div "(WIP - Krusteaz New GF Cinn Crumb Cake Mix)" at bounding box center [163, 208] width 98 height 13
click at [161, 230] on div "Clone Item PROD(5:30a)The Krusteaz Com-117222 The Krusteaz Company ScheduleID: …" at bounding box center [161, 203] width 101 height 73
click at [157, 233] on div "Clone Item PROD(5:30a)The Krusteaz Com-117222 The Krusteaz Company ScheduleID: …" at bounding box center [161, 203] width 101 height 73
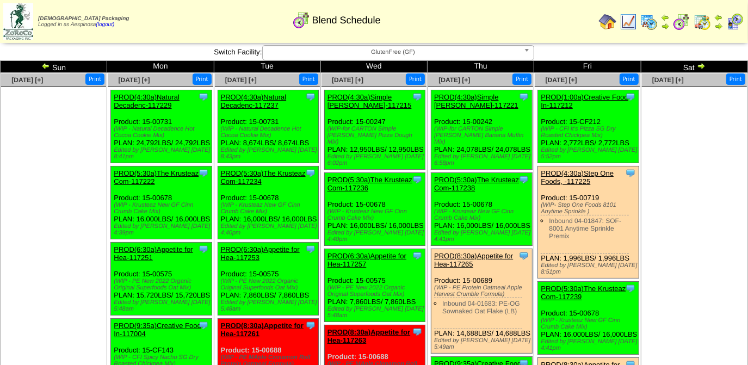
drag, startPoint x: 155, startPoint y: 233, endPoint x: 112, endPoint y: 204, distance: 52.5
click at [112, 204] on div "Clone Item PROD(5:30a)The Krusteaz Com-117222 The Krusteaz Company ScheduleID: …" at bounding box center [161, 203] width 101 height 73
copy div "Product: 15-00678 (WIP - Krusteaz New GF Cinn Crumb Cake Mix) PLAN: 16,000LBS /…"
click at [687, 224] on ul at bounding box center [694, 168] width 105 height 163
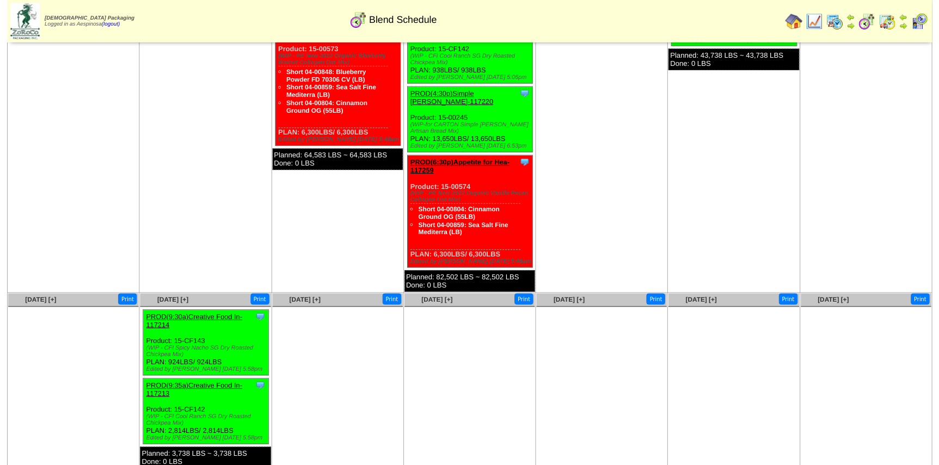
scroll to position [454, 0]
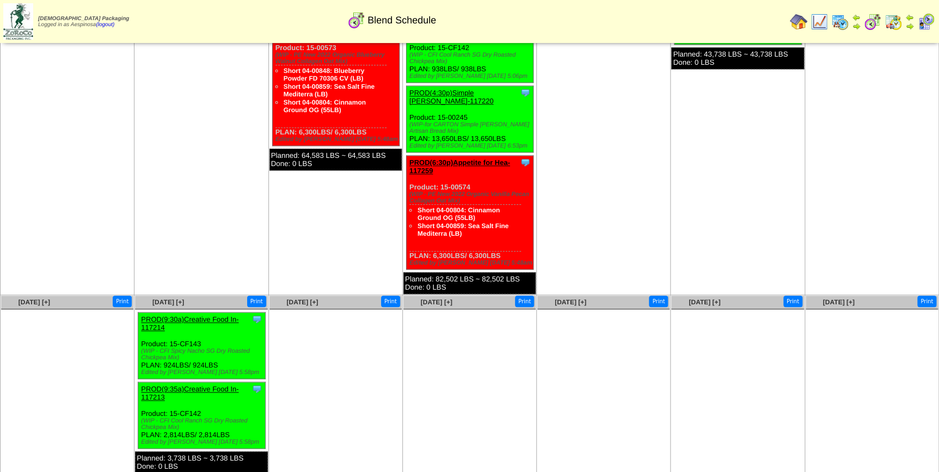
click at [220, 315] on link "PROD(9:30a)Creative Food In-117214" at bounding box center [189, 323] width 97 height 16
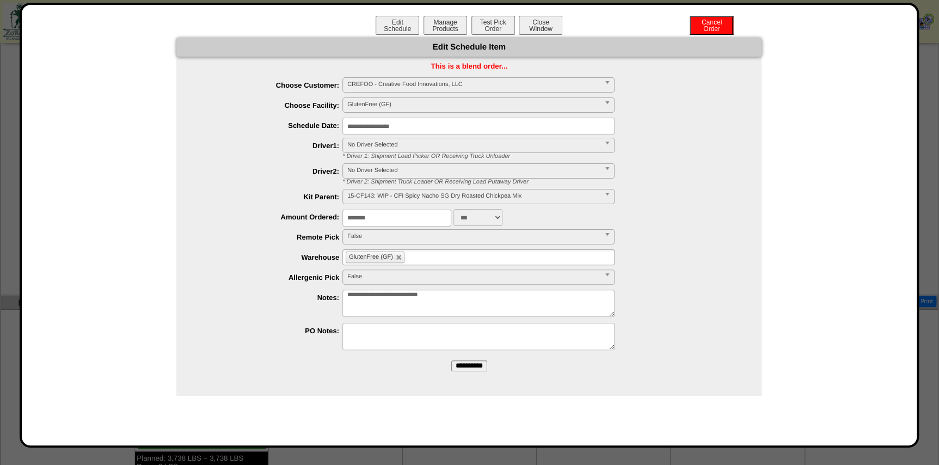
drag, startPoint x: 390, startPoint y: 219, endPoint x: 294, endPoint y: 212, distance: 96.6
click at [294, 212] on li "Amount Ordered: ******** ***" at bounding box center [479, 217] width 563 height 17
type input "****"
type textarea "**********"
click at [475, 362] on input "**********" at bounding box center [469, 365] width 36 height 11
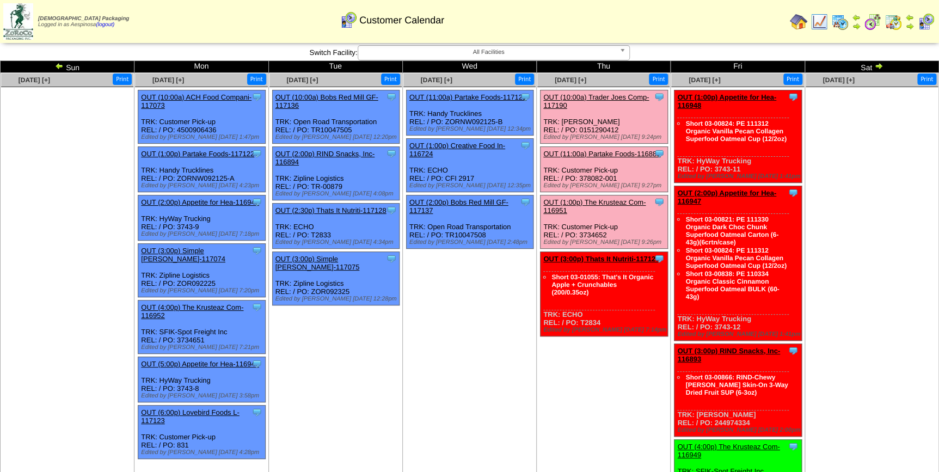
click at [863, 272] on td "[DATE] [+] Print" at bounding box center [871, 333] width 134 height 520
click at [615, 259] on link "OUT (3:00p) Thats It Nutriti-117127" at bounding box center [601, 259] width 116 height 8
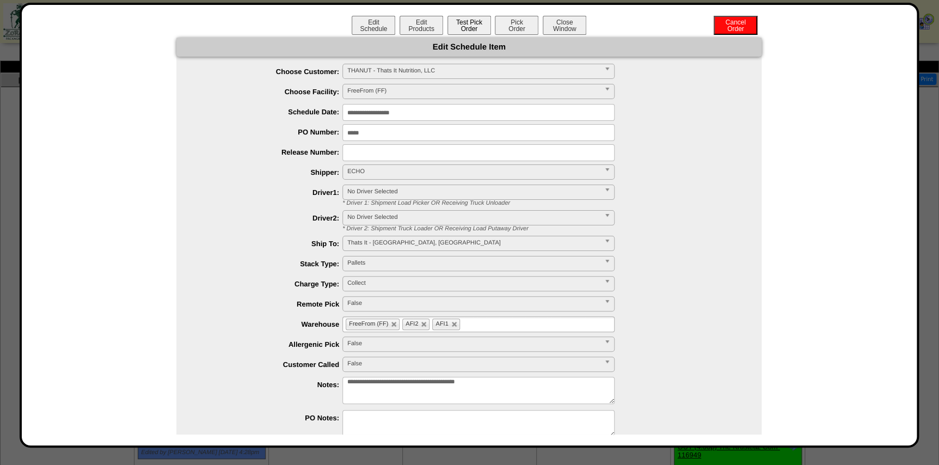
click at [468, 22] on button "Test Pick Order" at bounding box center [469, 25] width 44 height 19
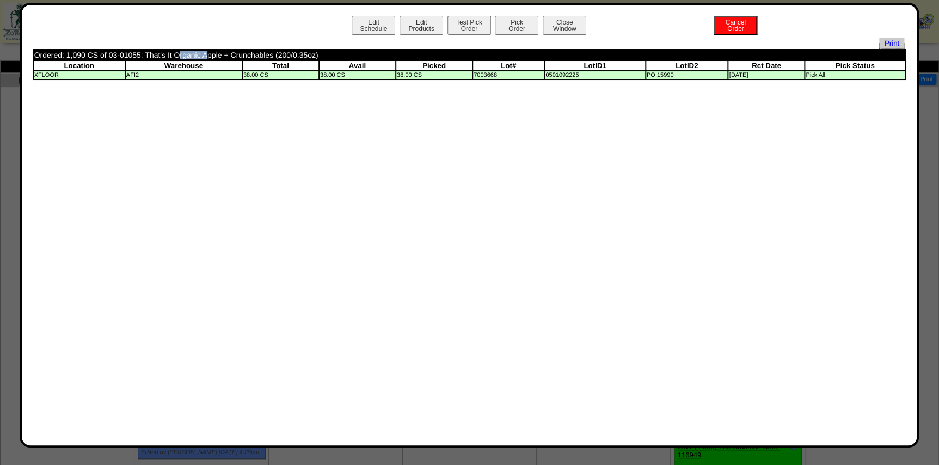
drag, startPoint x: 141, startPoint y: 55, endPoint x: 109, endPoint y: 54, distance: 32.1
click at [109, 54] on td "Ordered: 1,090 CS of 03-01055: That's It Organic Apple + Crunchables (200/0.35o…" at bounding box center [381, 55] width 694 height 10
copy td "03-01055"
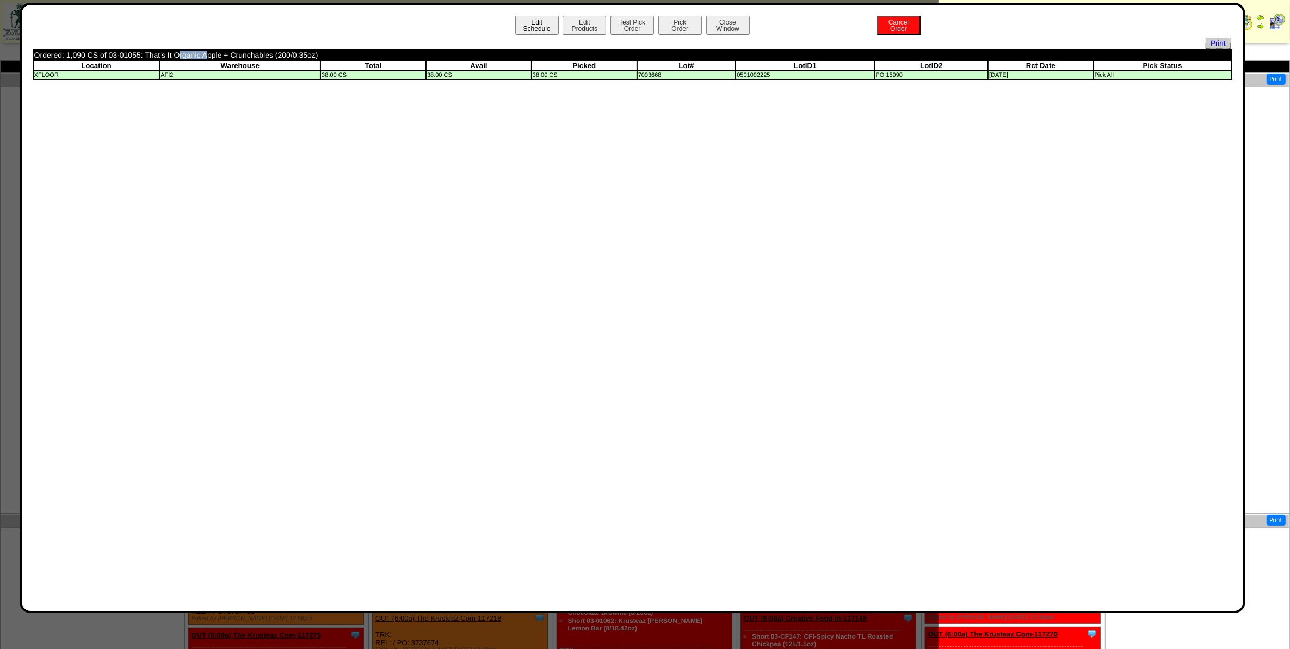
click at [538, 20] on button "Edit Schedule" at bounding box center [537, 25] width 44 height 19
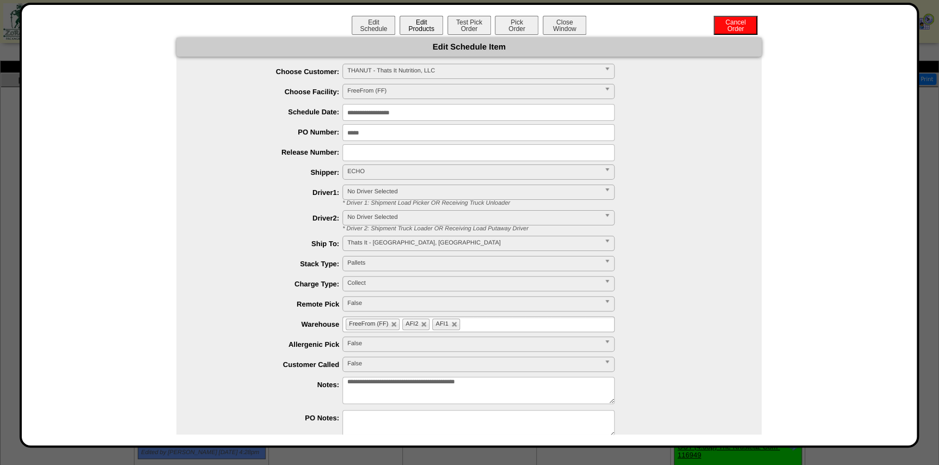
click at [424, 27] on button "Edit Products" at bounding box center [421, 25] width 44 height 19
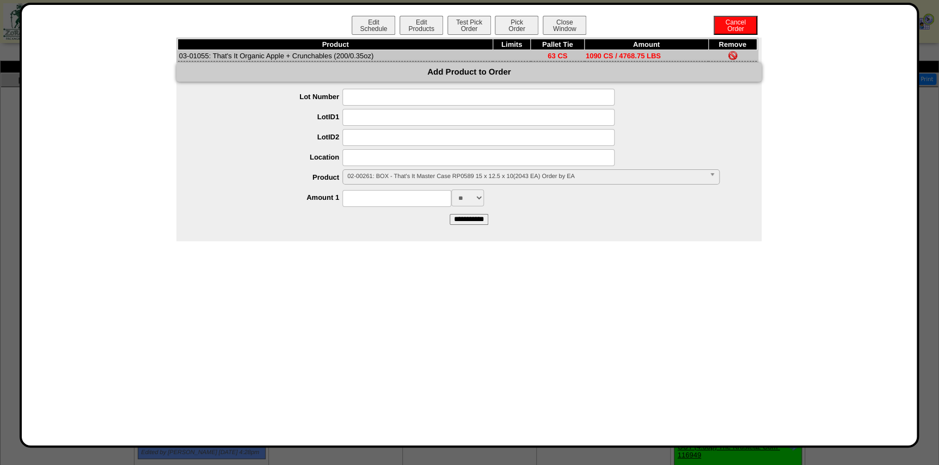
click at [849, 54] on div "Product Limits Pallet Tie Amount Remove 03-01055: That's It Organic Apple + Cru…" at bounding box center [469, 140] width 873 height 204
click at [394, 174] on span "02-00261: BOX - That's It Master Case RP0589 15 x 12.5 x 10(2043 EA) Order by EA" at bounding box center [526, 176] width 358 height 13
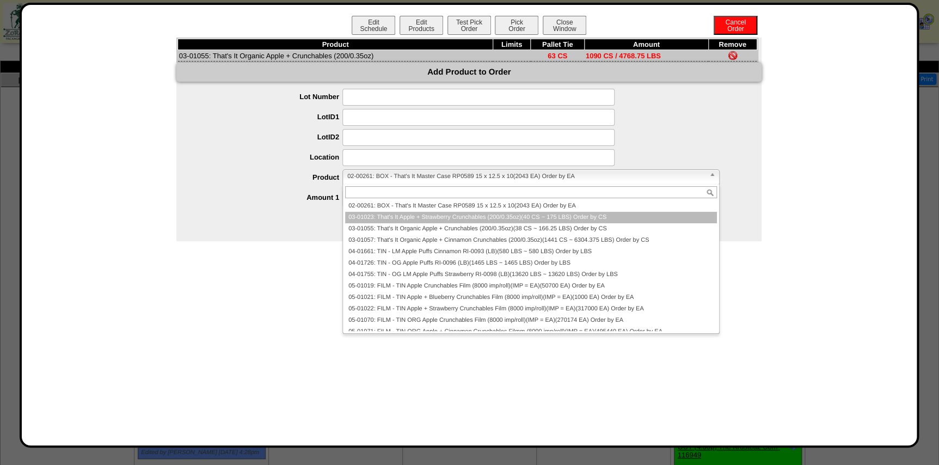
click at [390, 218] on li "03-01023: That's It Apple + Strawberry Crunchables (200/0.35oz)(40 CS ~ 175 LBS…" at bounding box center [531, 217] width 372 height 11
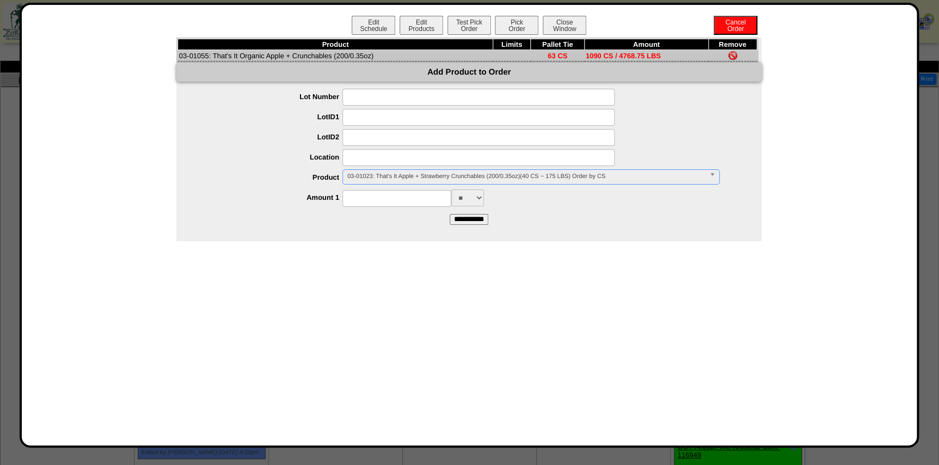
click at [378, 192] on input at bounding box center [396, 198] width 109 height 17
type input "*"
click at [275, 193] on label "Amount 1" at bounding box center [270, 197] width 144 height 8
click at [382, 180] on span "03-01023: That's It Apple + Strawberry Crunchables (200/0.35oz)(40 CS ~ 175 LBS…" at bounding box center [526, 176] width 358 height 13
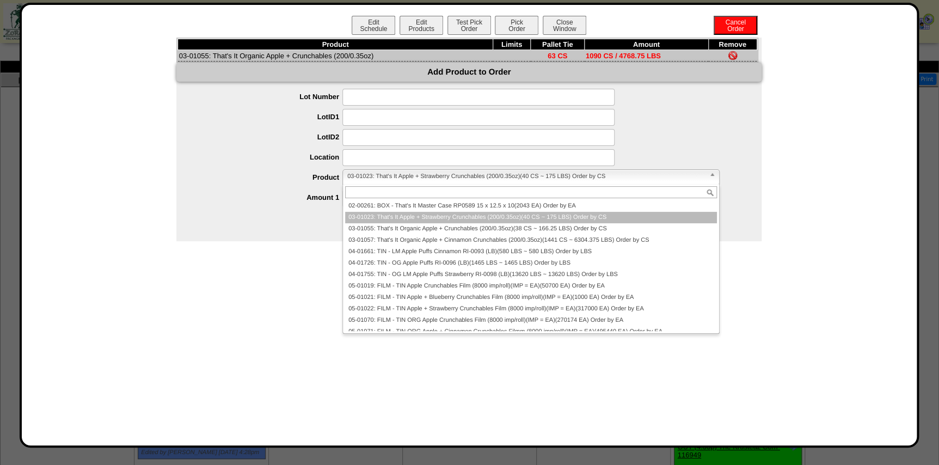
click at [385, 173] on span "03-01023: That's It Apple + Strawberry Crunchables (200/0.35oz)(40 CS ~ 175 LBS…" at bounding box center [526, 176] width 358 height 13
click at [386, 175] on span "03-01023: That's It Apple + Strawberry Crunchables (200/0.35oz)(40 CS ~ 175 LBS…" at bounding box center [526, 176] width 358 height 13
paste input "********"
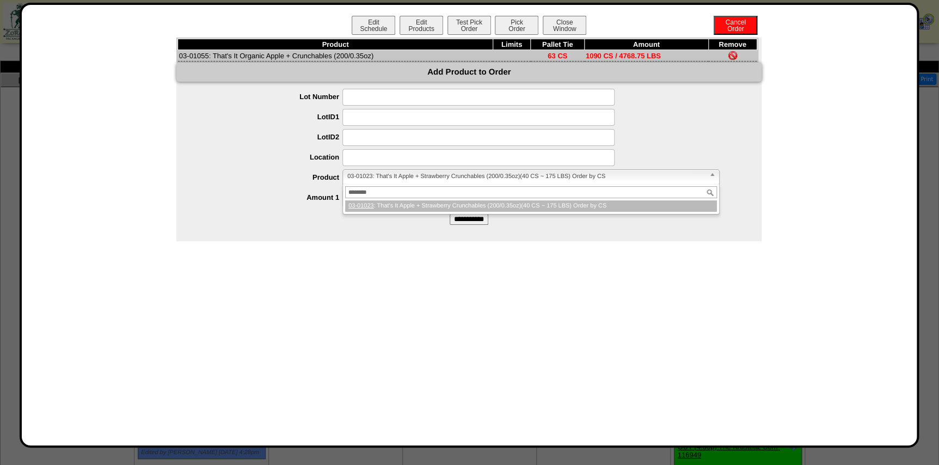
type input "********"
click at [409, 205] on li "03-01023 : That's It Apple + Strawberry Crunchables (200/0.35oz)(40 CS ~ 175 LB…" at bounding box center [531, 205] width 372 height 11
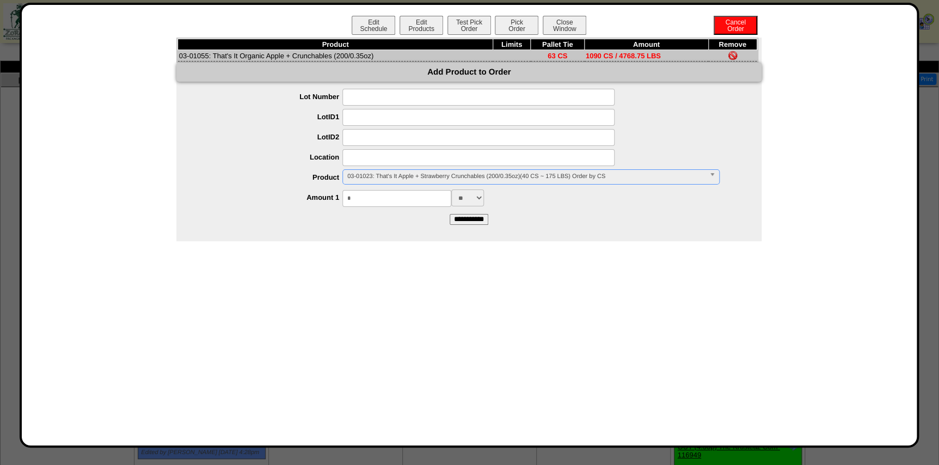
drag, startPoint x: 382, startPoint y: 200, endPoint x: 317, endPoint y: 197, distance: 64.8
click at [318, 197] on li "Amount 1 * ** *** ***" at bounding box center [479, 197] width 563 height 17
type input "**"
click at [303, 196] on label "Amount 1" at bounding box center [270, 197] width 144 height 8
click at [464, 218] on input "**********" at bounding box center [469, 219] width 39 height 11
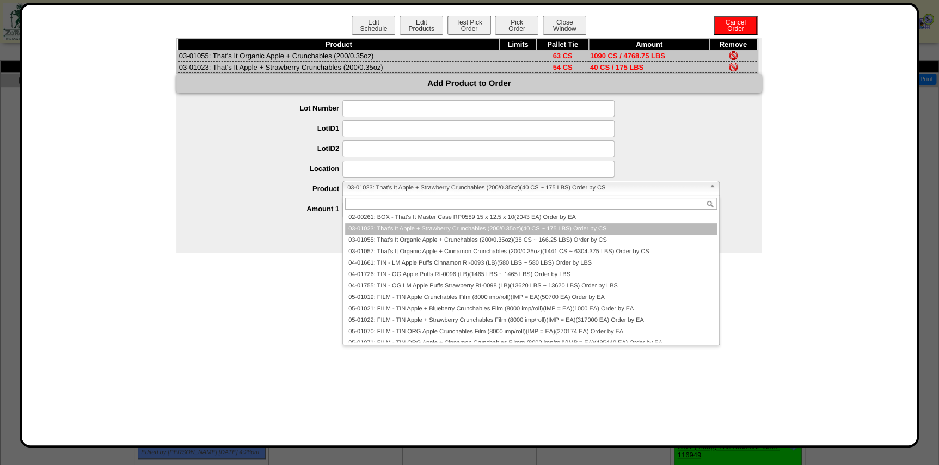
click at [403, 183] on span "03-01023: That's It Apple + Strawberry Crunchables (200/0.35oz)(40 CS ~ 175 LBS…" at bounding box center [526, 187] width 358 height 13
paste input "********"
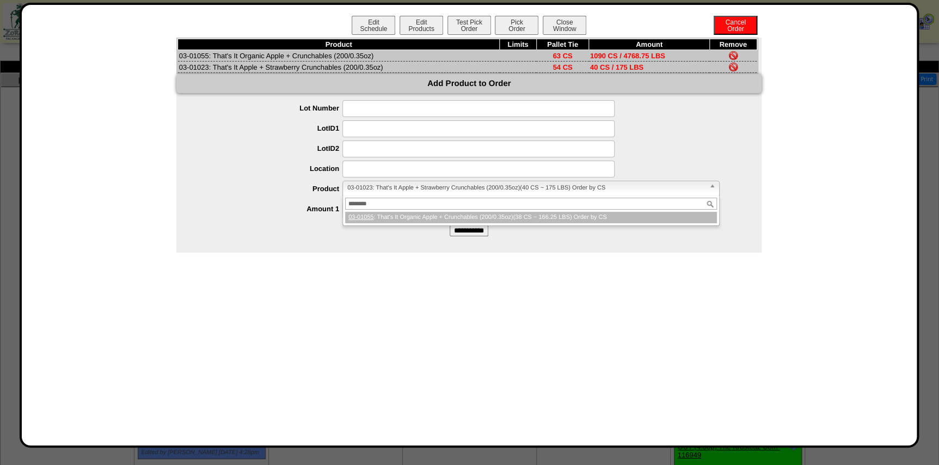
type input "********"
click at [414, 218] on li "03-01055 : That's It Organic Apple + Crunchables (200/0.35oz)(38 CS ~ 166.25 LB…" at bounding box center [531, 217] width 372 height 11
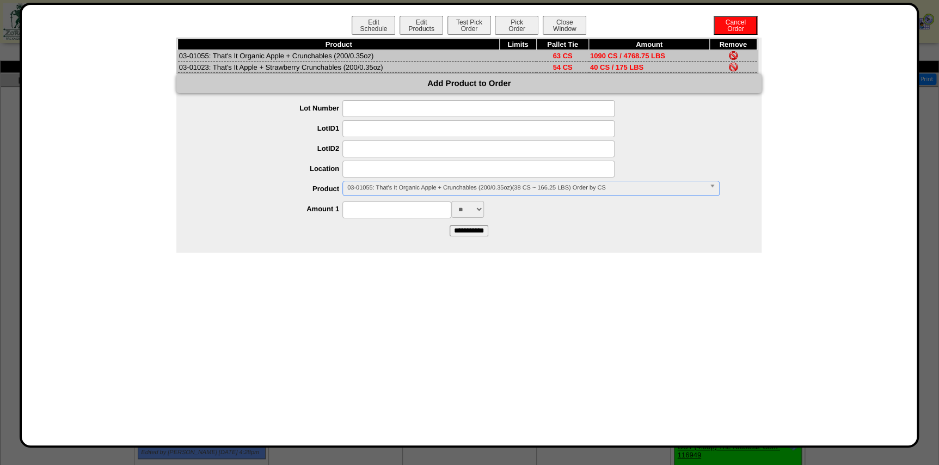
click at [411, 211] on input at bounding box center [396, 209] width 109 height 17
type input "**"
click at [325, 243] on div "Product Limits Pallet Tie Amount Remove 03-01055: That's It Organic Apple + Cru…" at bounding box center [468, 145] width 585 height 215
click at [481, 231] on input "**********" at bounding box center [469, 230] width 39 height 11
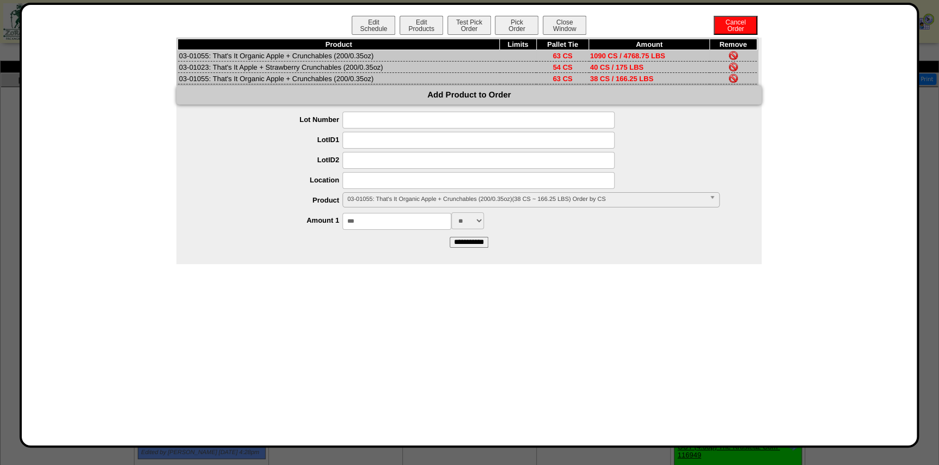
click at [737, 53] on td at bounding box center [732, 55] width 47 height 11
click at [729, 54] on img at bounding box center [733, 55] width 9 height 9
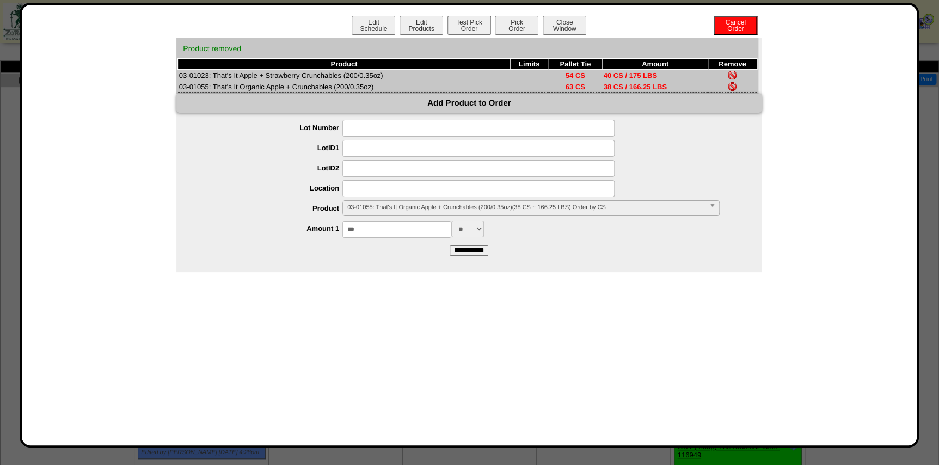
click at [399, 204] on span "03-01055: That's It Organic Apple + Crunchables (200/0.35oz)(38 CS ~ 166.25 LBS…" at bounding box center [526, 207] width 358 height 13
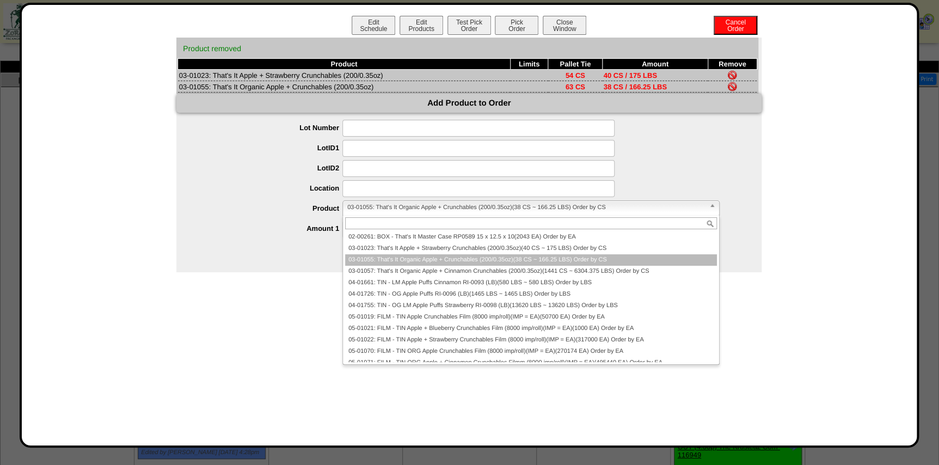
paste input "********"
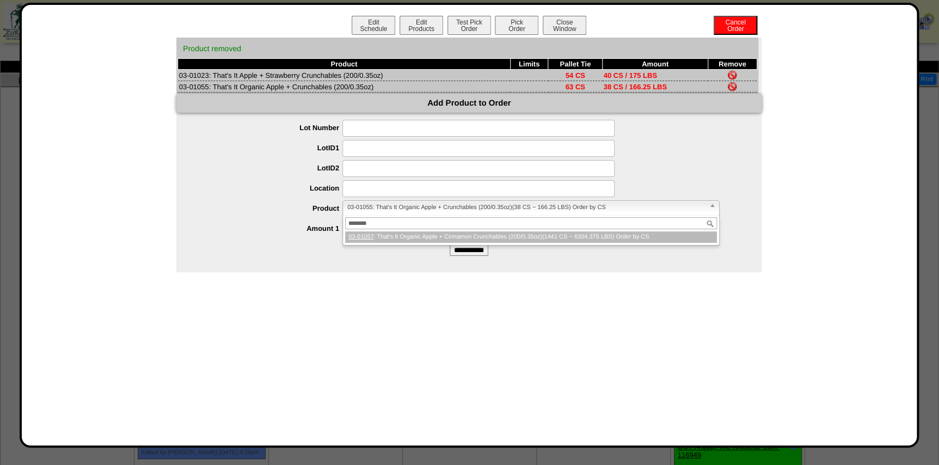
type input "********"
click at [400, 233] on li "03-01057 : That's It Organic Apple + Cinnamon Crunchables (200/0.35oz)(1441 CS …" at bounding box center [531, 236] width 372 height 11
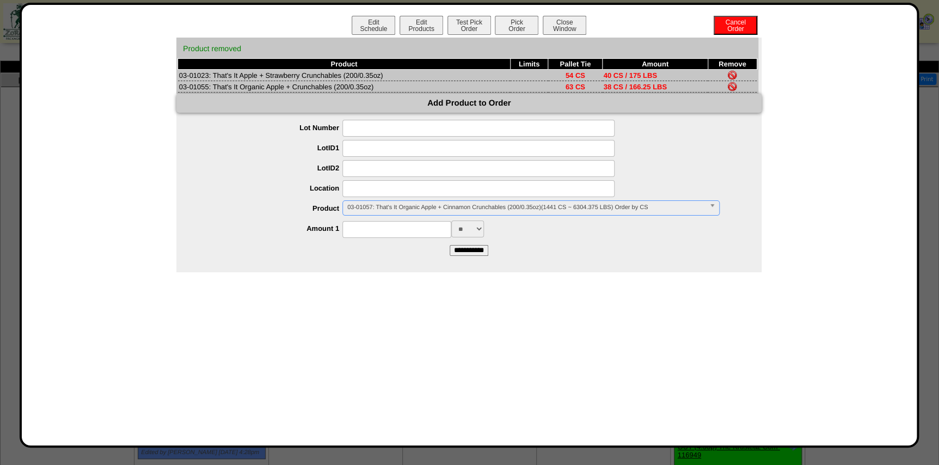
click at [401, 235] on input at bounding box center [396, 229] width 109 height 17
type input "****"
click at [487, 247] on input "**********" at bounding box center [469, 250] width 39 height 11
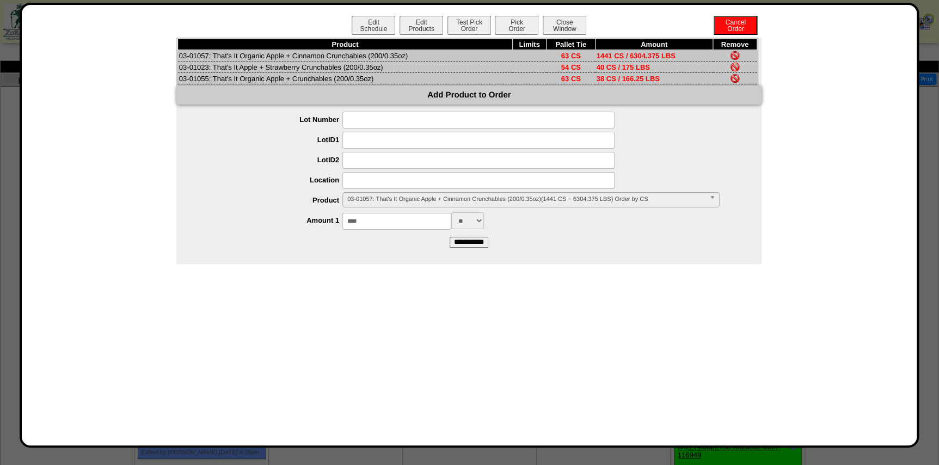
click at [715, 147] on div at bounding box center [479, 140] width 563 height 17
click at [506, 28] on button "Pick Order" at bounding box center [517, 25] width 44 height 19
click at [466, 28] on button "Test Pick Order" at bounding box center [469, 25] width 44 height 19
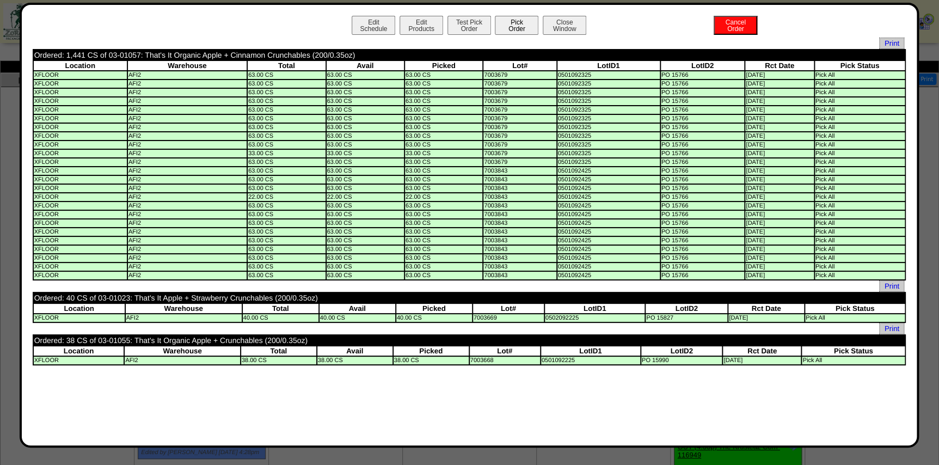
click at [520, 24] on button "Pick Order" at bounding box center [517, 25] width 44 height 19
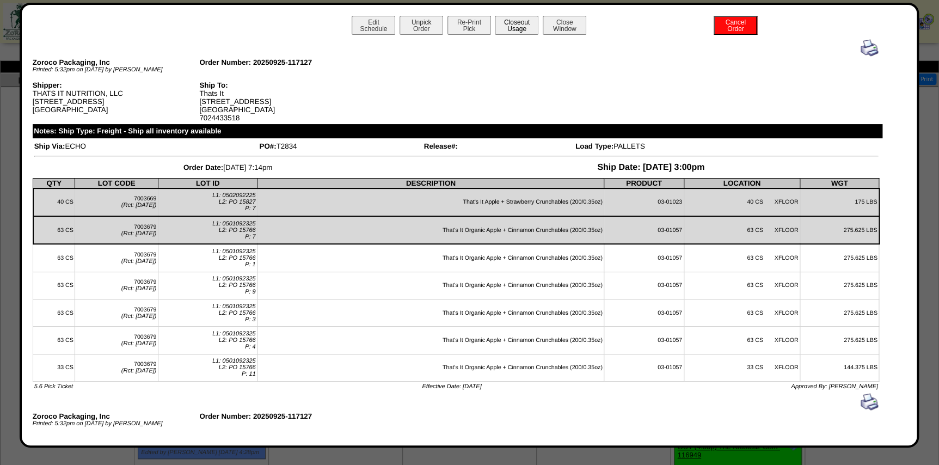
click at [520, 26] on button "Closeout Usage" at bounding box center [517, 25] width 44 height 19
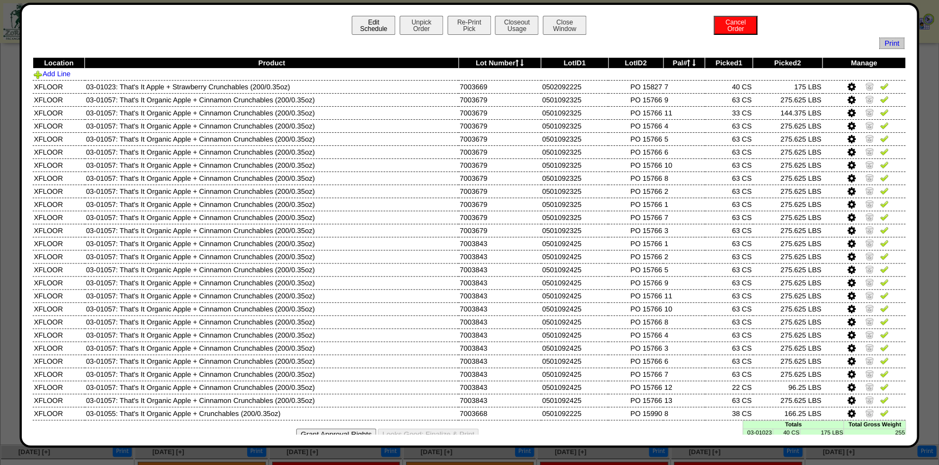
click at [386, 24] on button "Edit Schedule" at bounding box center [374, 25] width 44 height 19
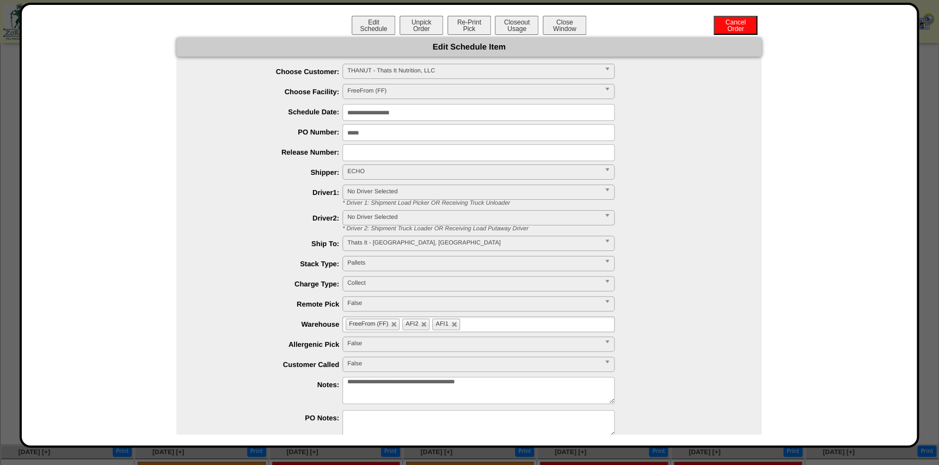
click at [530, 380] on textarea "**********" at bounding box center [478, 390] width 272 height 27
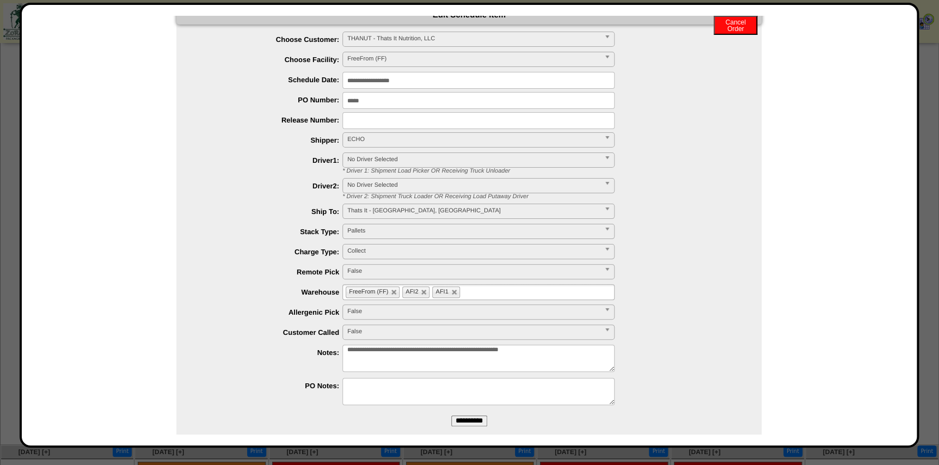
scroll to position [48, 0]
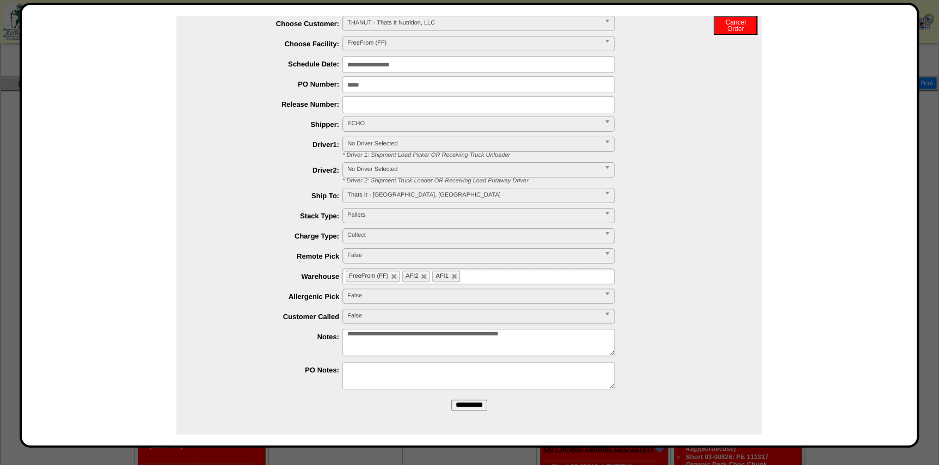
type textarea "**********"
click at [482, 407] on input "**********" at bounding box center [469, 404] width 36 height 11
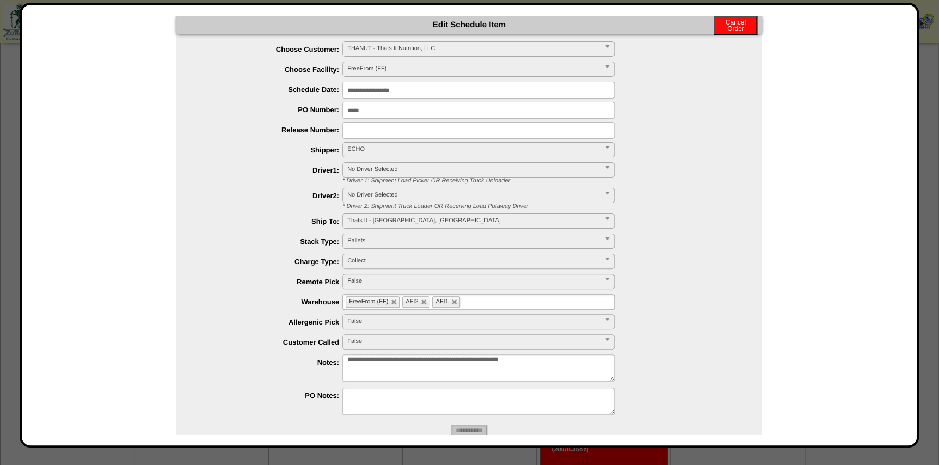
scroll to position [0, 0]
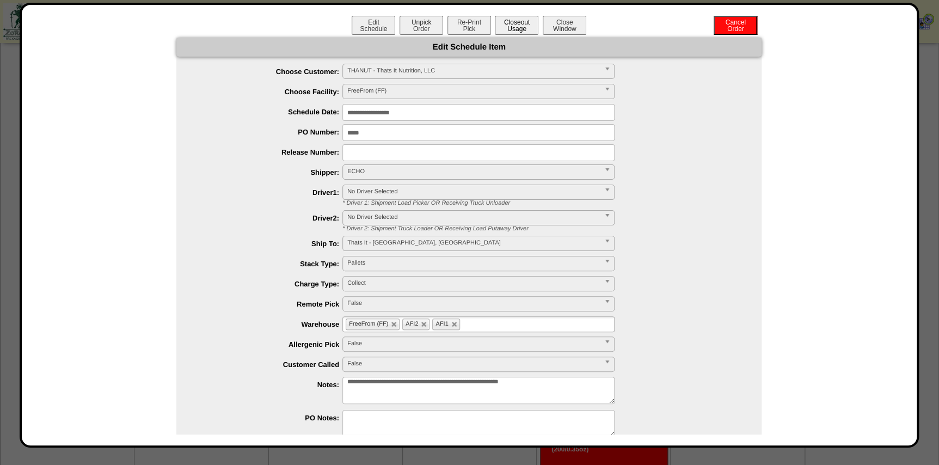
click at [502, 17] on button "Closeout Usage" at bounding box center [517, 25] width 44 height 19
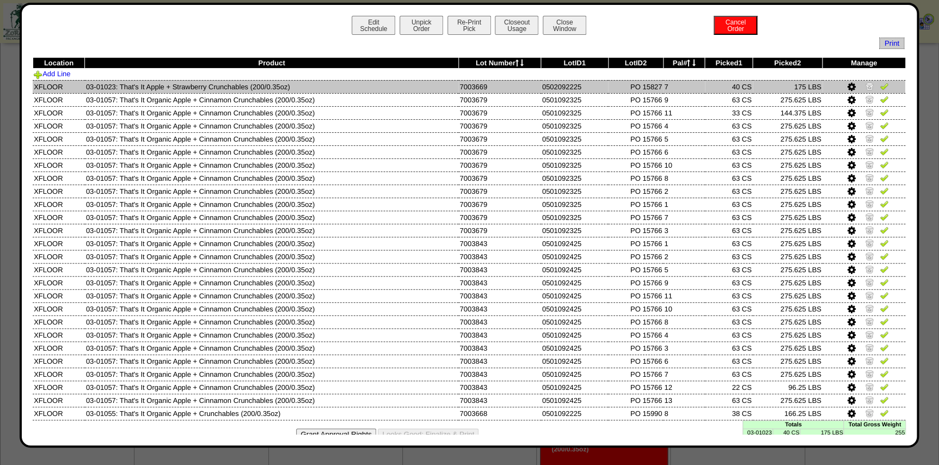
drag, startPoint x: 119, startPoint y: 85, endPoint x: 246, endPoint y: 89, distance: 127.4
click at [246, 89] on td "03-01023: That's It Apple + Strawberry Crunchables (200/0.35oz)" at bounding box center [271, 86] width 373 height 13
copy td "That's It Apple + Strawberry Crunchables"
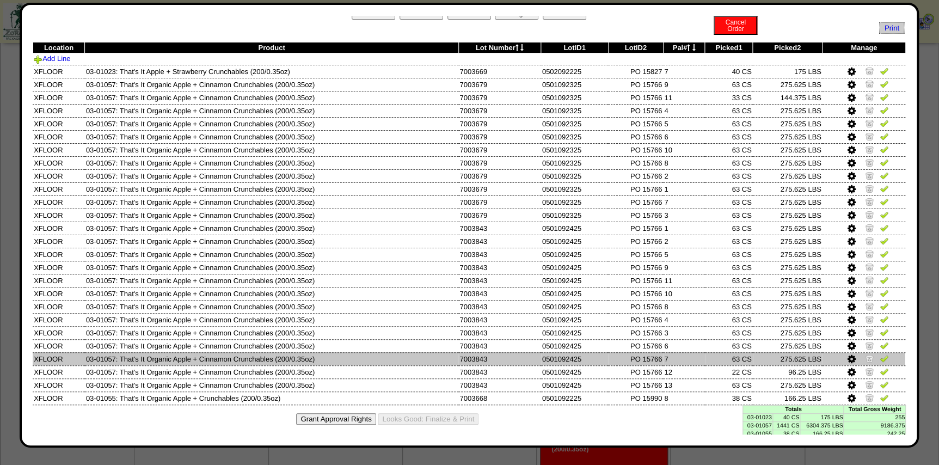
scroll to position [22, 0]
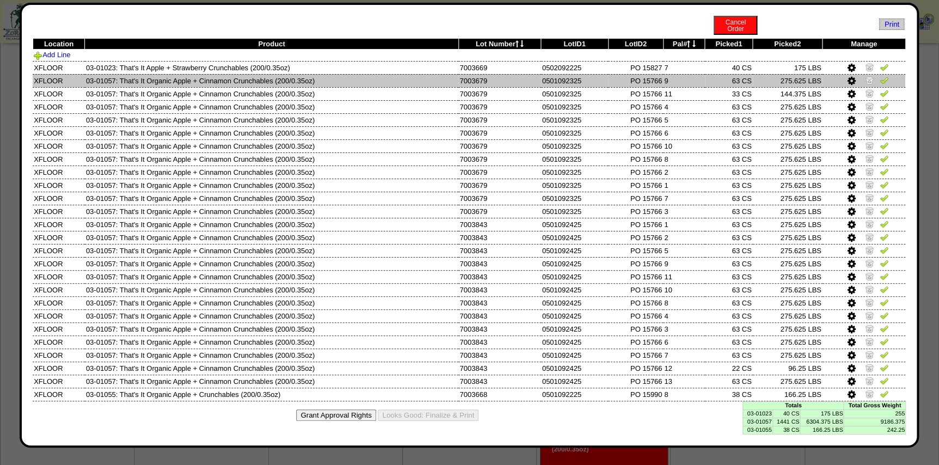
drag, startPoint x: 118, startPoint y: 76, endPoint x: 271, endPoint y: 78, distance: 153.5
click at [271, 78] on td "03-01057: That's It Organic Apple + Cinnamon Crunchables (200/0.35oz)" at bounding box center [271, 80] width 373 height 13
copy td "That's It Organic Apple + Cinnamon Crunchables"
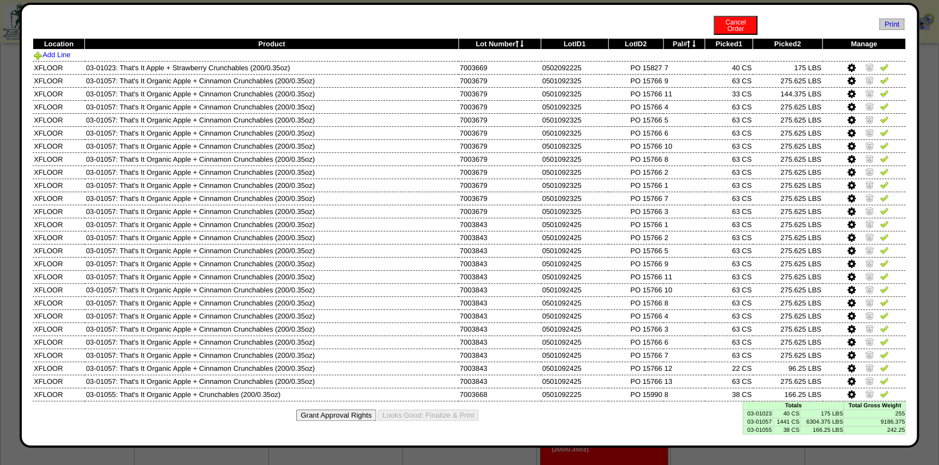
click at [753, 421] on td "03-01057" at bounding box center [757, 421] width 30 height 8
click at [753, 420] on td "03-01057" at bounding box center [757, 421] width 30 height 8
copy td "03-01057"
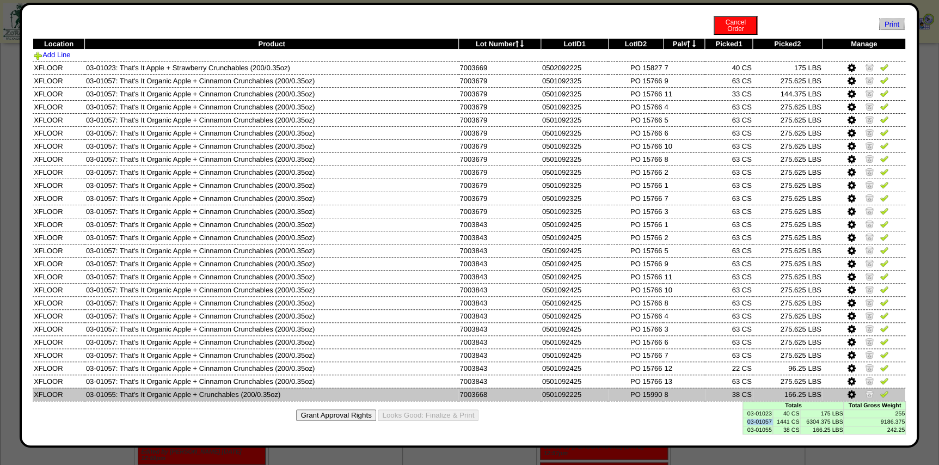
drag, startPoint x: 118, startPoint y: 397, endPoint x: 236, endPoint y: 395, distance: 118.1
click at [236, 395] on td "03-01055: That's It Organic Apple + Crunchables (200/0.35oz)" at bounding box center [271, 393] width 373 height 13
copy td "That's It Organic Apple + Crunchables"
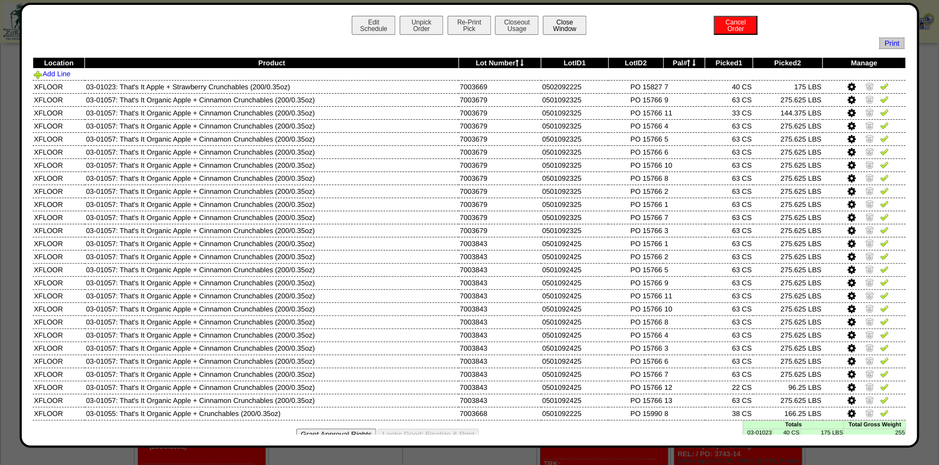
scroll to position [586, 0]
click at [567, 21] on button "Close Window" at bounding box center [565, 25] width 44 height 19
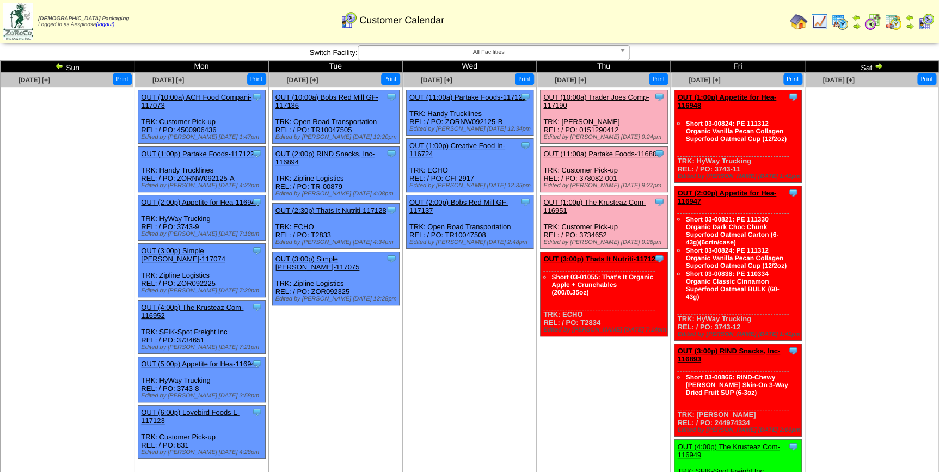
click at [878, 64] on img at bounding box center [878, 65] width 9 height 9
